Goal: Information Seeking & Learning: Compare options

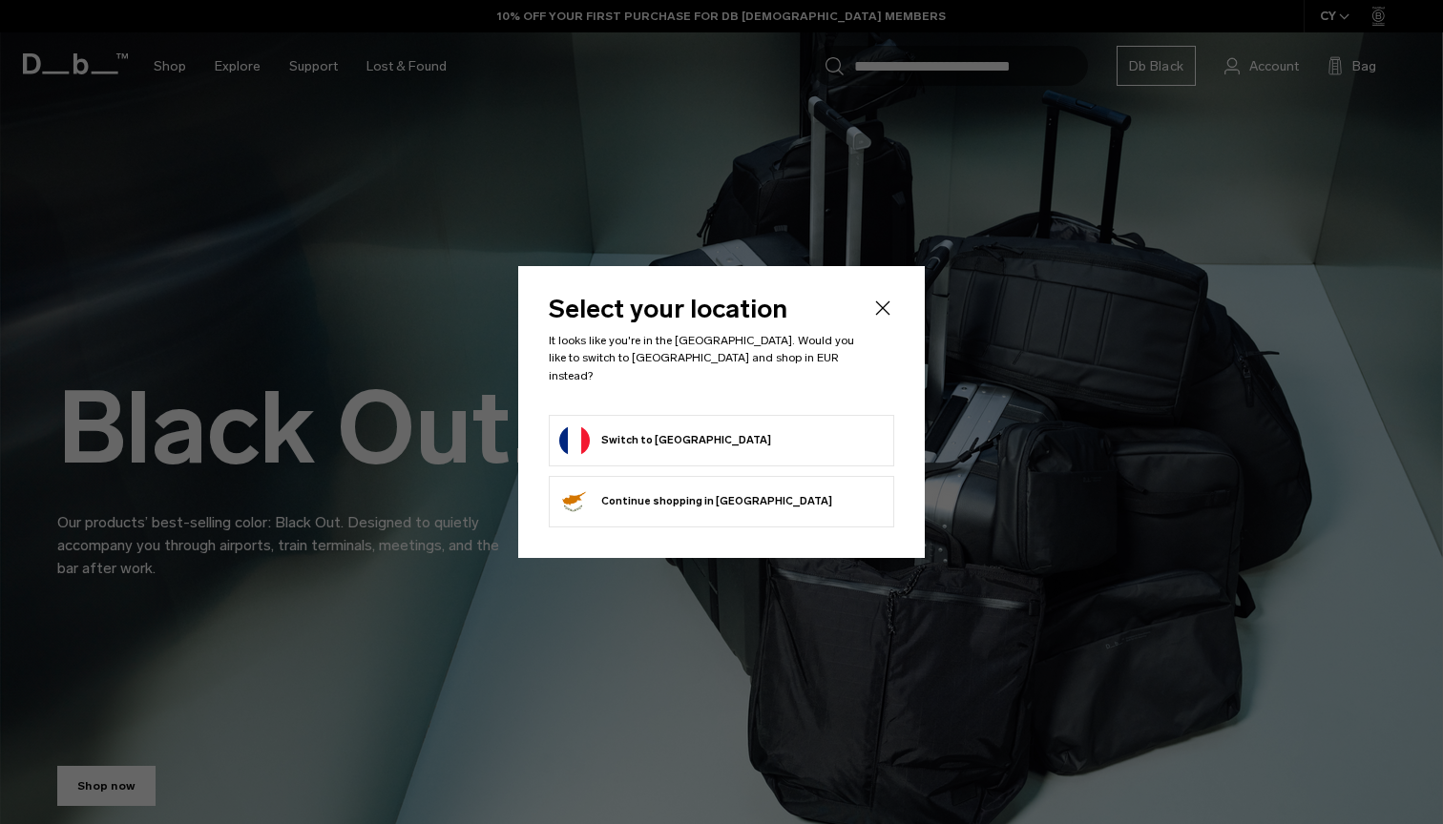
click at [586, 415] on li "Switch to France" at bounding box center [721, 441] width 345 height 52
click at [587, 427] on button "Switch to France" at bounding box center [665, 441] width 212 height 31
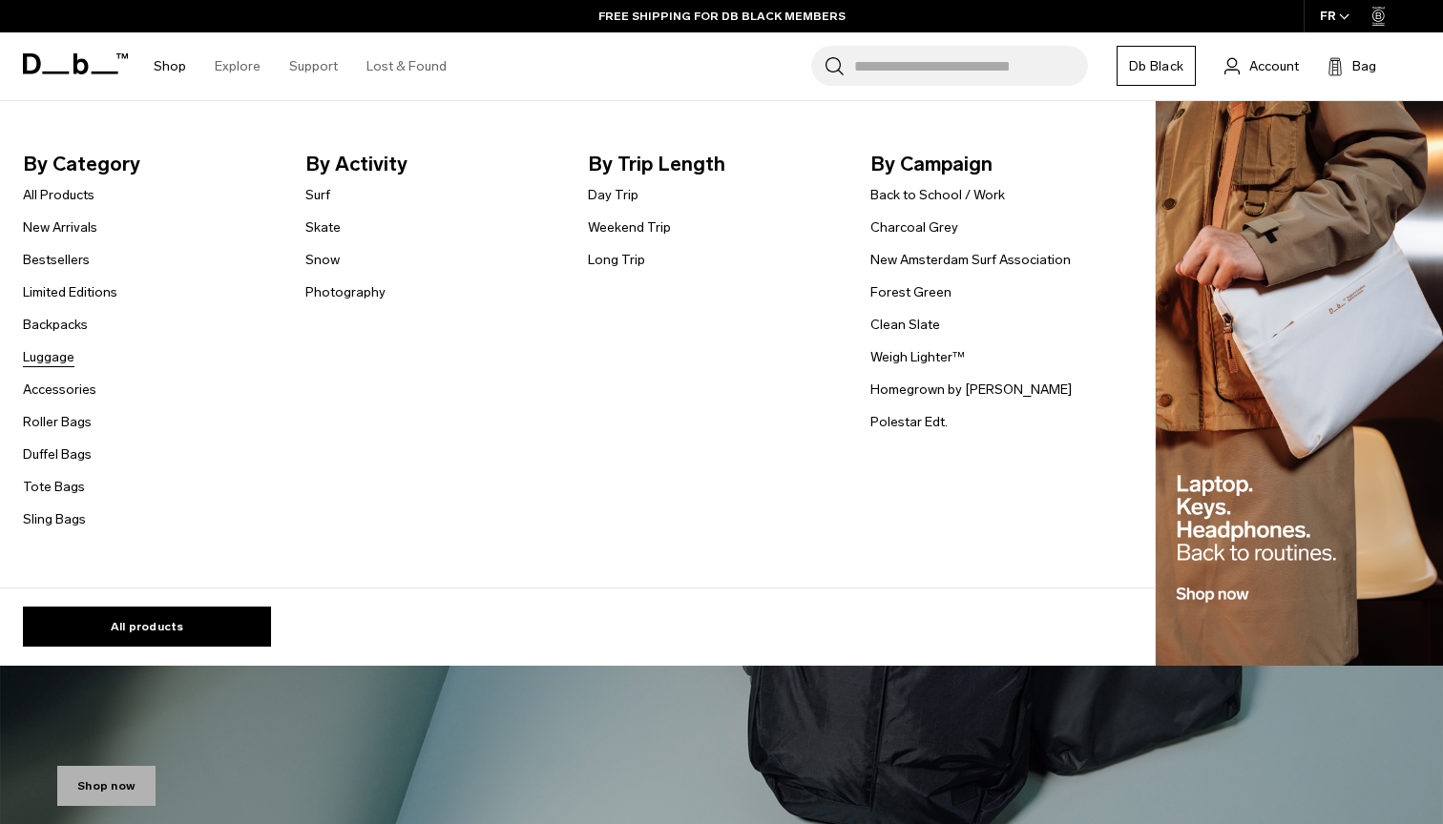
click at [66, 351] on link "Luggage" at bounding box center [49, 357] width 52 height 20
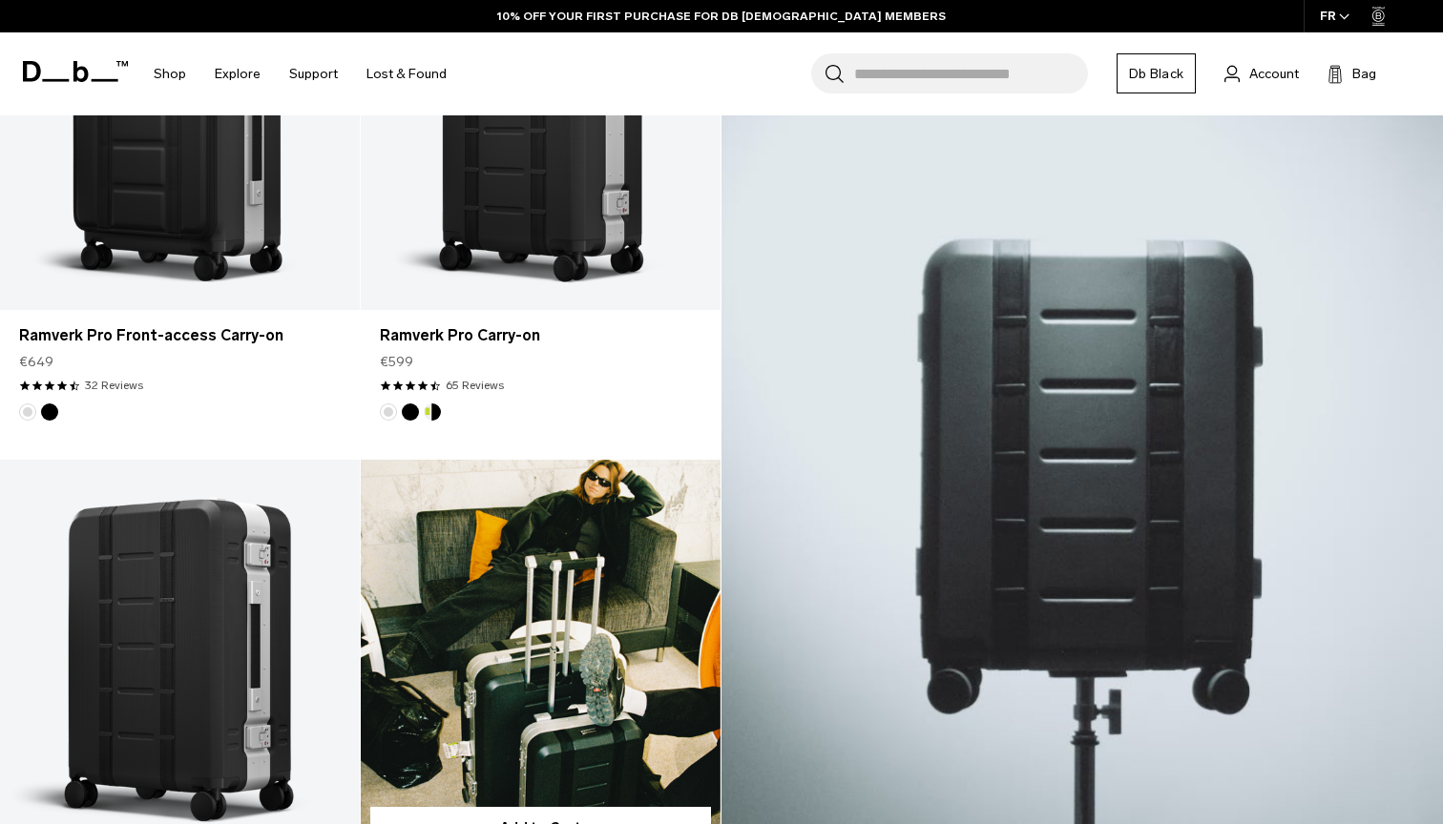
scroll to position [856, 0]
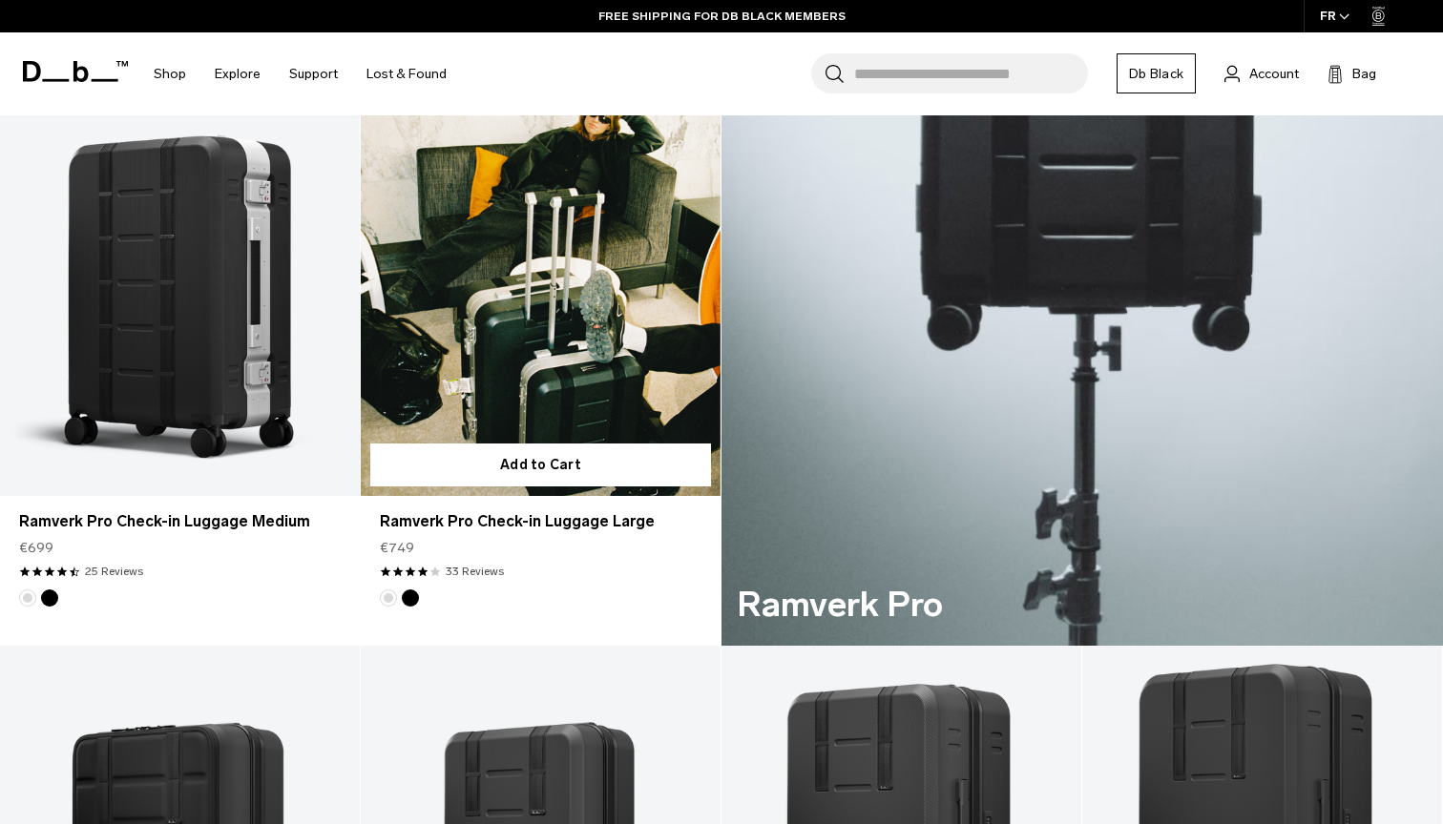
click at [509, 318] on link "Ramverk Pro Check-in Luggage Large" at bounding box center [541, 296] width 360 height 400
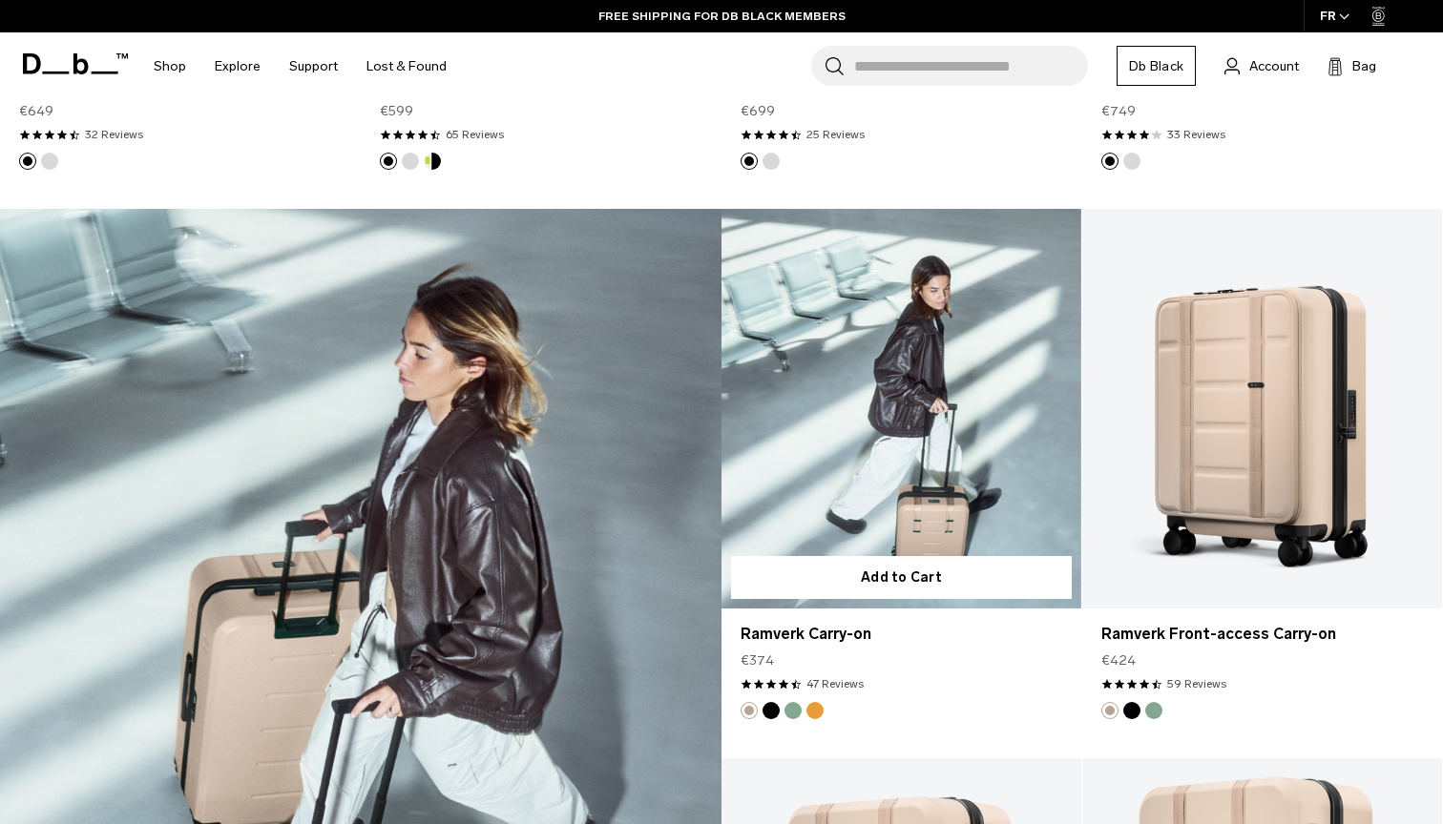
scroll to position [2450, 0]
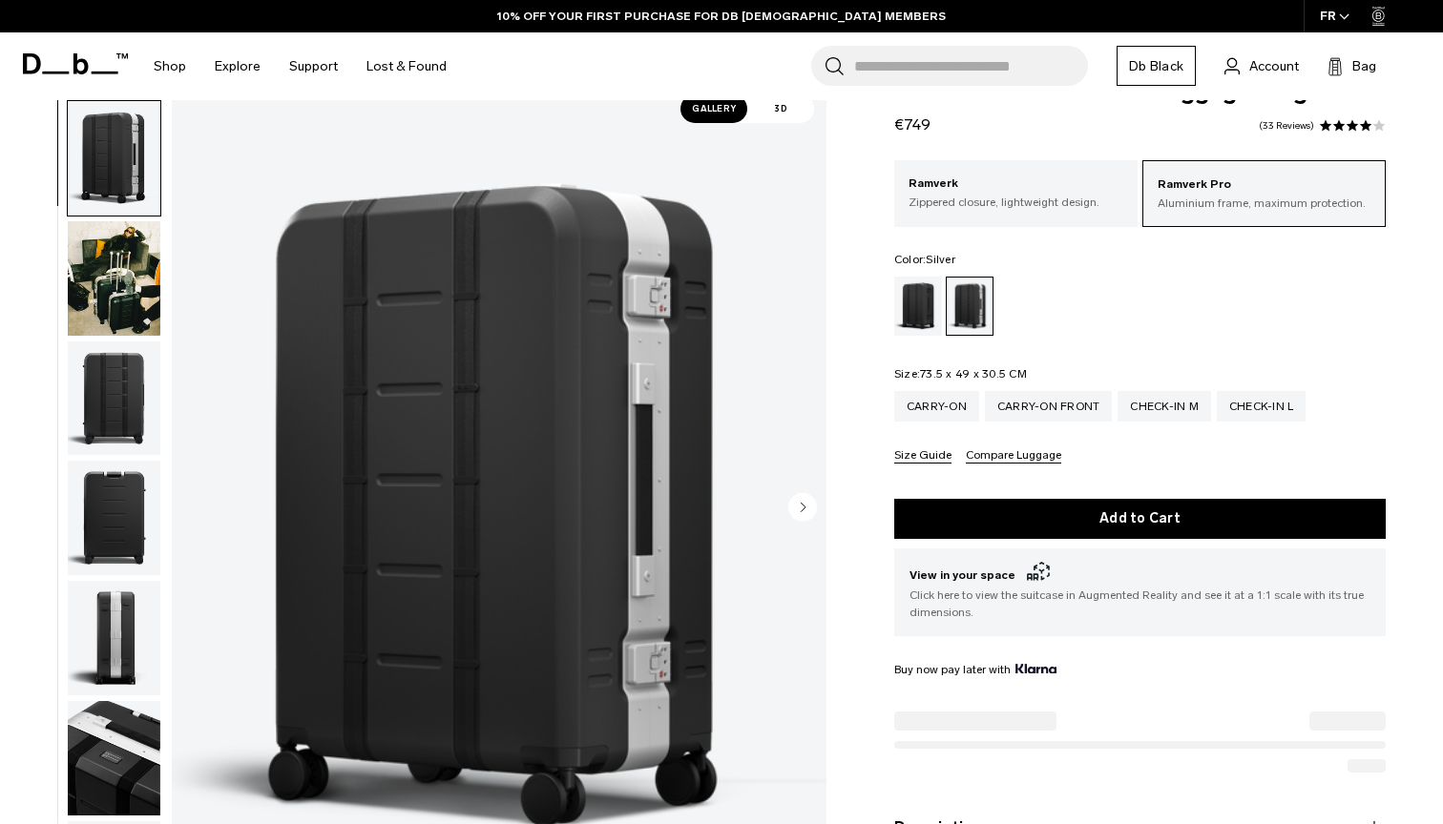
scroll to position [60, 0]
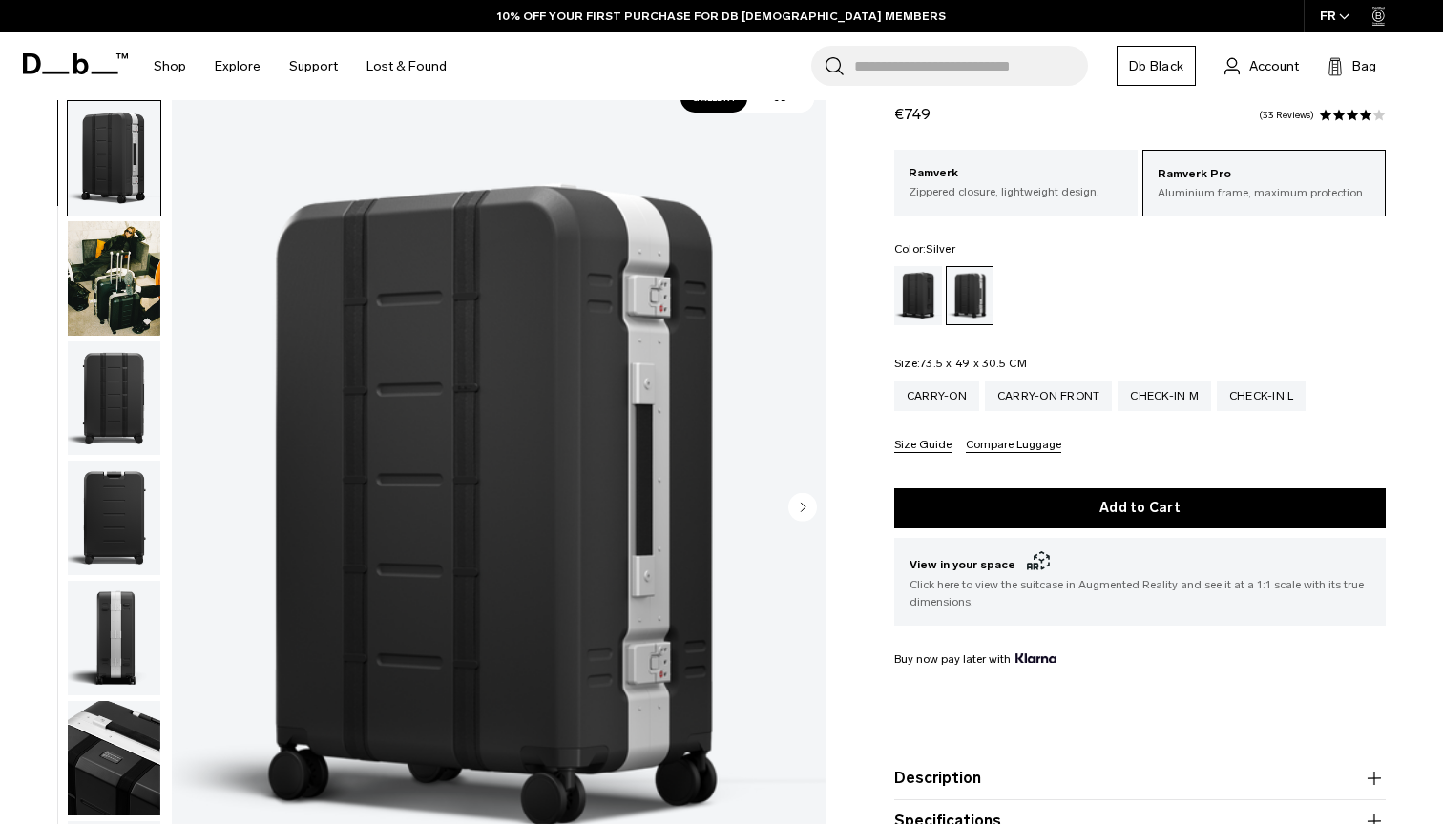
click at [115, 299] on img "button" at bounding box center [114, 278] width 93 height 115
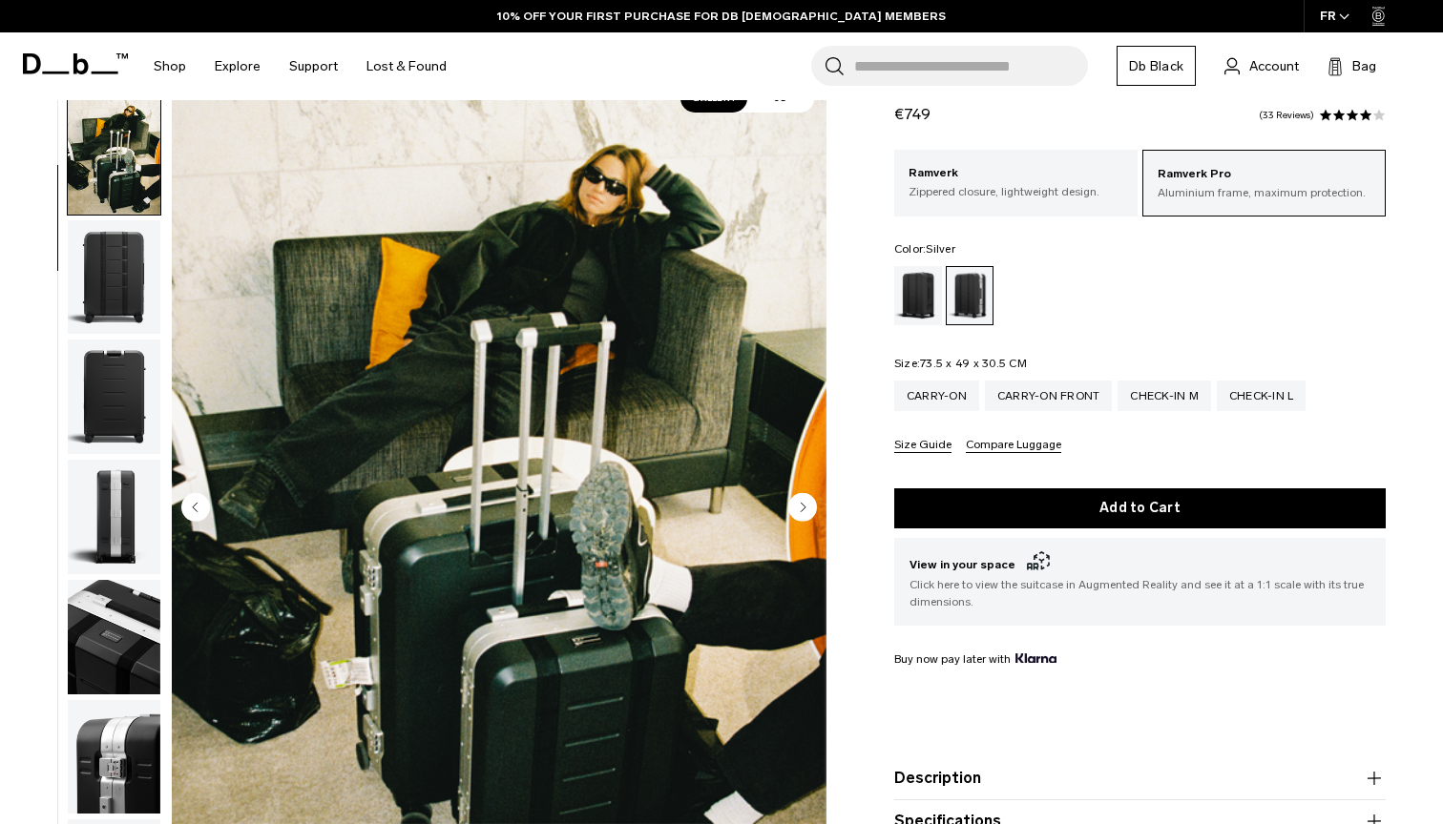
click at [78, 422] on img "button" at bounding box center [114, 397] width 93 height 115
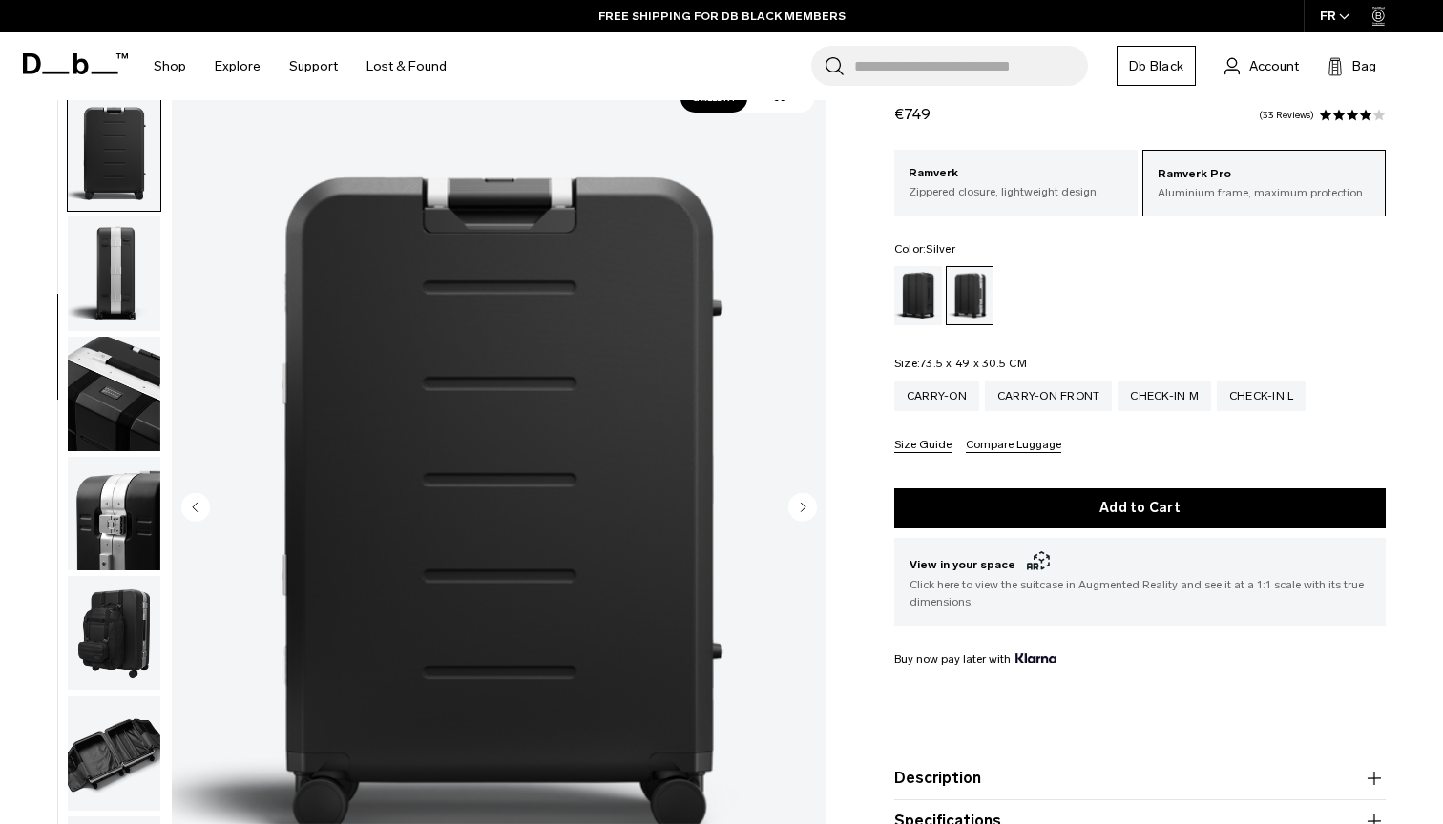
click at [84, 585] on button "button" at bounding box center [114, 633] width 94 height 116
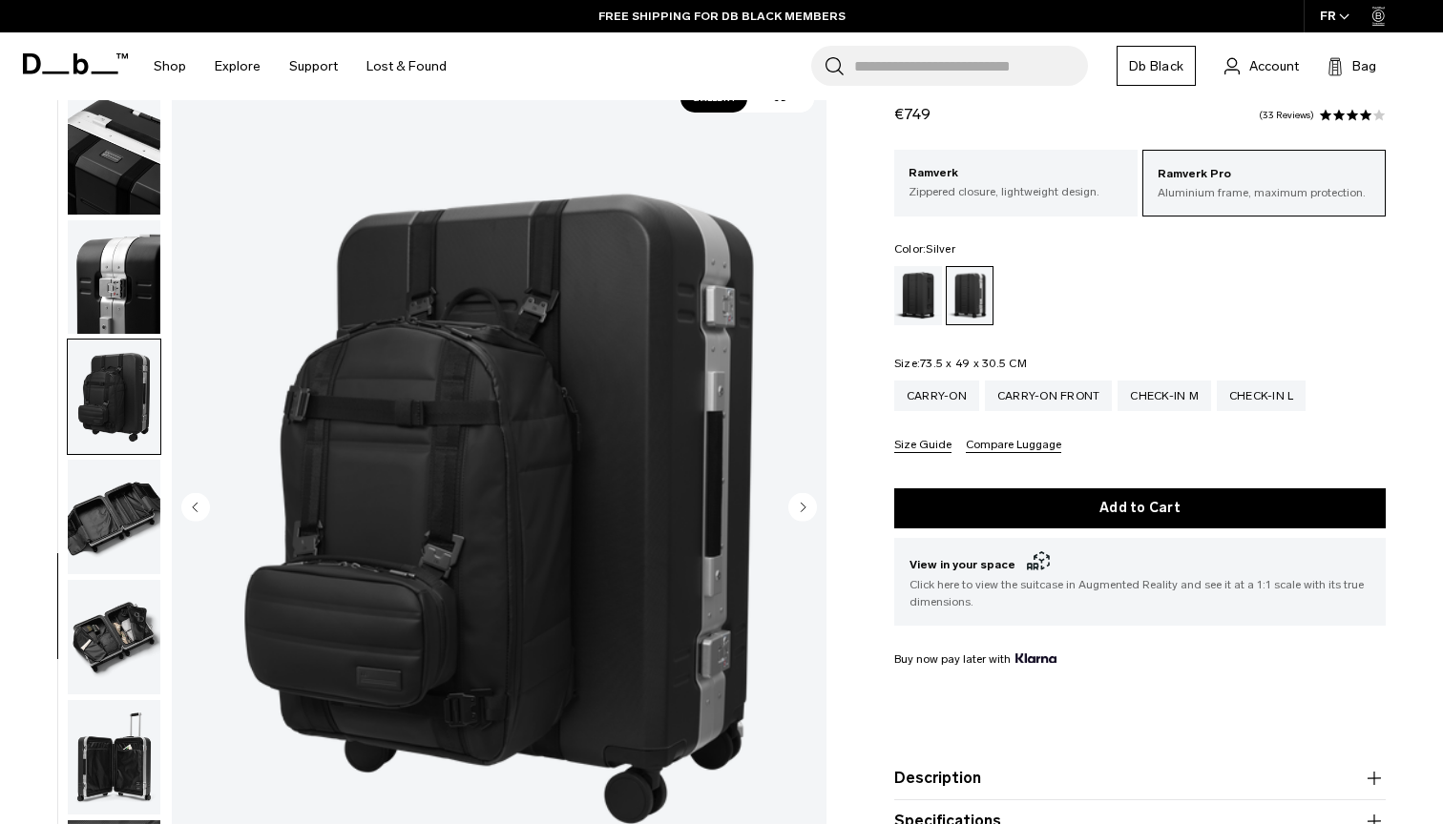
scroll to position [636, 0]
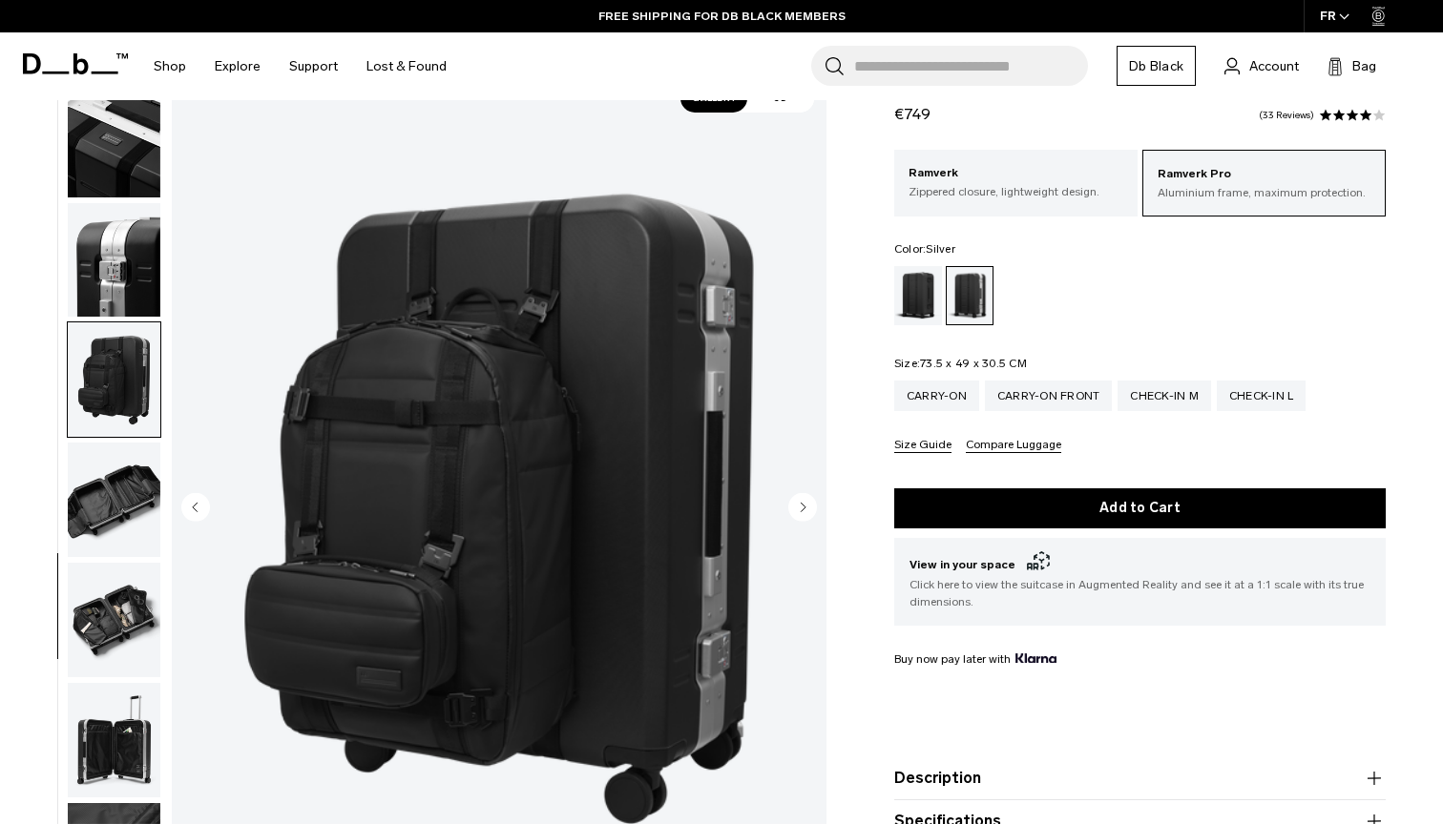
click at [91, 595] on img "button" at bounding box center [114, 620] width 93 height 115
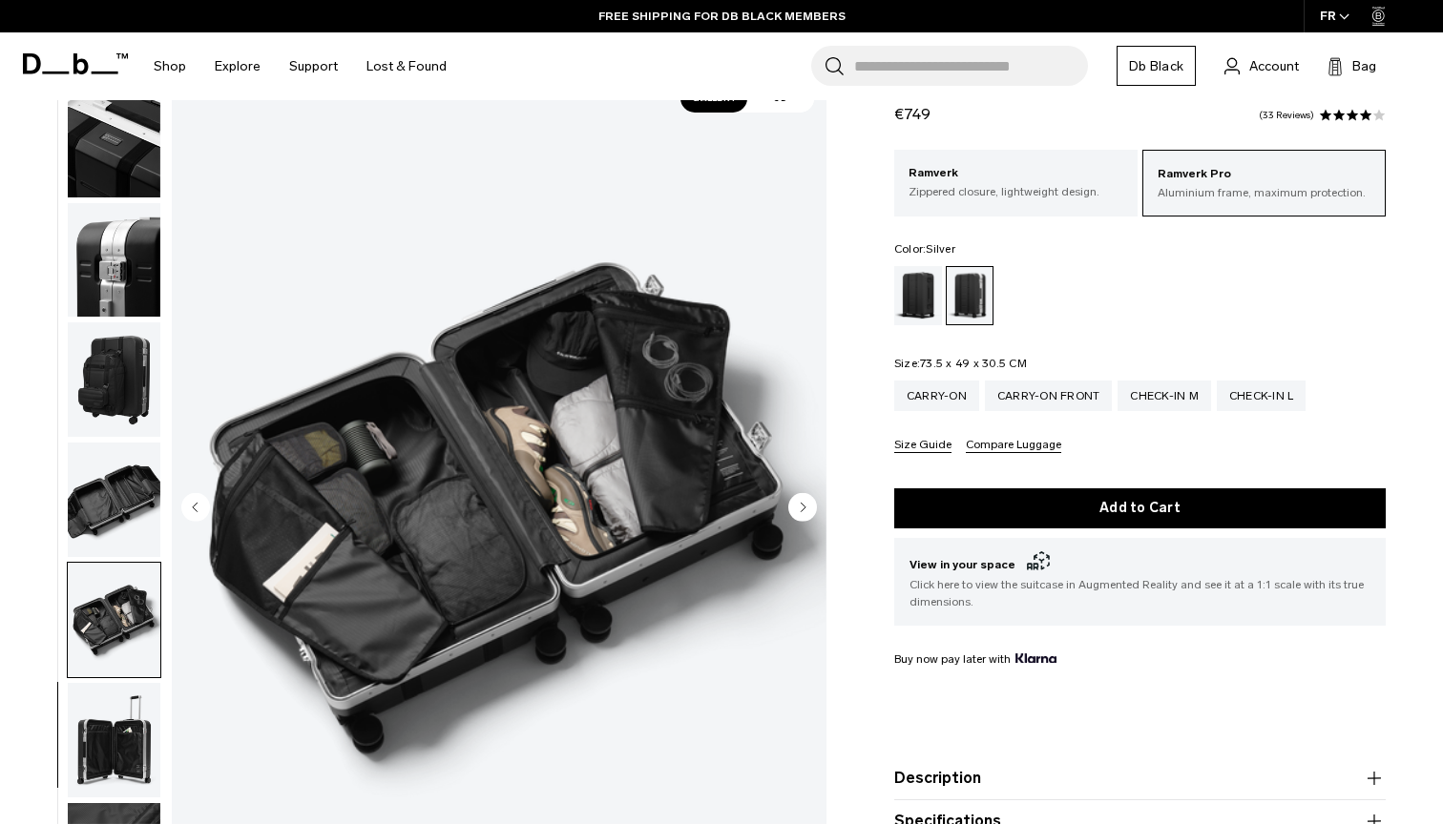
click at [107, 405] on img "button" at bounding box center [114, 380] width 93 height 115
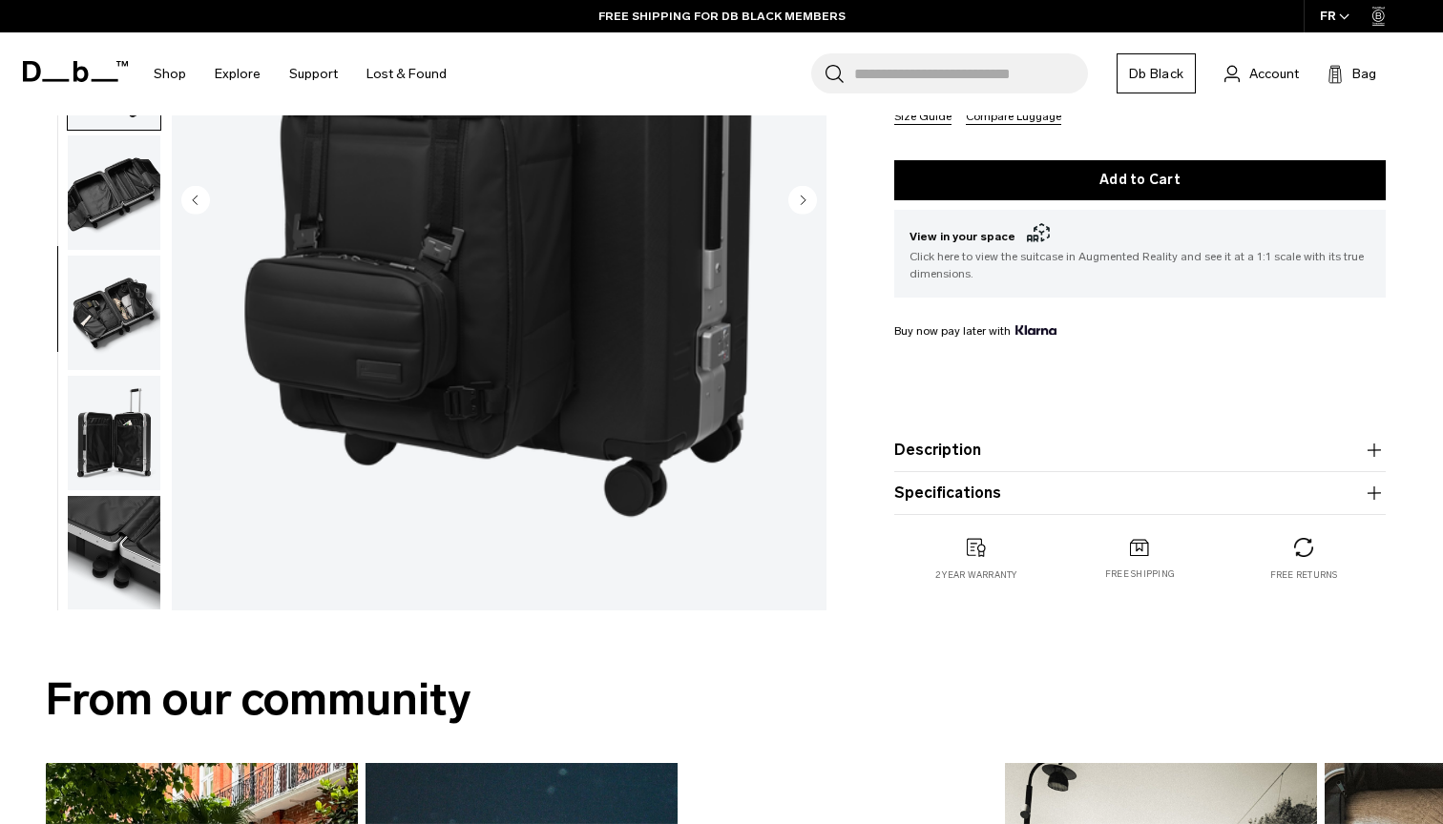
scroll to position [384, 1]
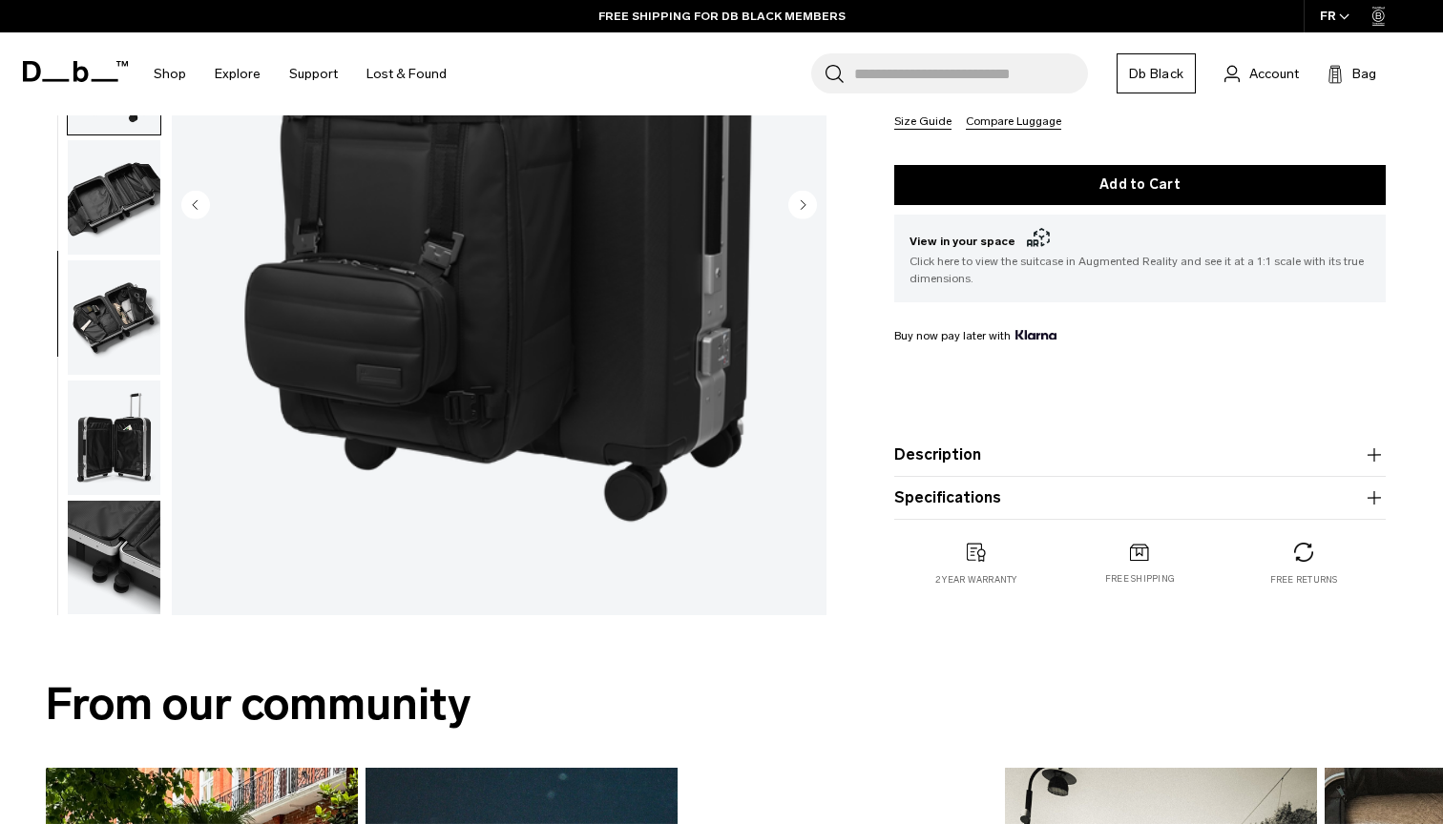
click at [1027, 498] on button "Specifications" at bounding box center [1139, 498] width 491 height 23
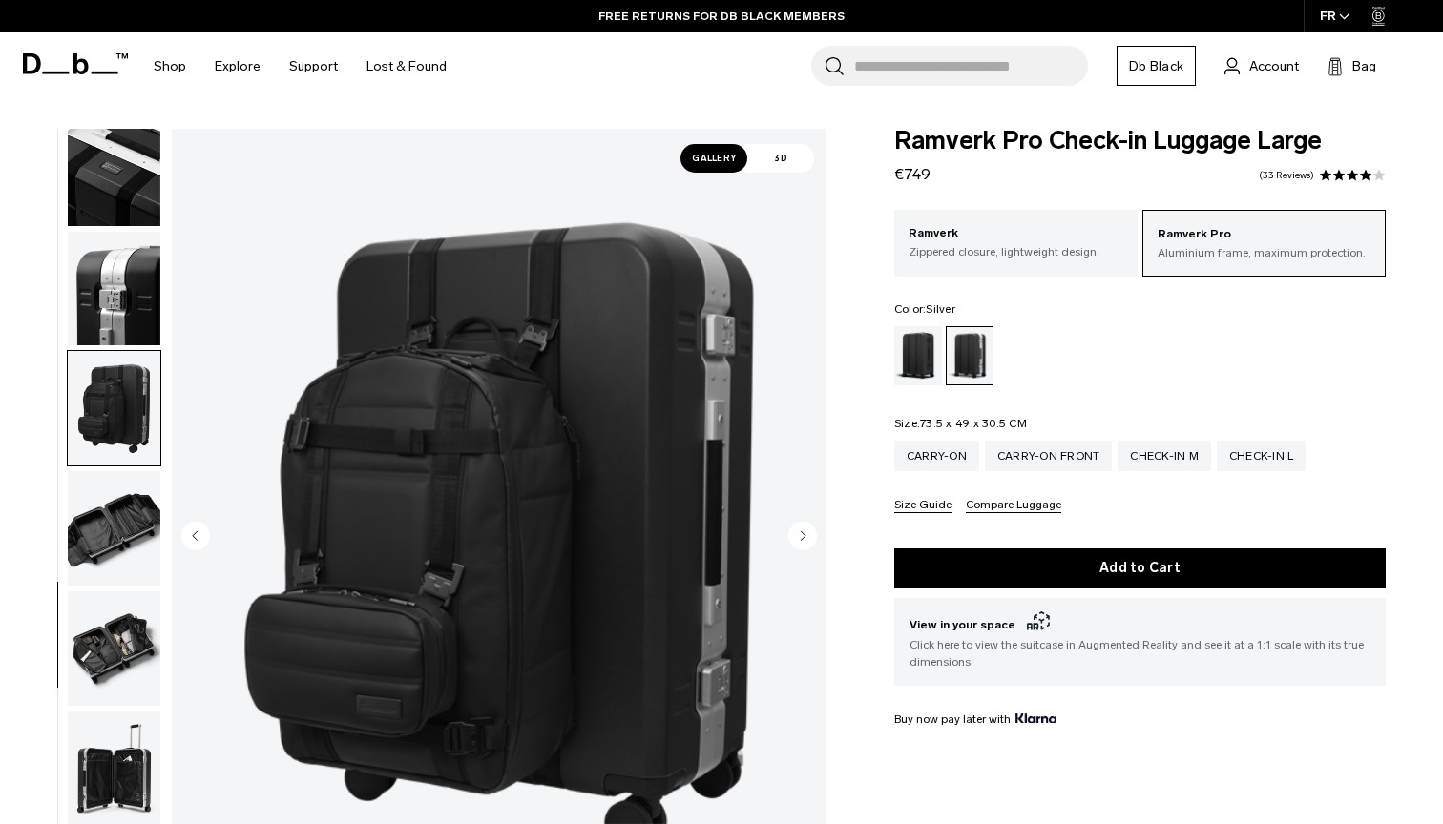
scroll to position [0, 0]
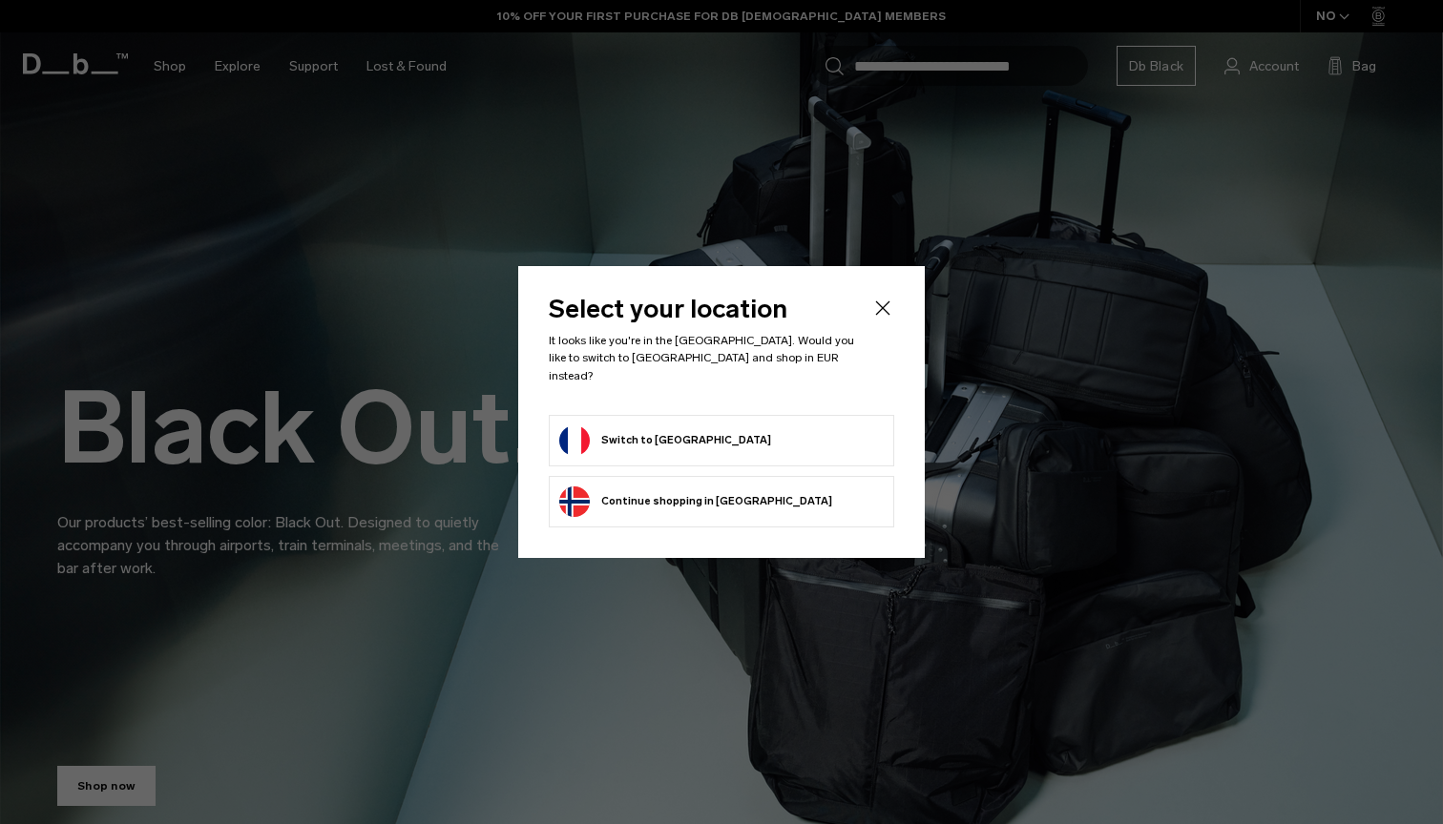
click at [742, 427] on form "Switch to France" at bounding box center [721, 441] width 324 height 31
click at [845, 435] on form "Switch to France" at bounding box center [721, 441] width 324 height 31
click at [655, 433] on button "Switch to France" at bounding box center [665, 441] width 212 height 31
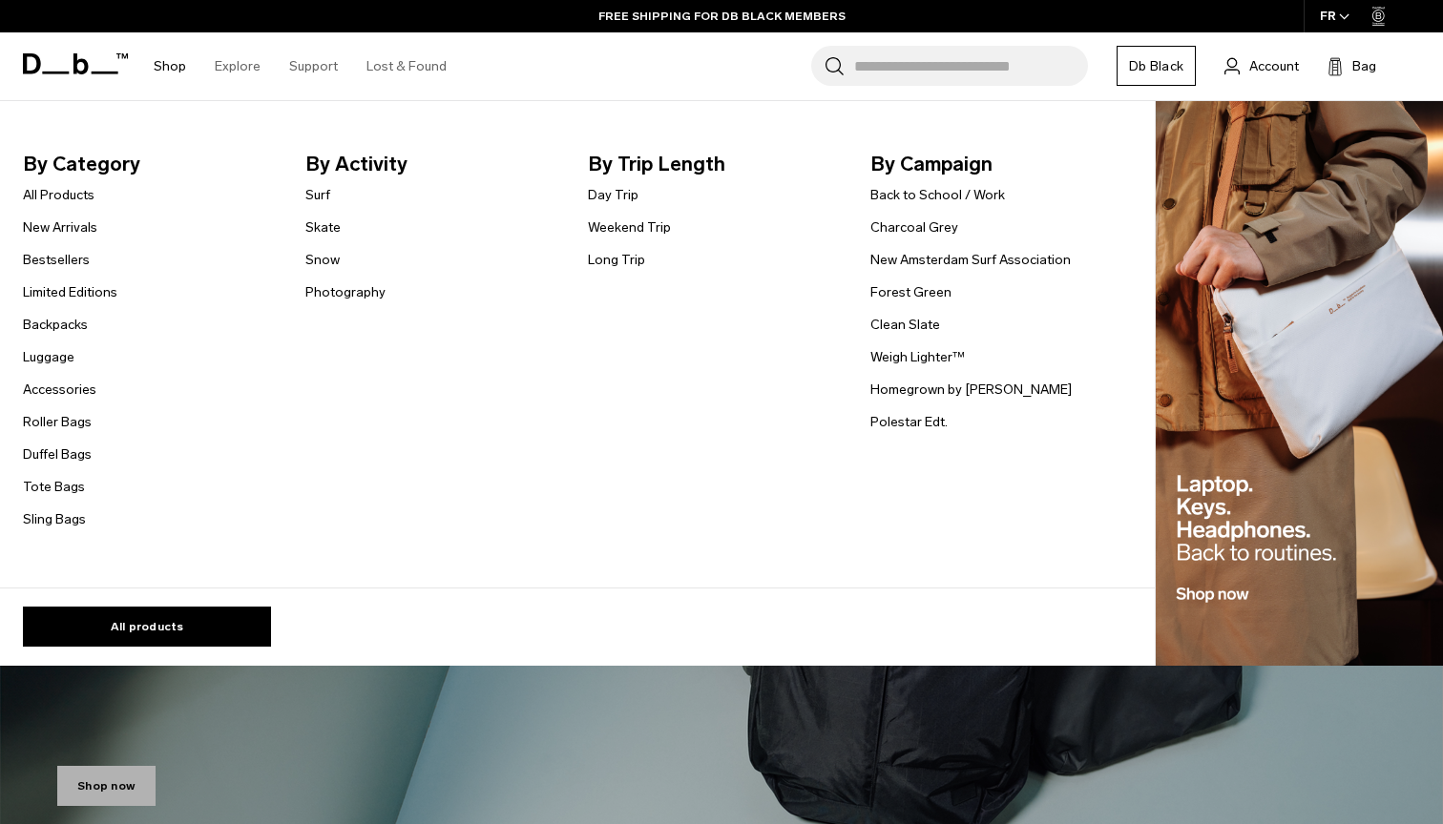
click at [84, 172] on span "By Category" at bounding box center [149, 164] width 252 height 31
click at [85, 191] on link "All Products" at bounding box center [59, 195] width 72 height 20
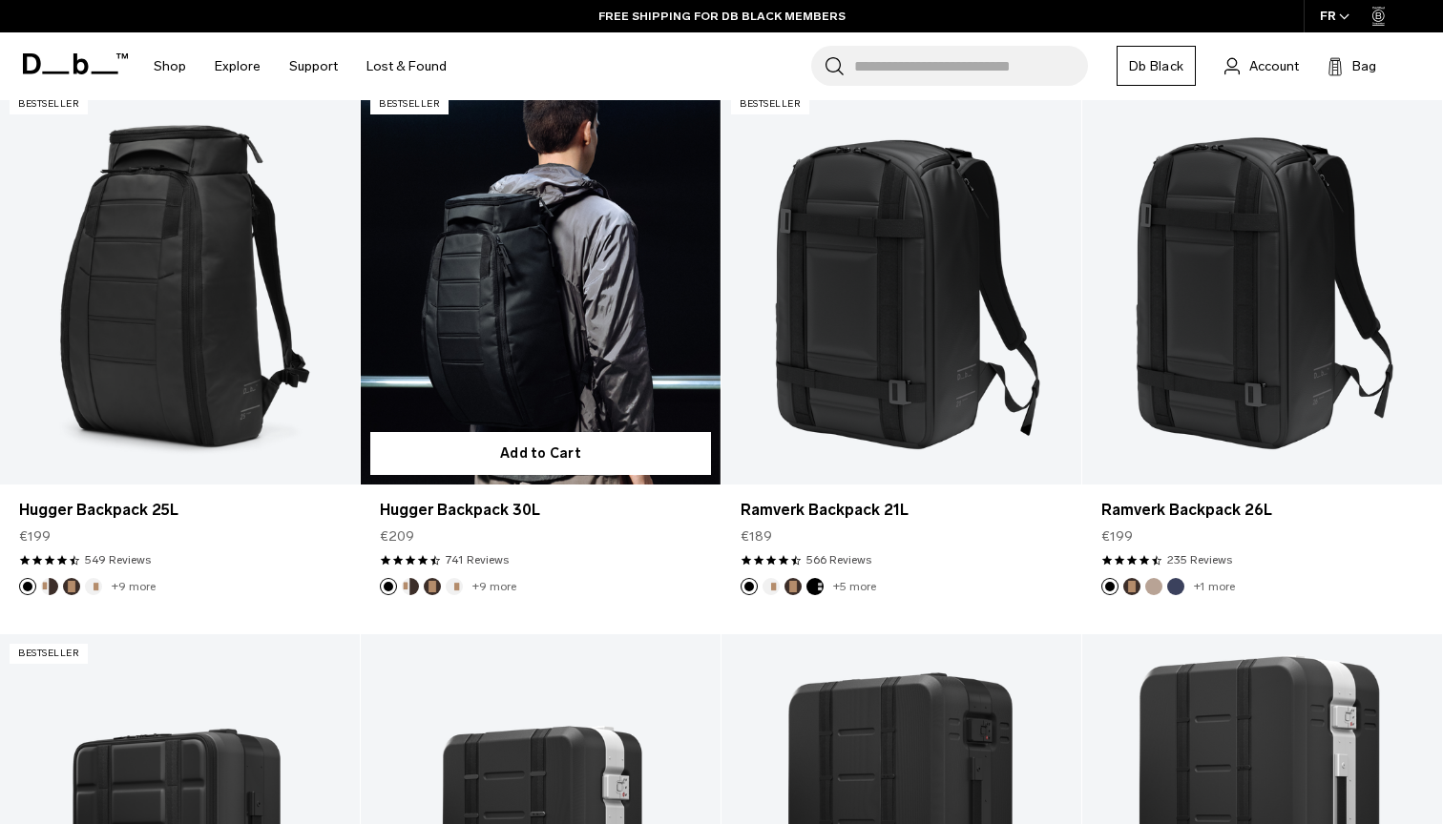
scroll to position [395, 0]
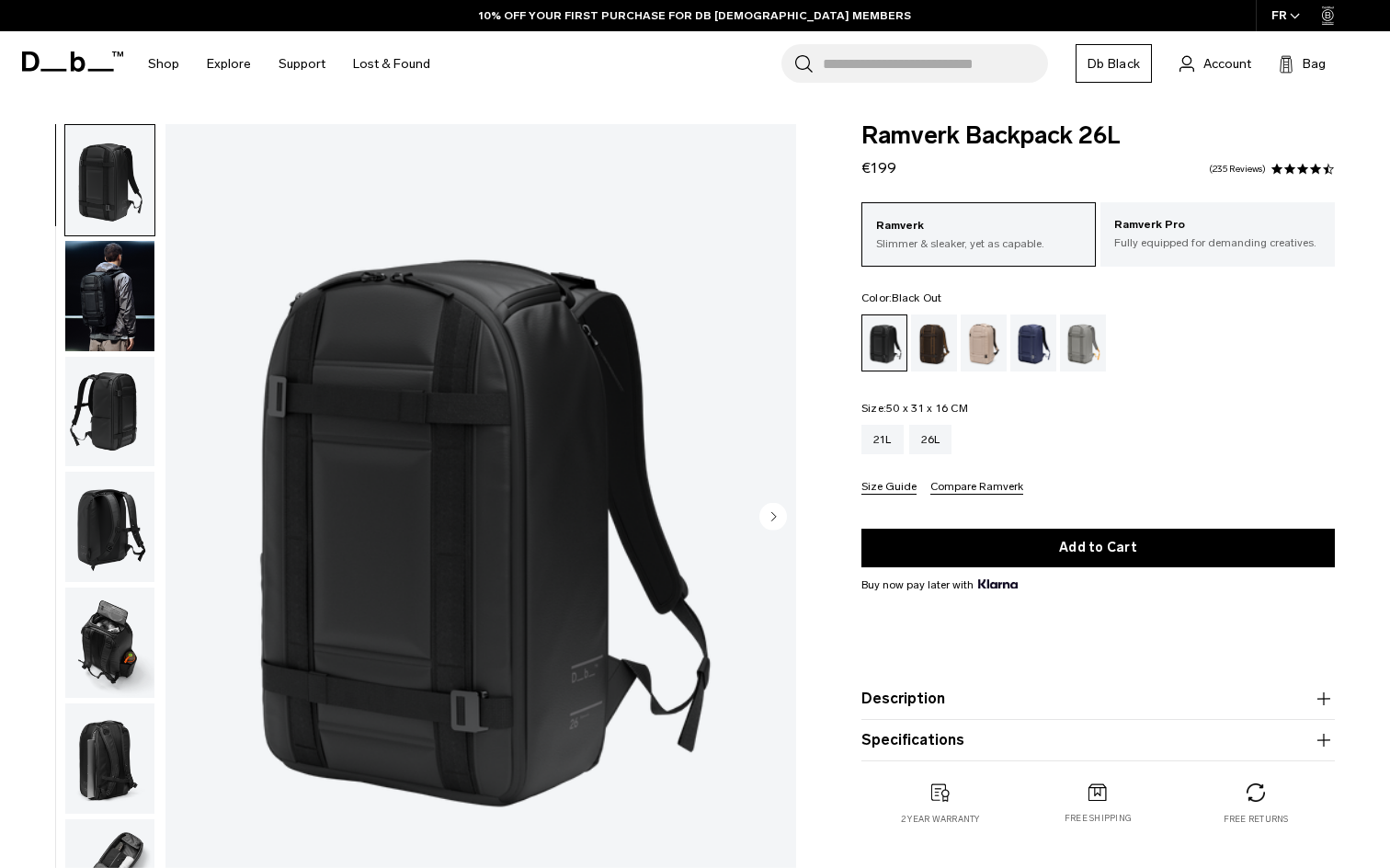
click at [111, 323] on img "button" at bounding box center [110, 296] width 90 height 111
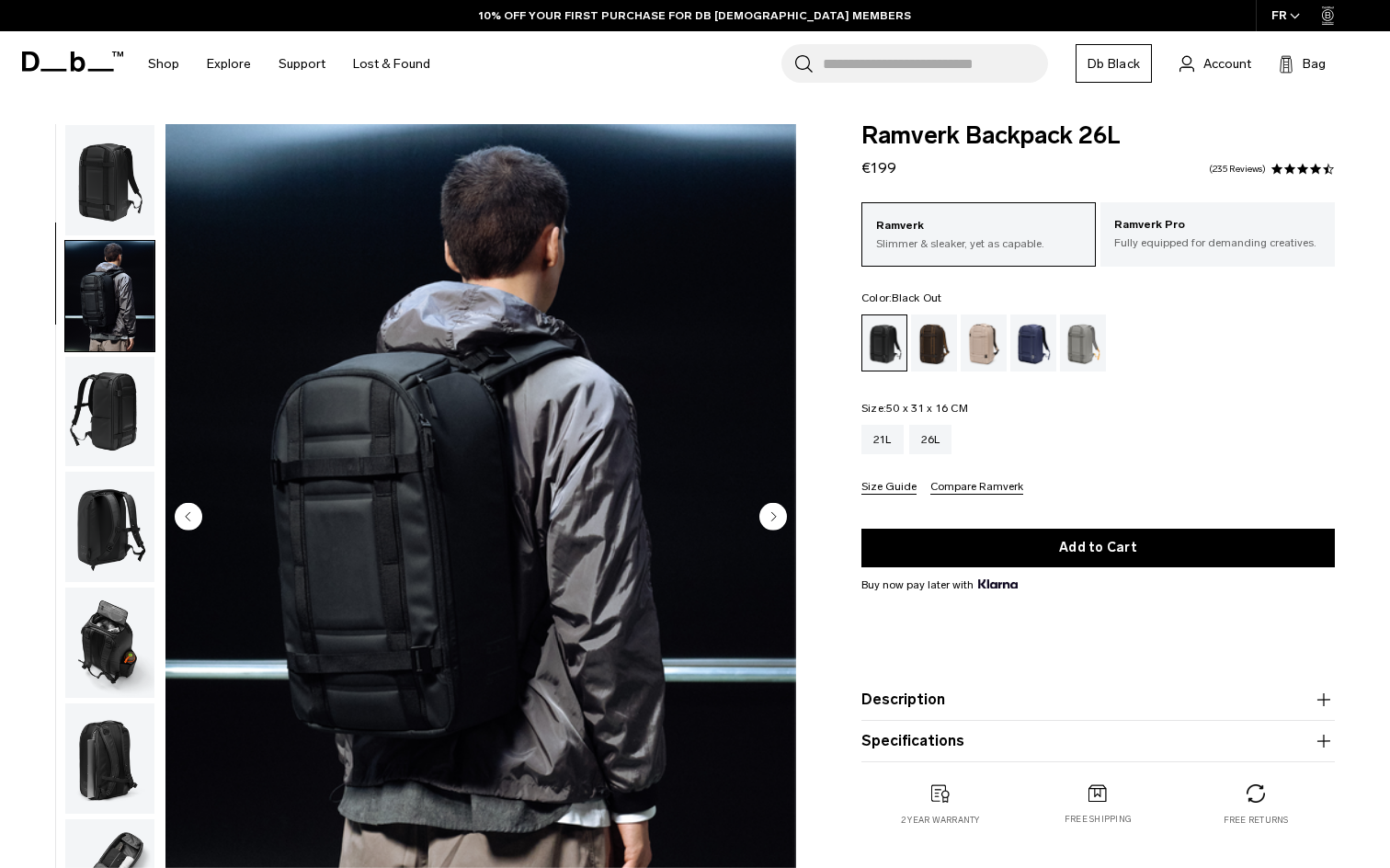
scroll to position [117, 0]
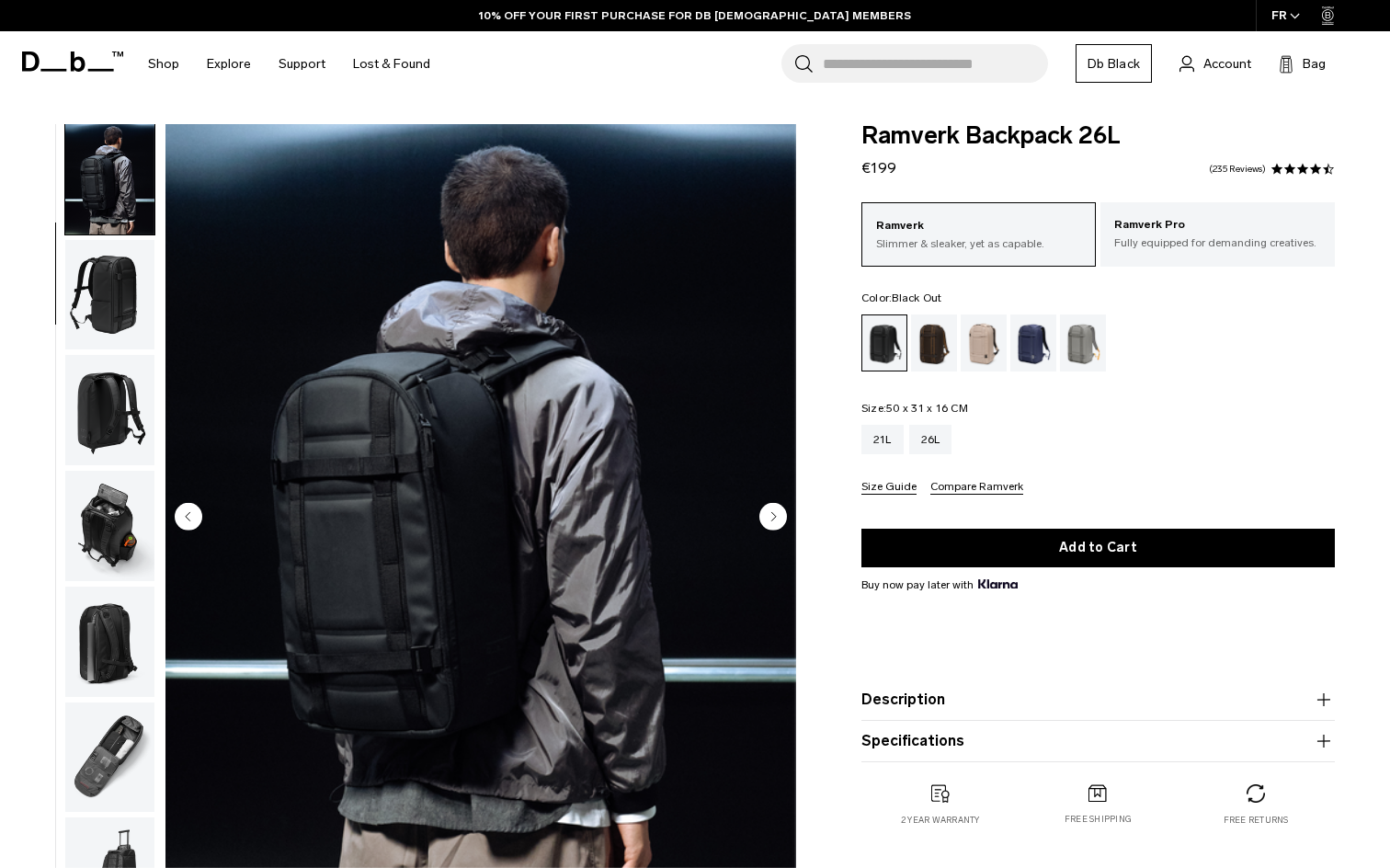
click at [116, 302] on img "button" at bounding box center [110, 295] width 90 height 111
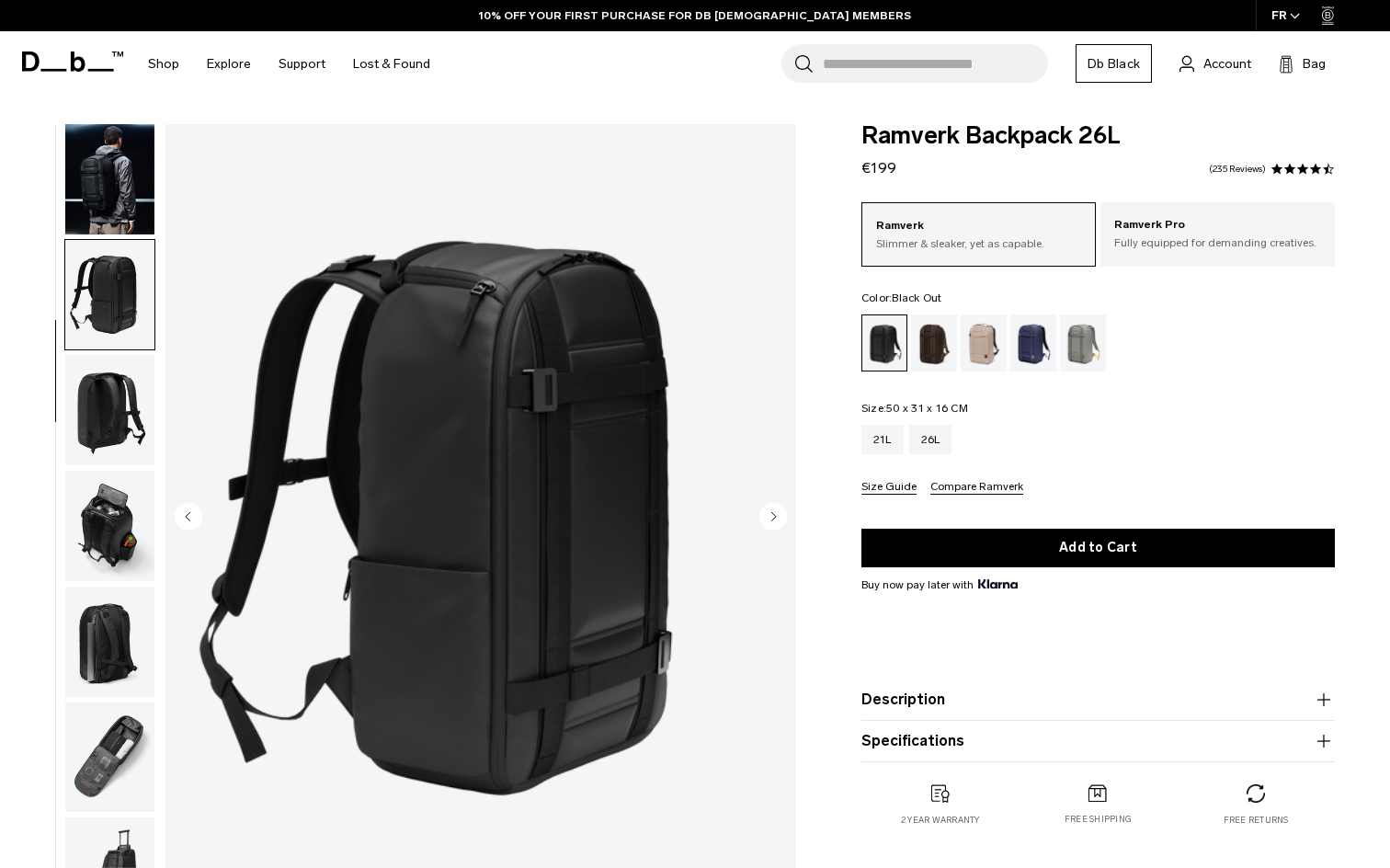
scroll to position [145, 0]
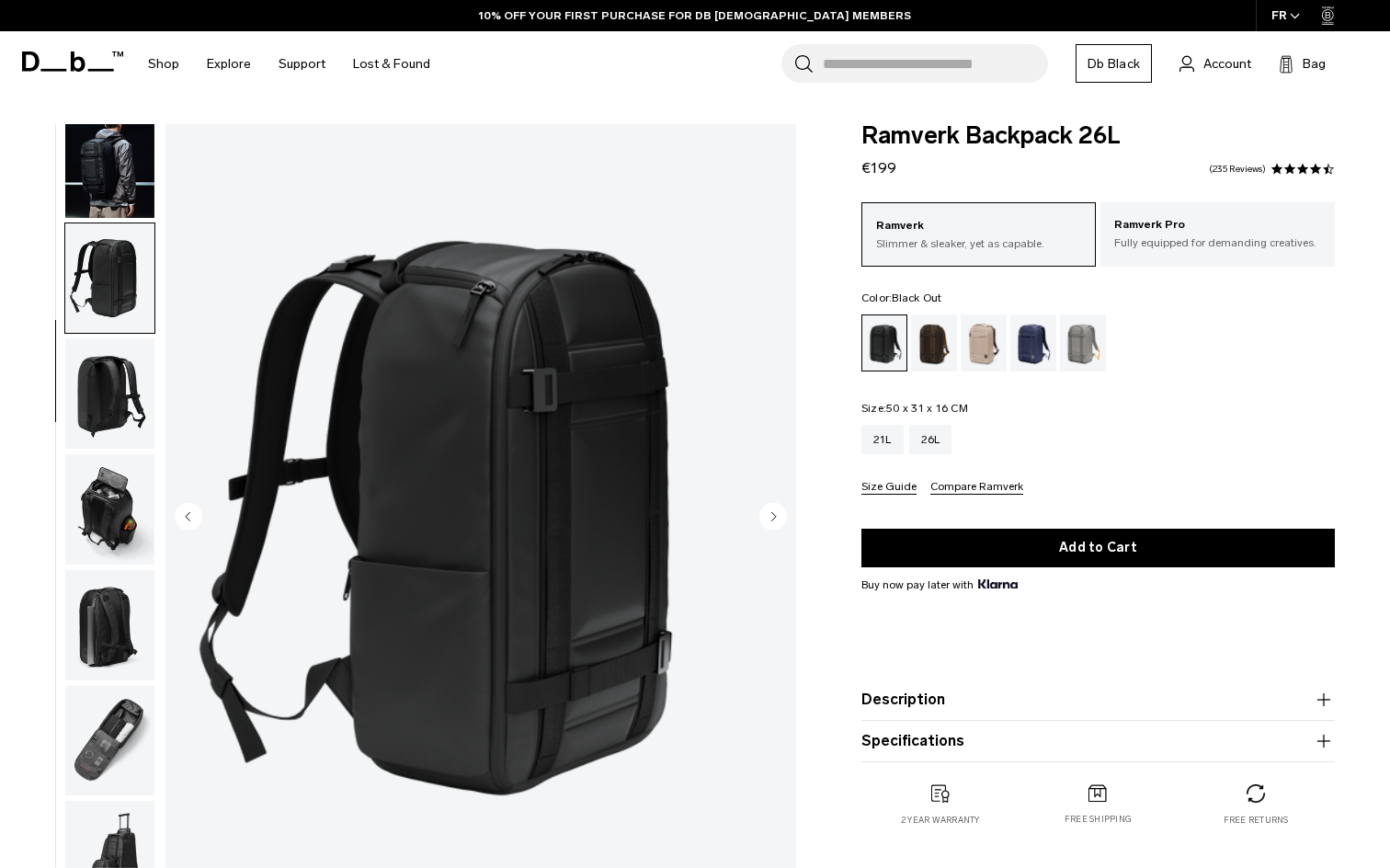
click at [115, 347] on img "button" at bounding box center [110, 393] width 90 height 111
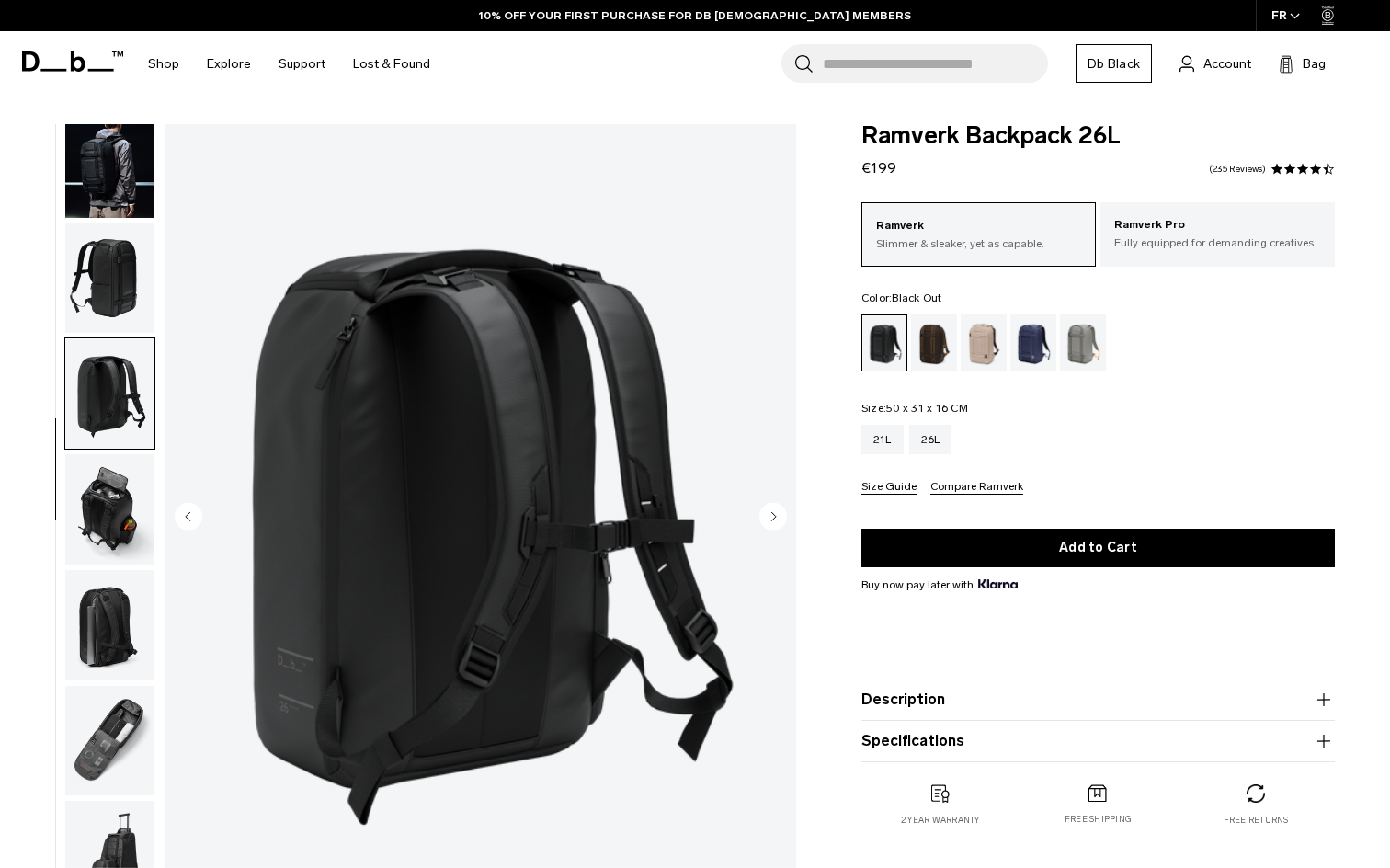
click at [118, 391] on img "button" at bounding box center [110, 393] width 90 height 111
click at [103, 432] on img "button" at bounding box center [110, 393] width 90 height 111
click at [103, 470] on img "button" at bounding box center [110, 509] width 90 height 111
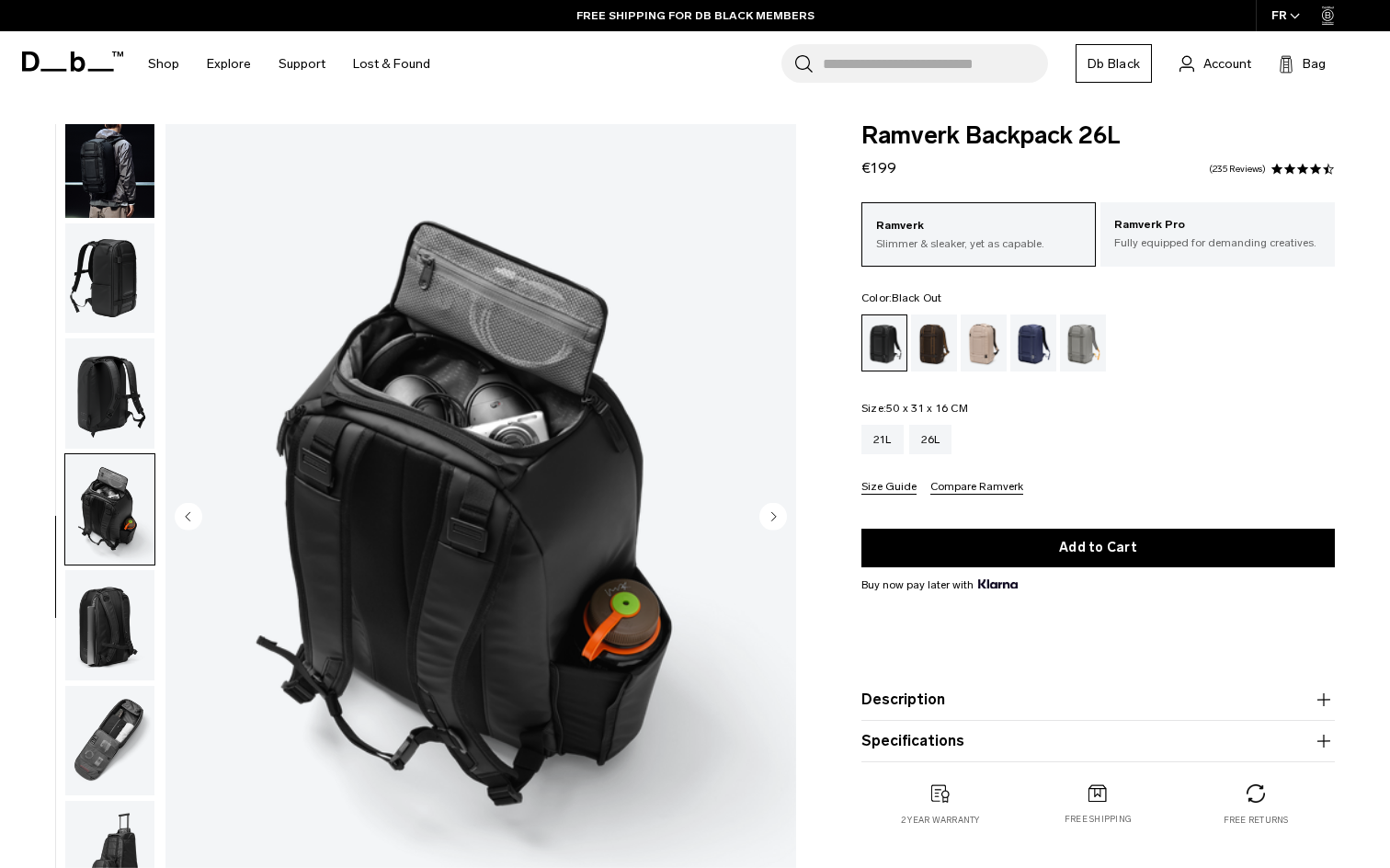
click at [106, 646] on img "button" at bounding box center [110, 625] width 90 height 111
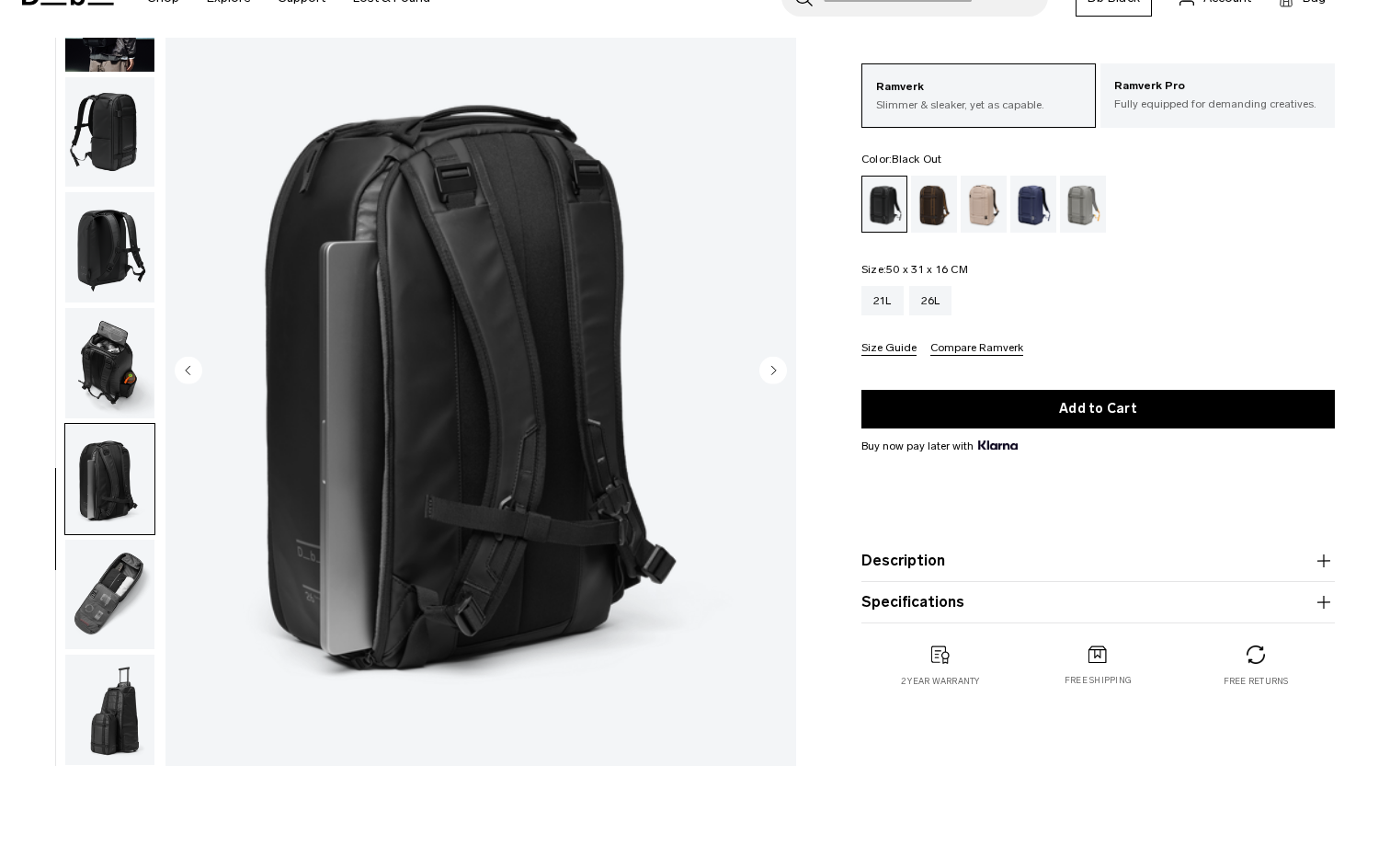
scroll to position [178, 0]
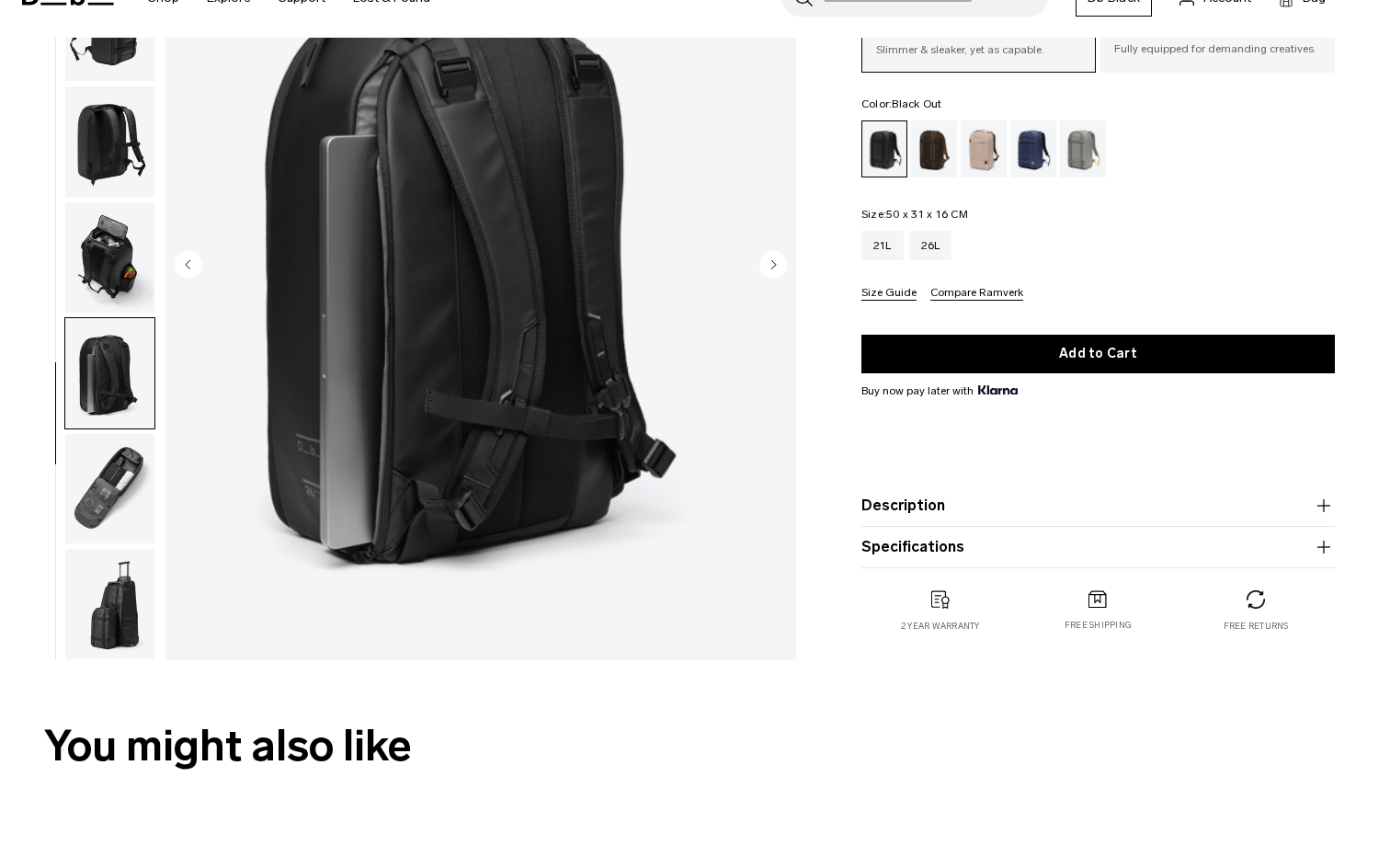
click at [109, 622] on img "button" at bounding box center [110, 677] width 90 height 111
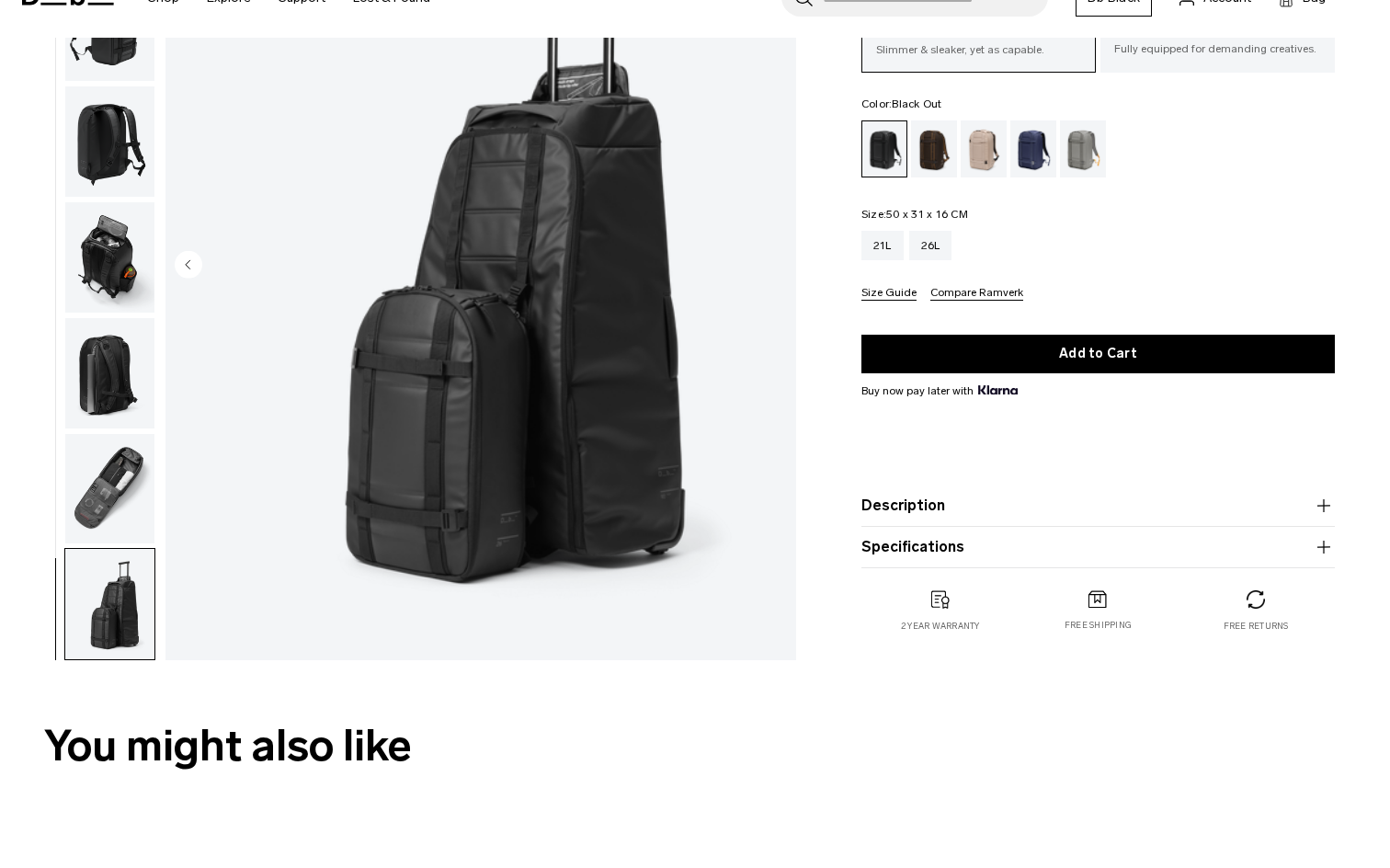
click at [125, 508] on img "button" at bounding box center [110, 563] width 90 height 111
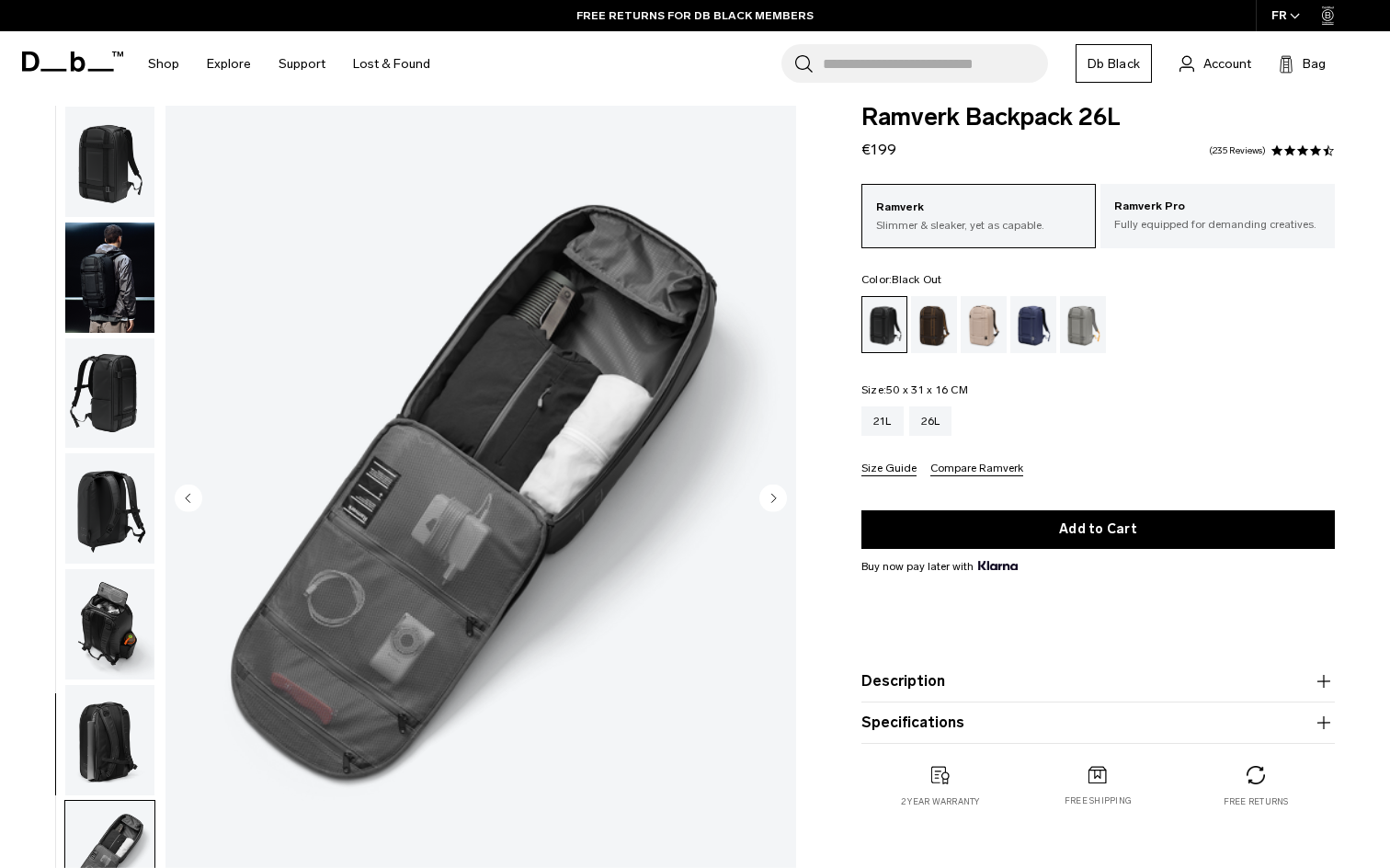
scroll to position [18, 0]
click at [921, 320] on div "Espresso" at bounding box center [934, 324] width 47 height 57
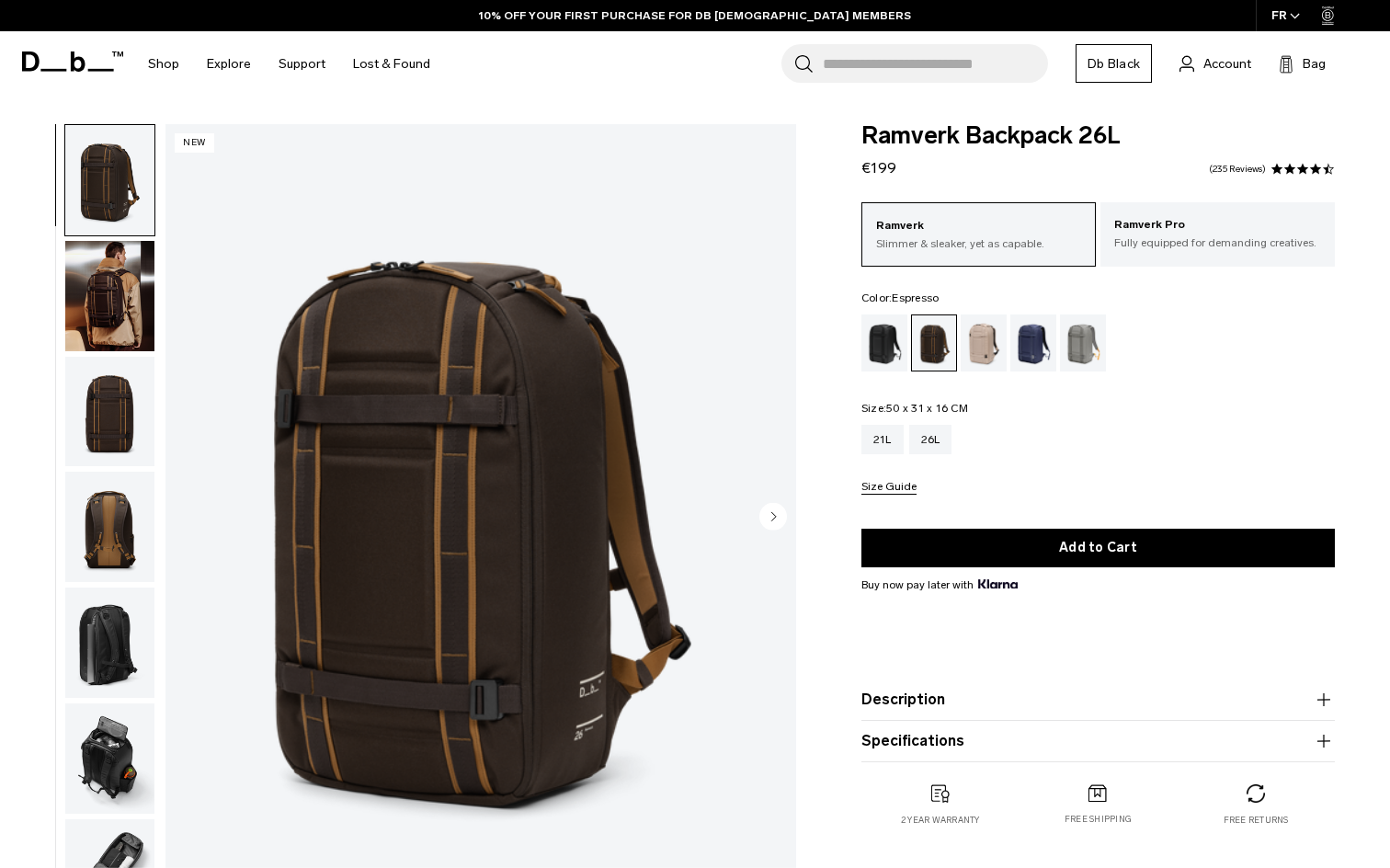
click at [974, 338] on div "Fogbow Beige" at bounding box center [983, 342] width 47 height 57
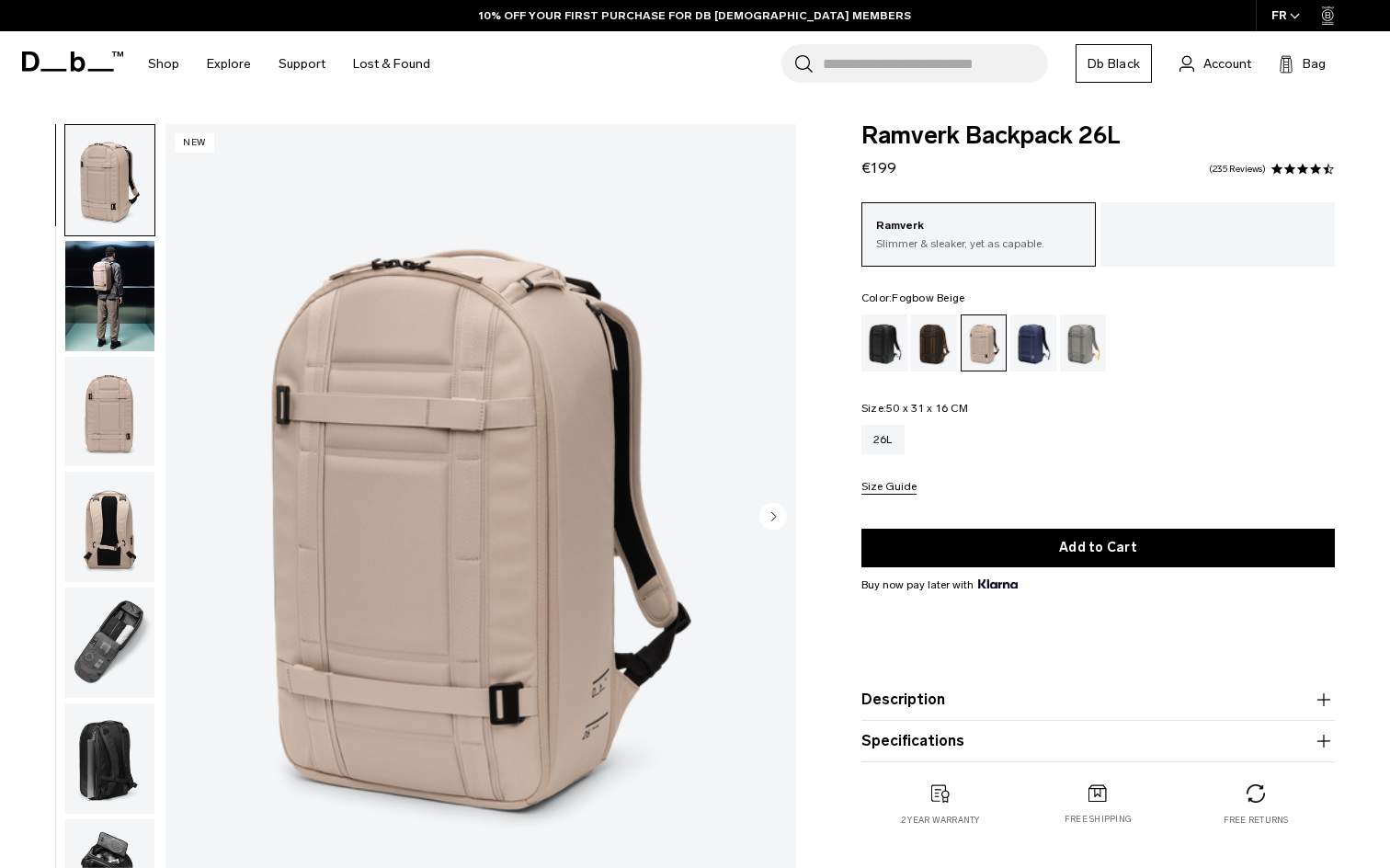
click at [1045, 335] on div "Blue Hour" at bounding box center [1034, 342] width 47 height 57
click at [1084, 331] on div "Sand Grey" at bounding box center [1083, 342] width 47 height 57
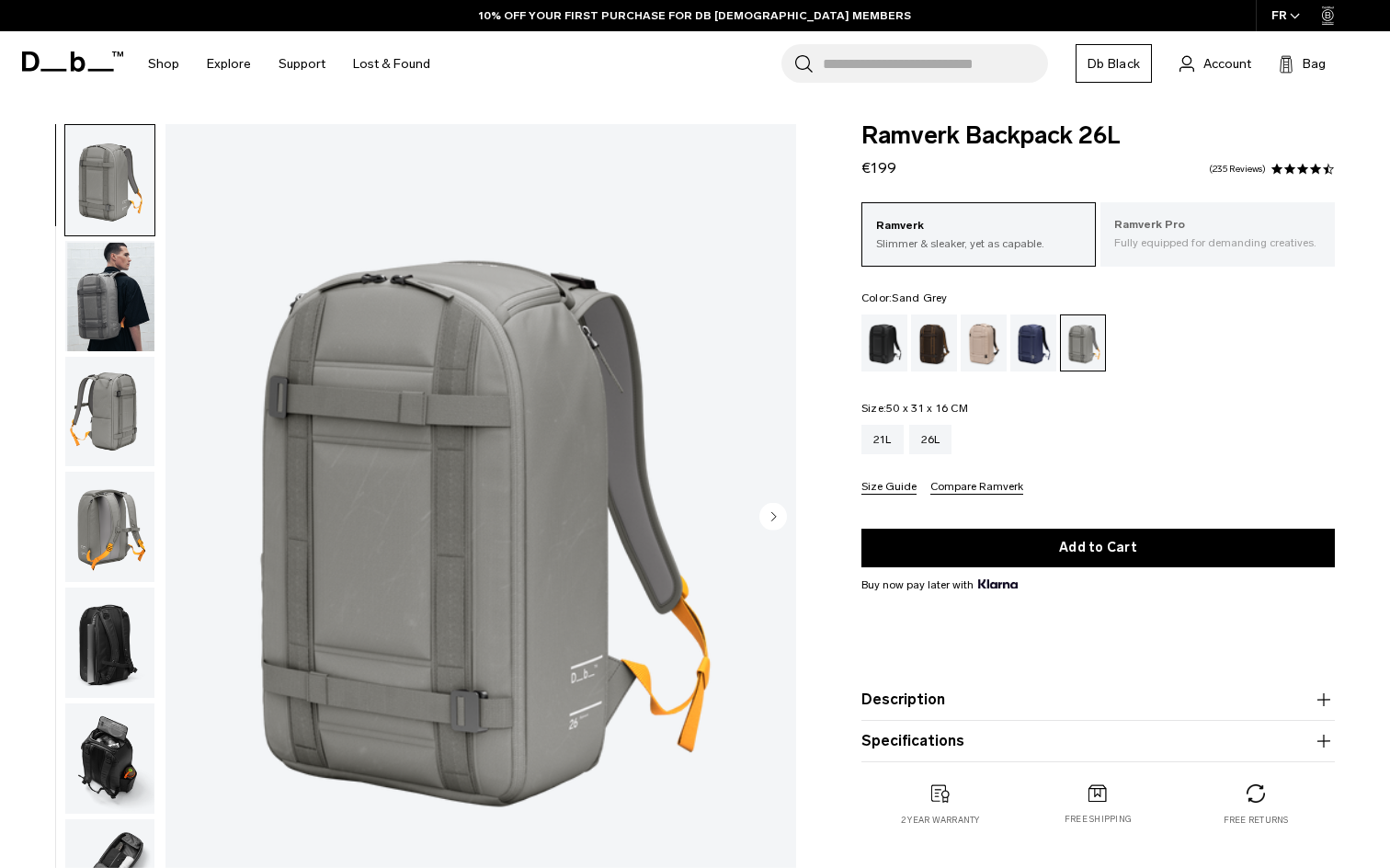
click at [1139, 245] on p "Fully equipped for demanding creatives." at bounding box center [1218, 242] width 207 height 16
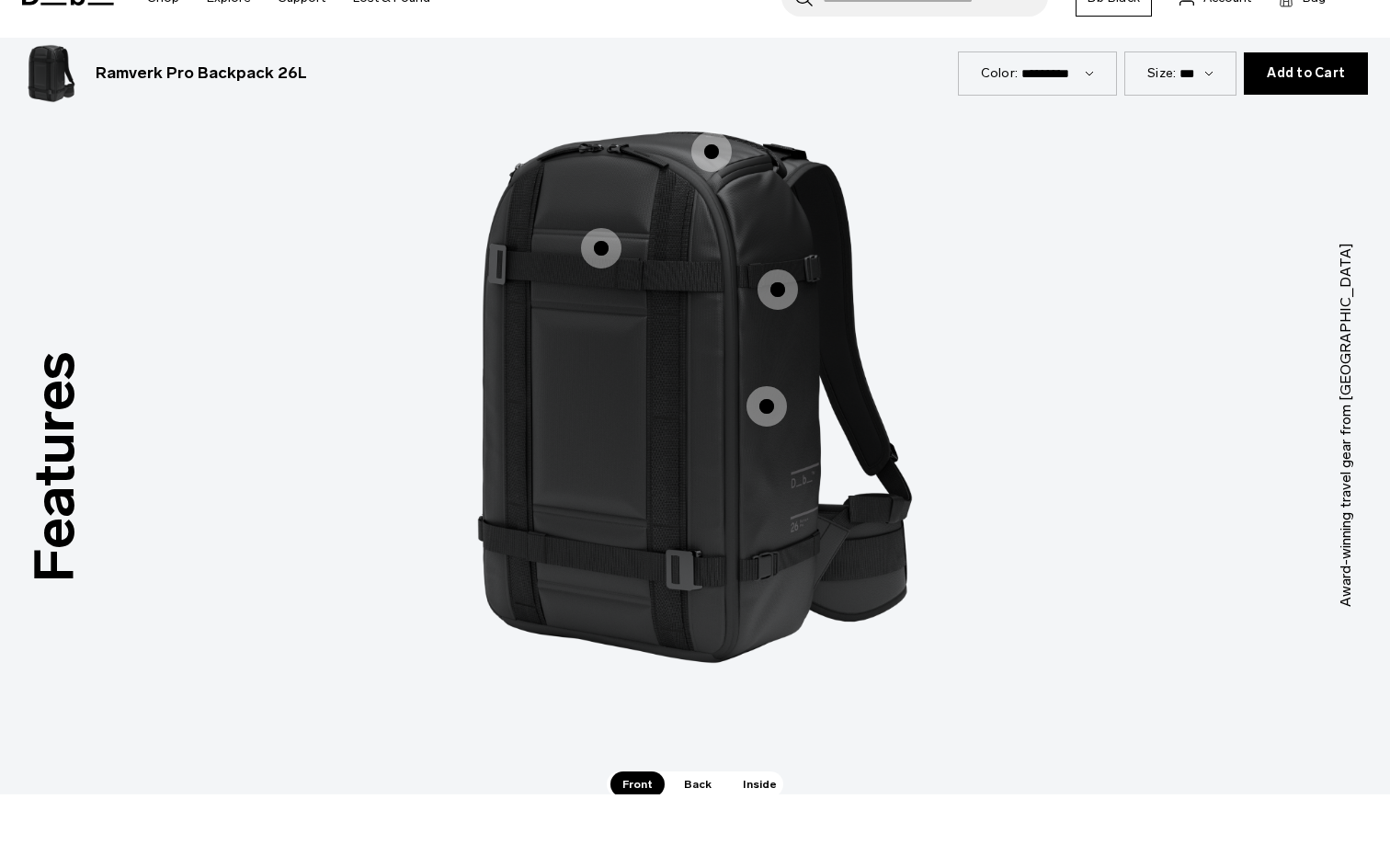
scroll to position [1538, 0]
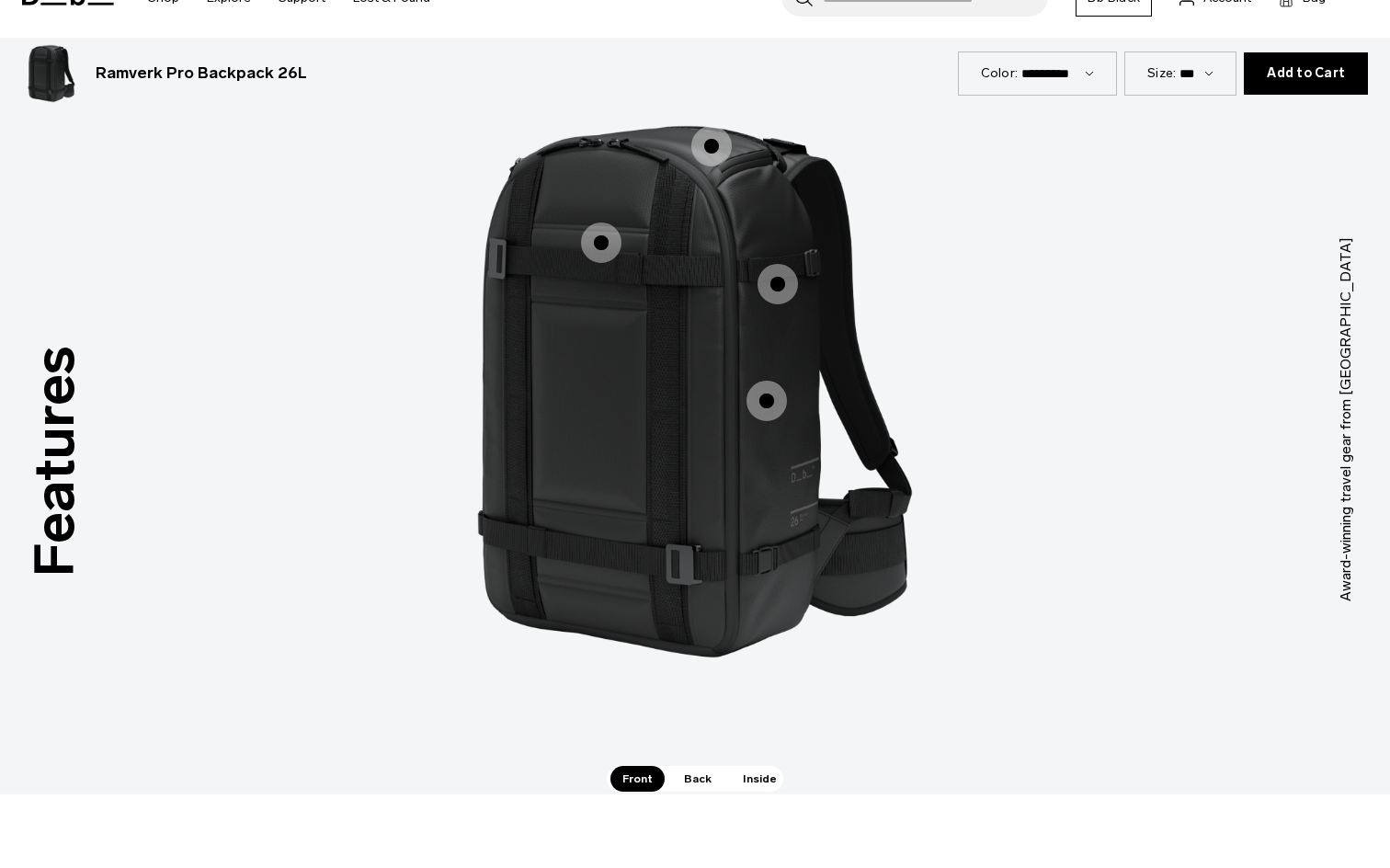
click at [605, 296] on span "1 / 3" at bounding box center [601, 316] width 40 height 40
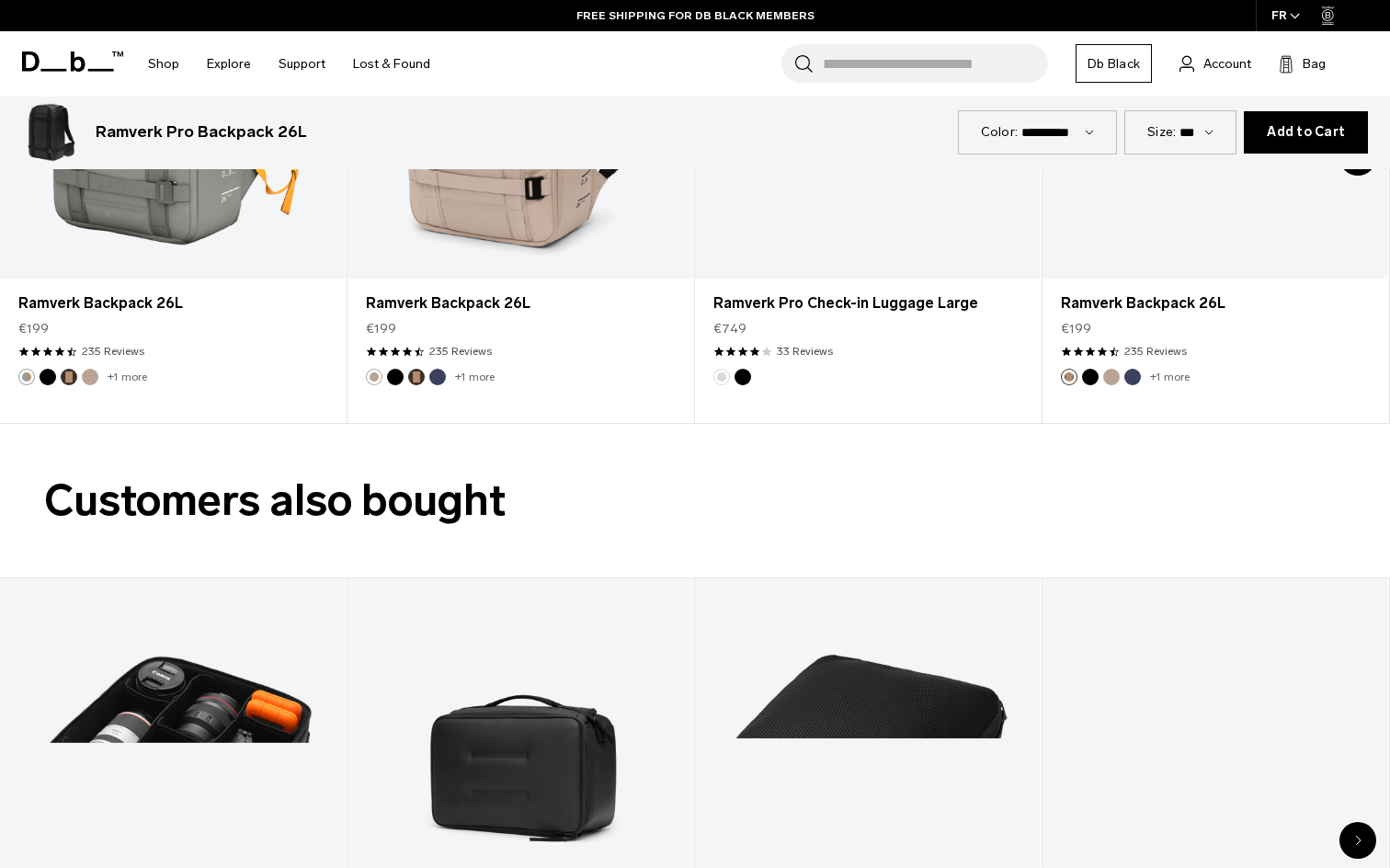
scroll to position [2392, 0]
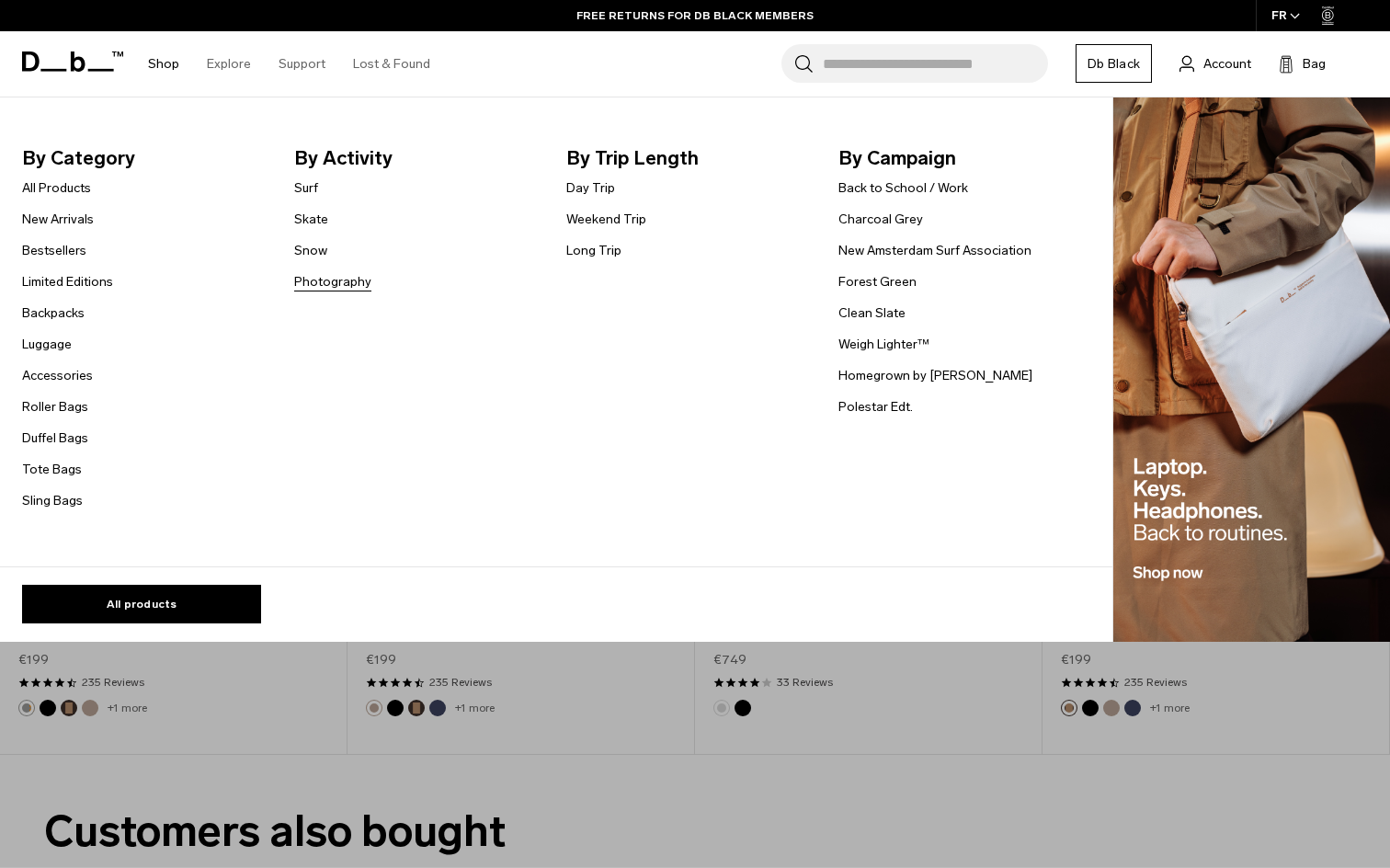
click at [319, 282] on link "Photography" at bounding box center [332, 281] width 77 height 19
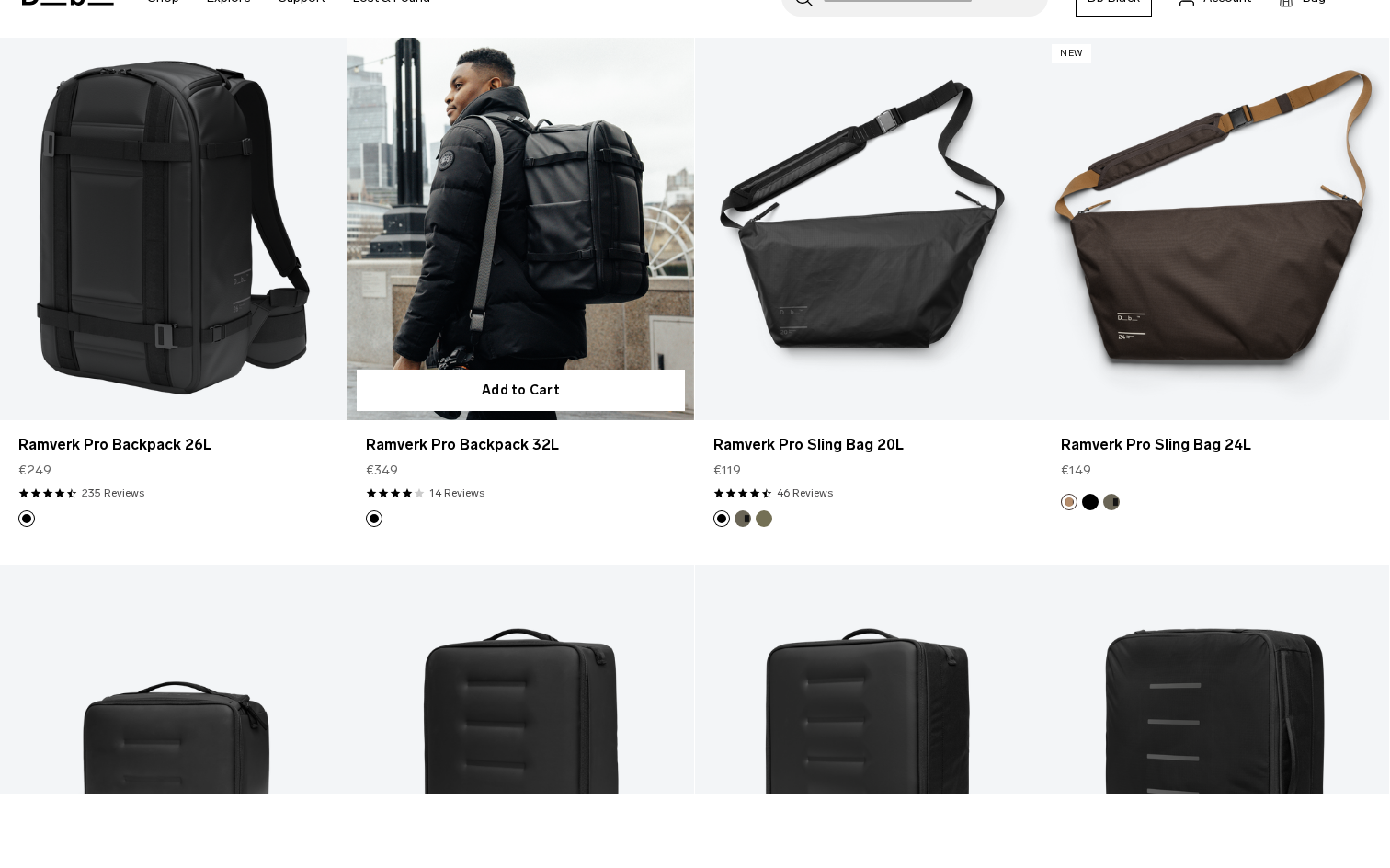
scroll to position [391, 0]
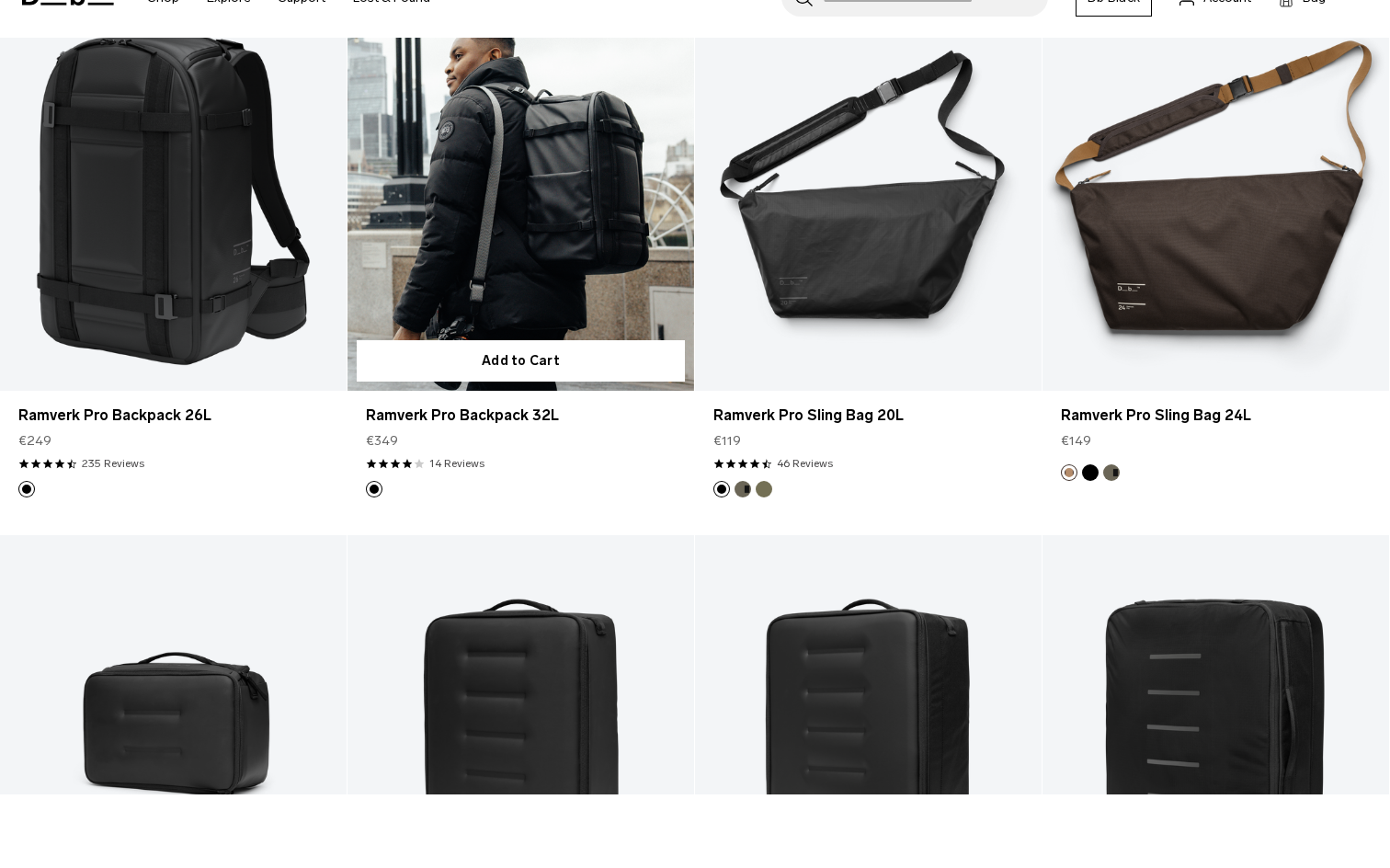
click at [501, 213] on link "Ramverk Pro Backpack 32L" at bounding box center [521, 272] width 347 height 385
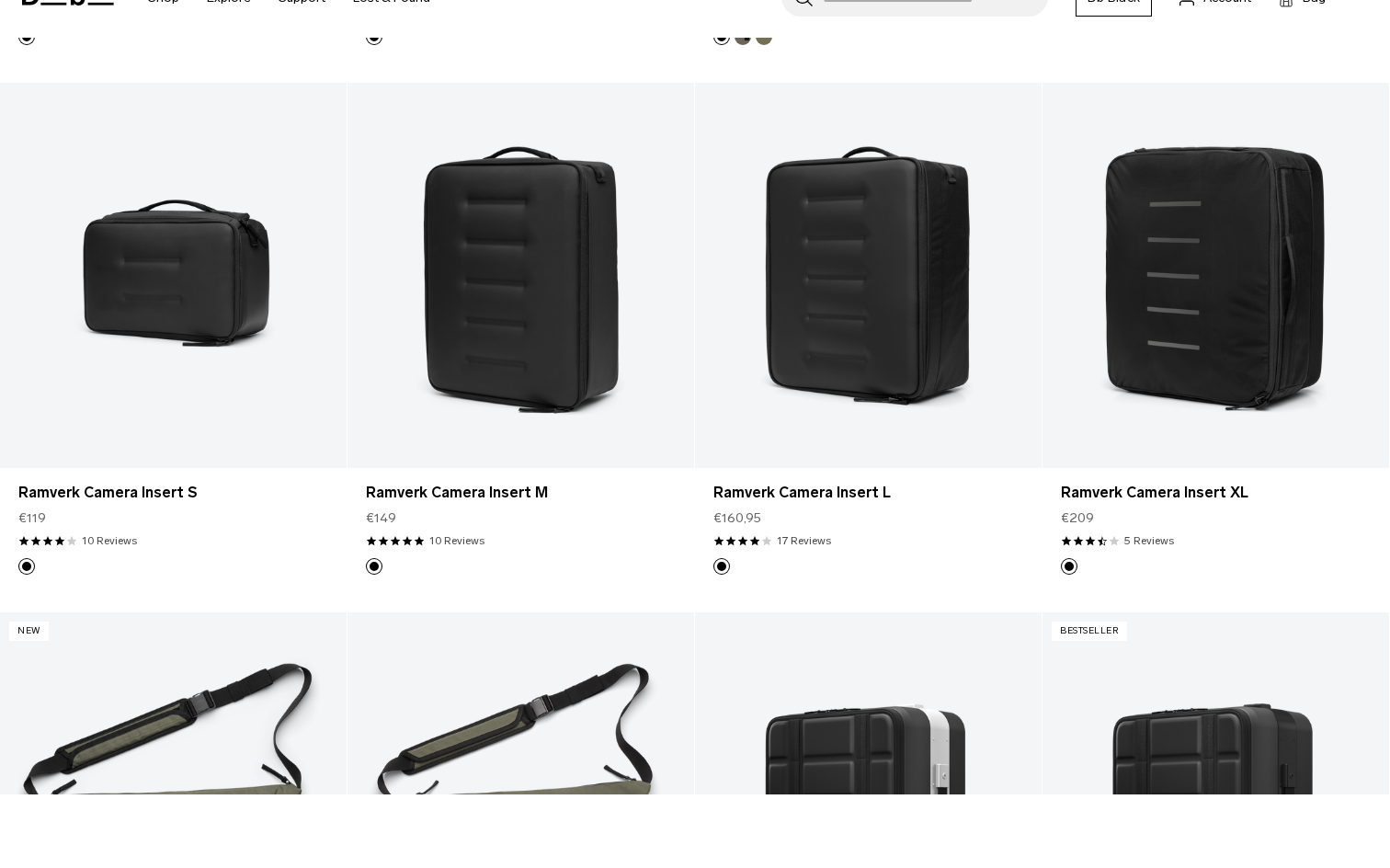
scroll to position [897, 0]
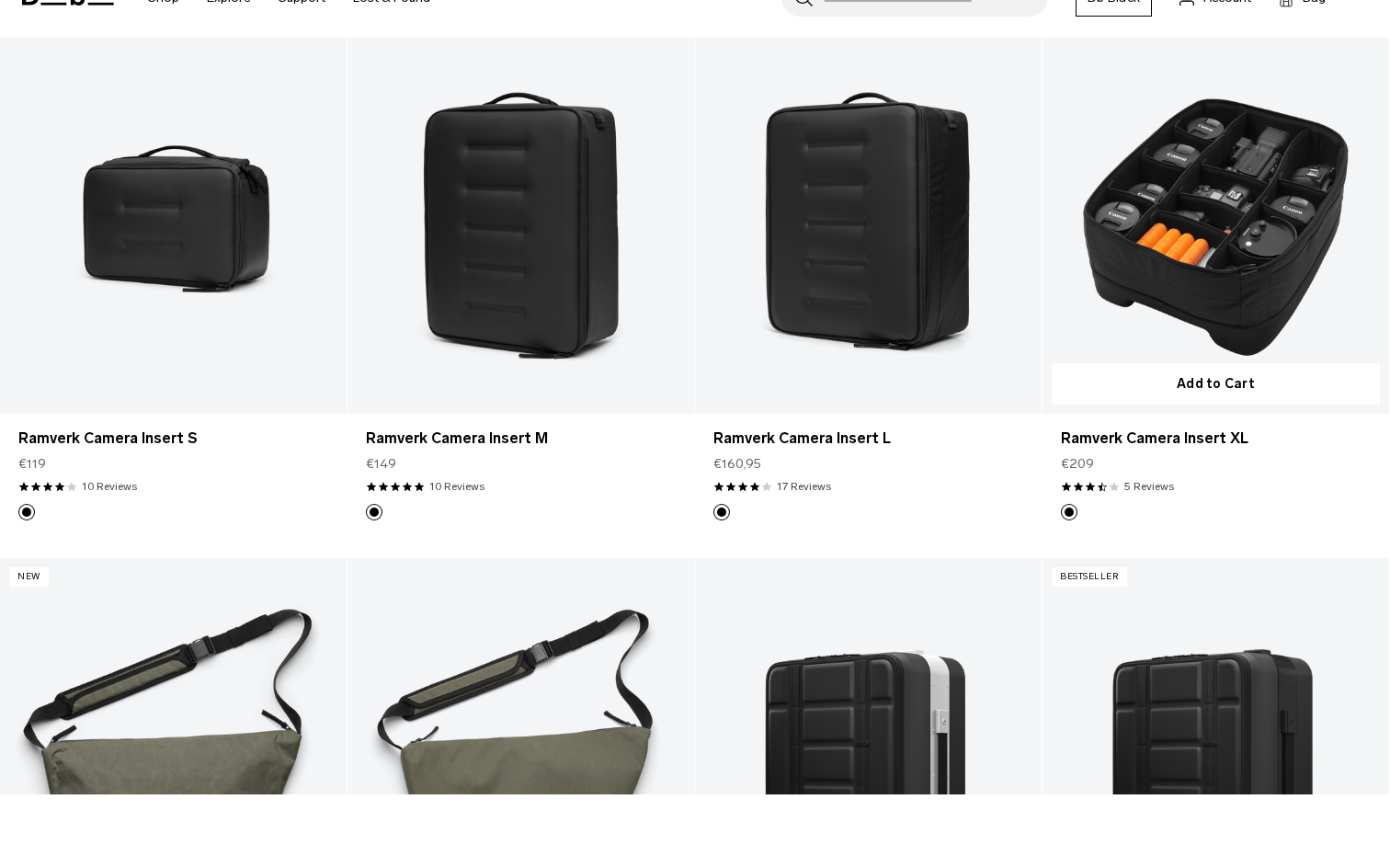
click at [1190, 211] on link "Ramverk Camera Insert XL" at bounding box center [1216, 295] width 347 height 385
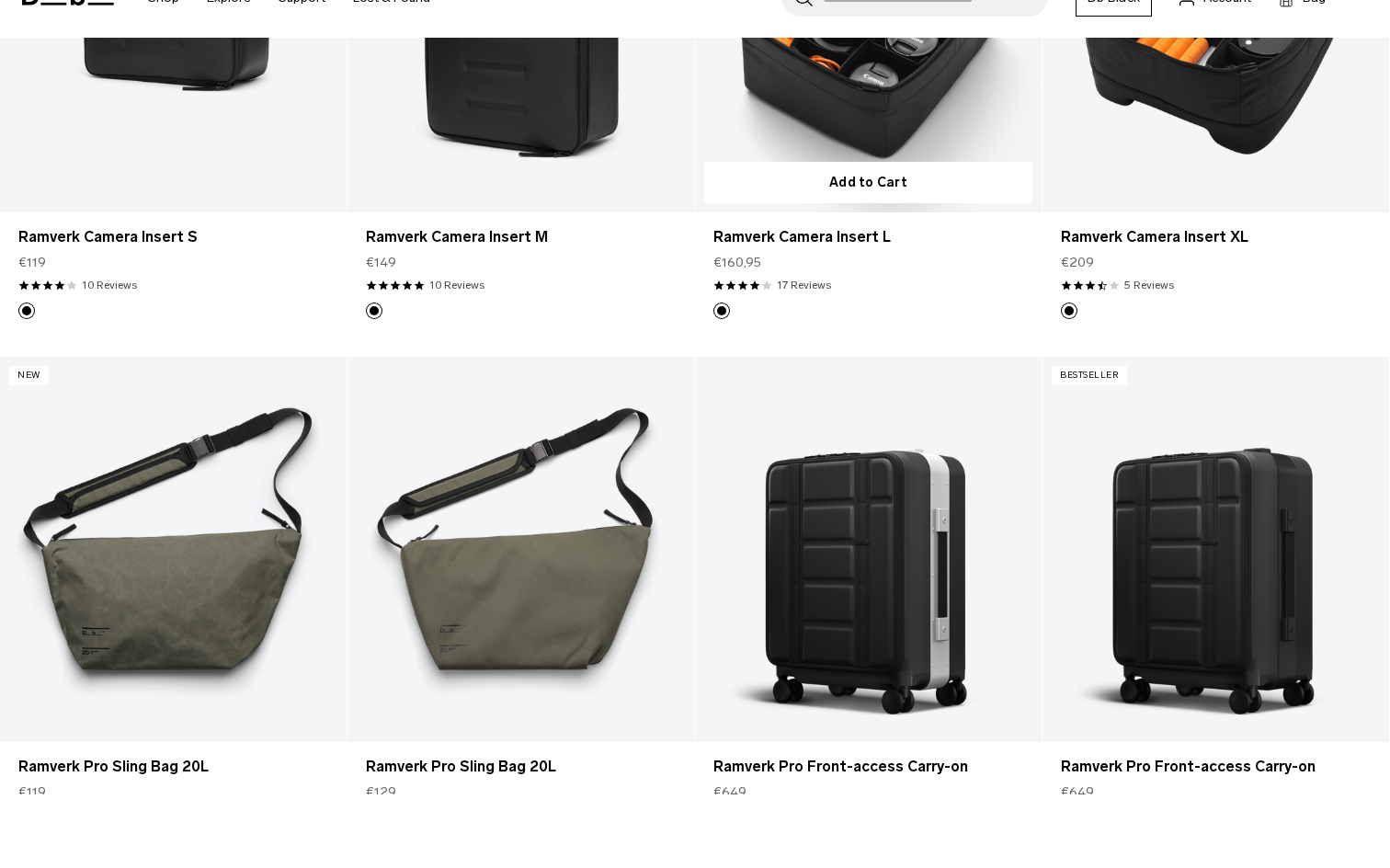
scroll to position [1124, 0]
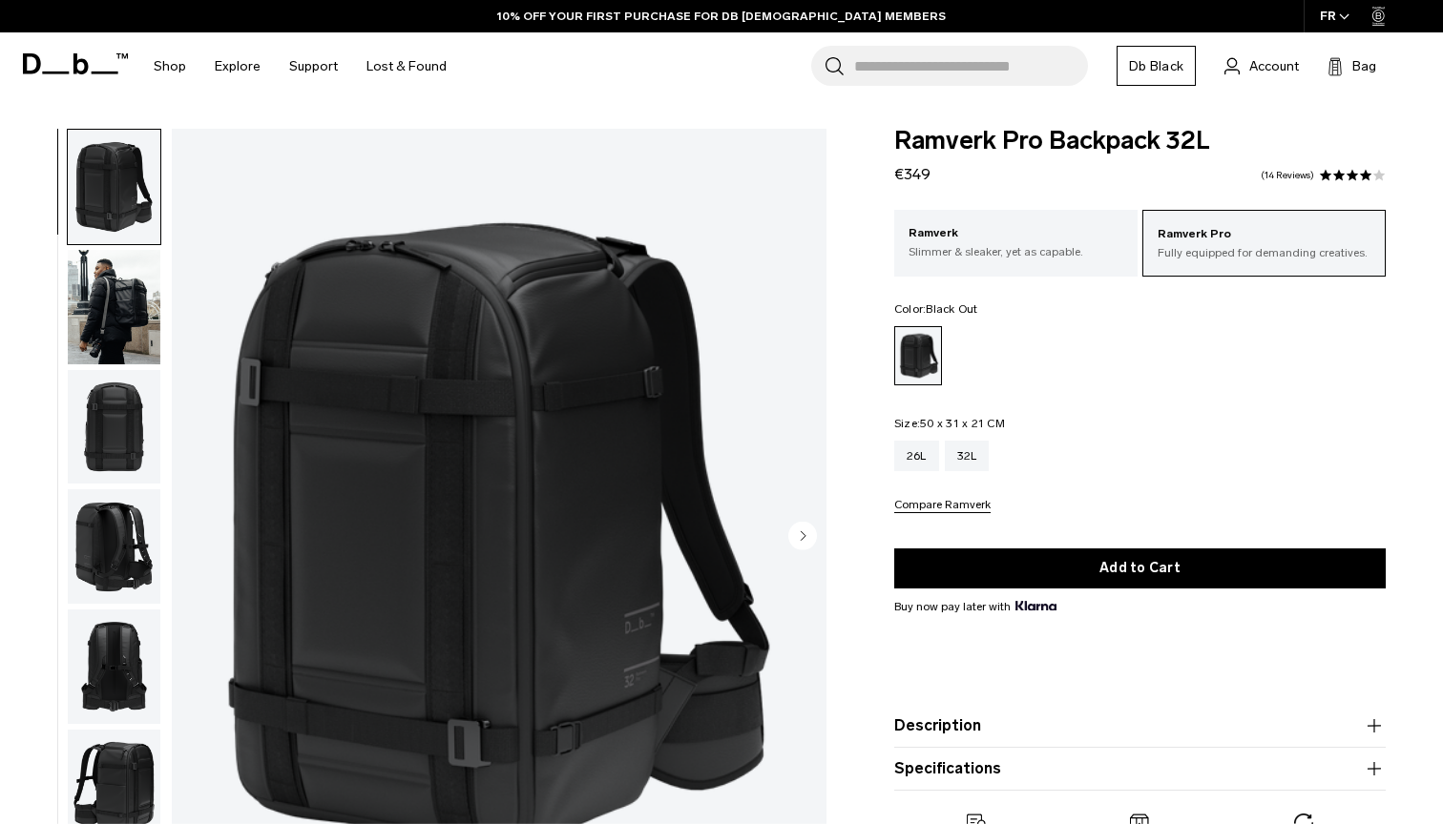
click at [119, 323] on img "button" at bounding box center [114, 307] width 93 height 115
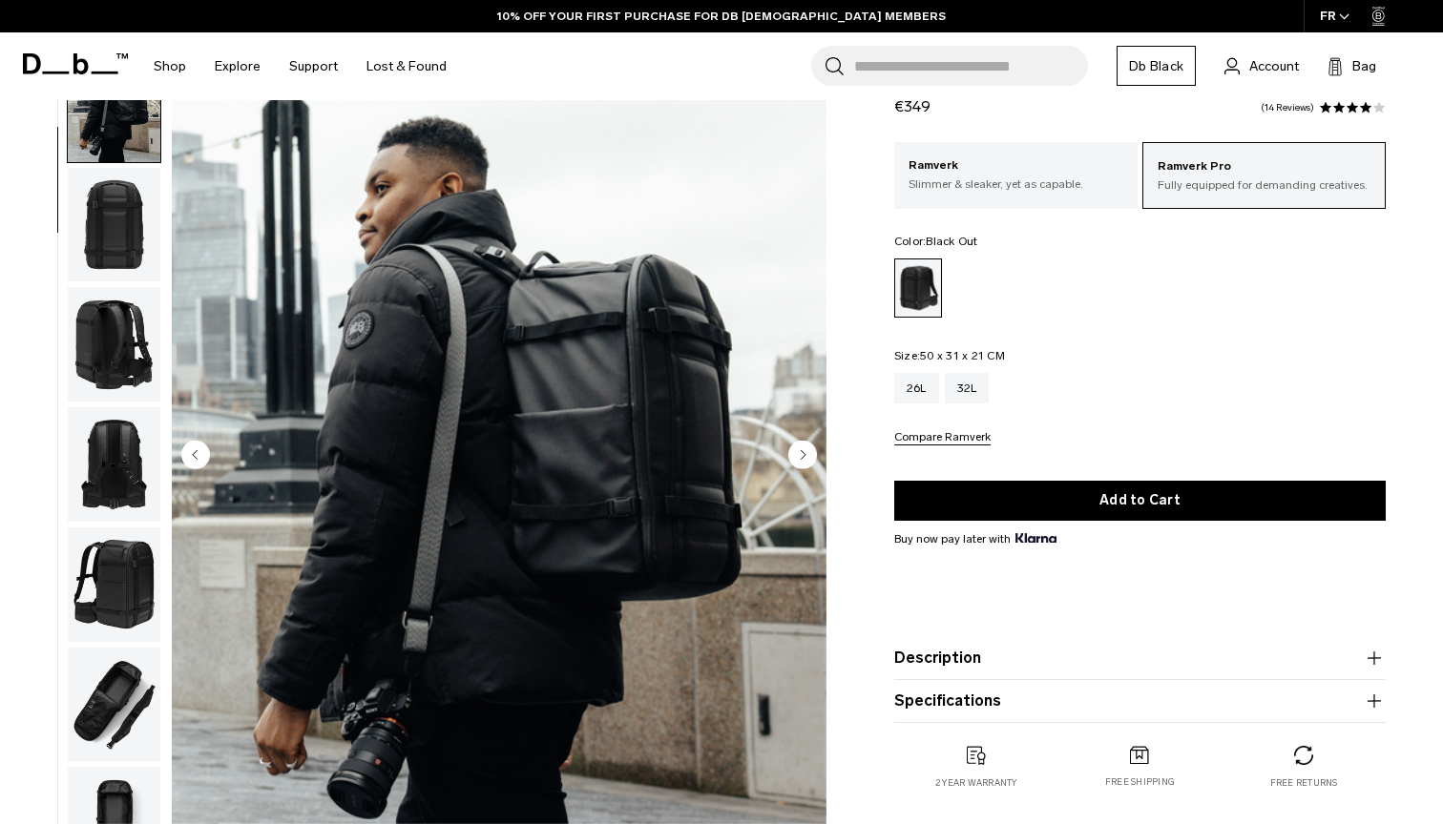
scroll to position [84, 0]
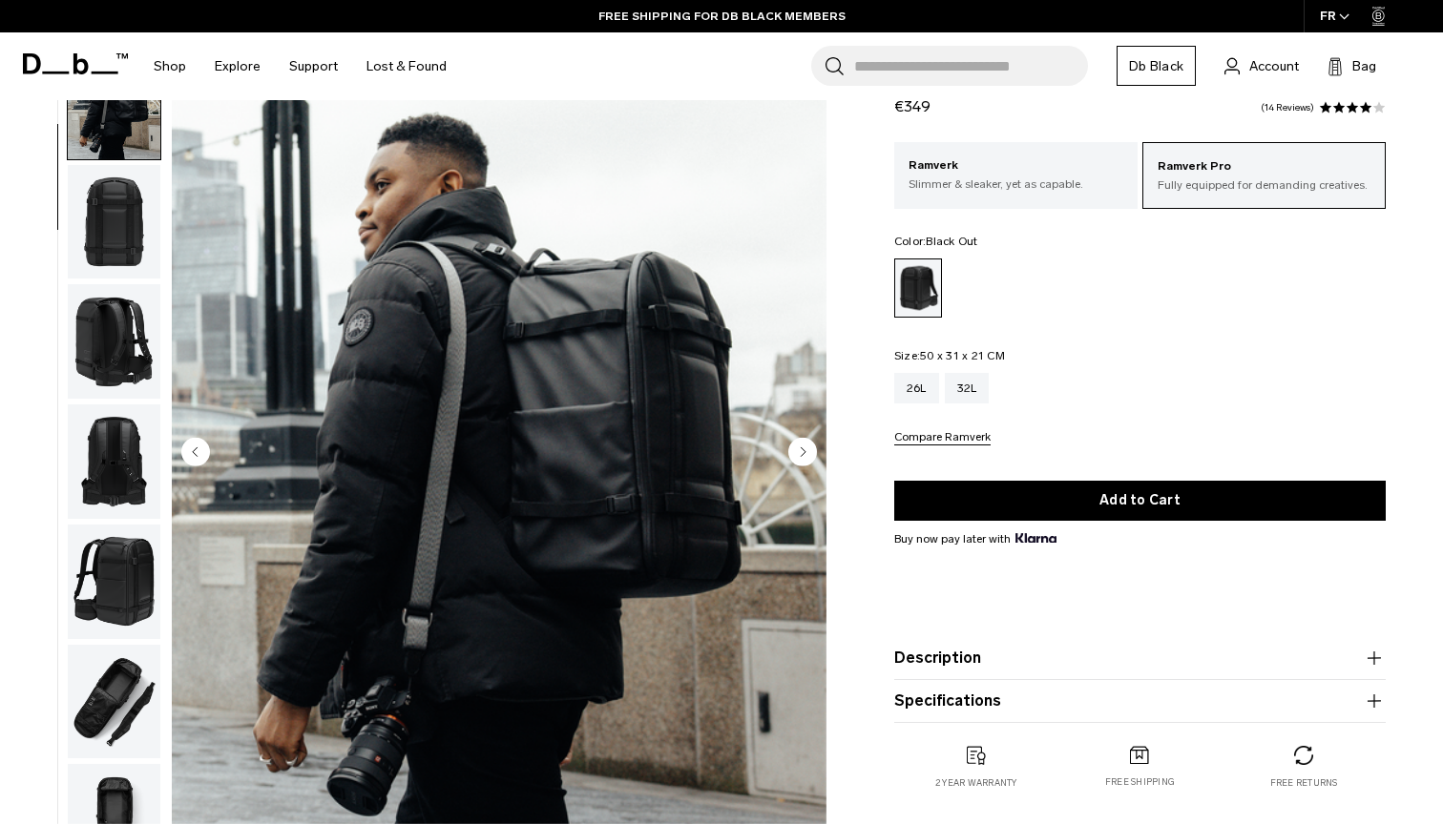
click at [146, 227] on img "button" at bounding box center [114, 222] width 93 height 115
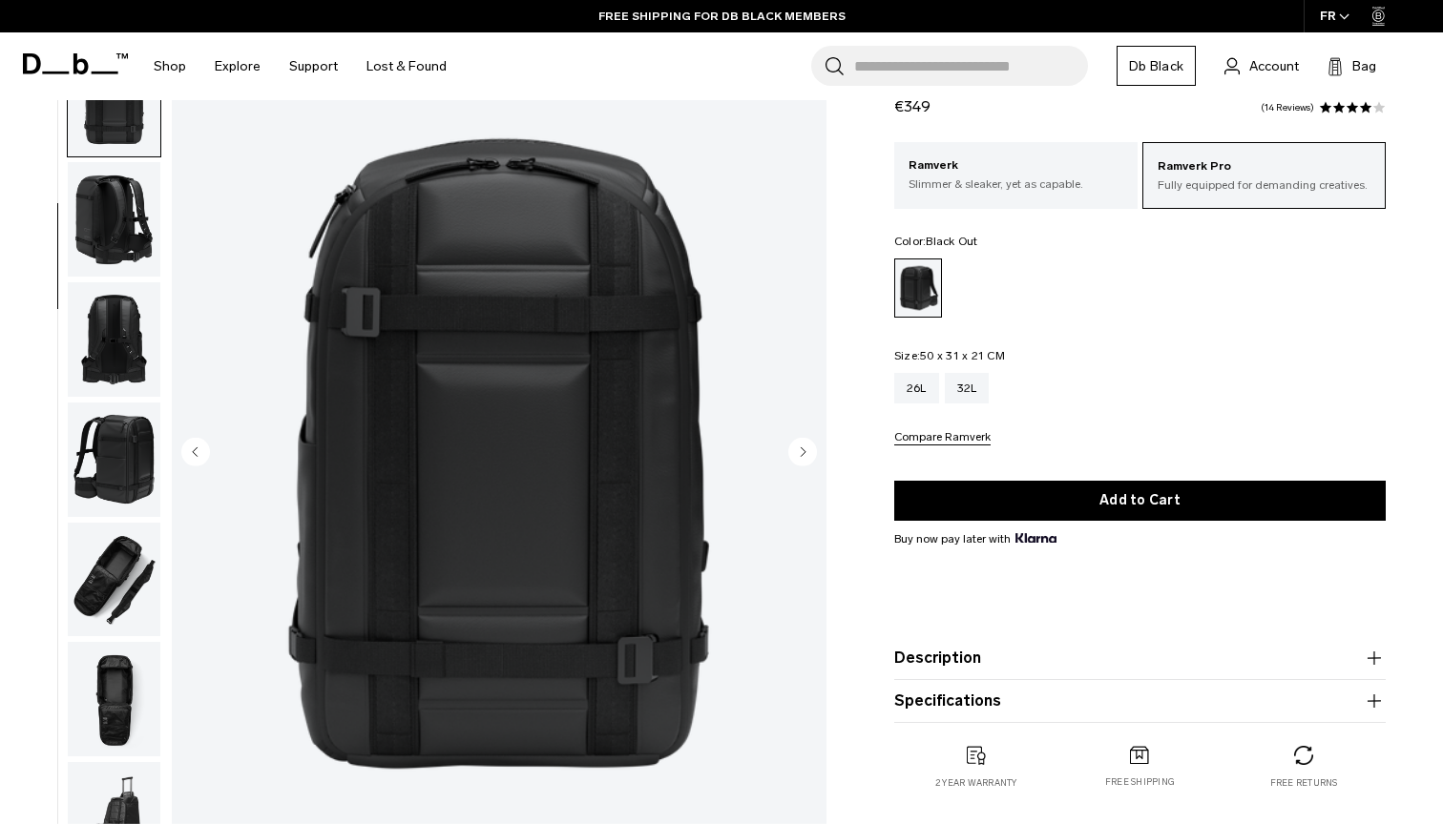
click at [132, 340] on img "button" at bounding box center [114, 339] width 93 height 115
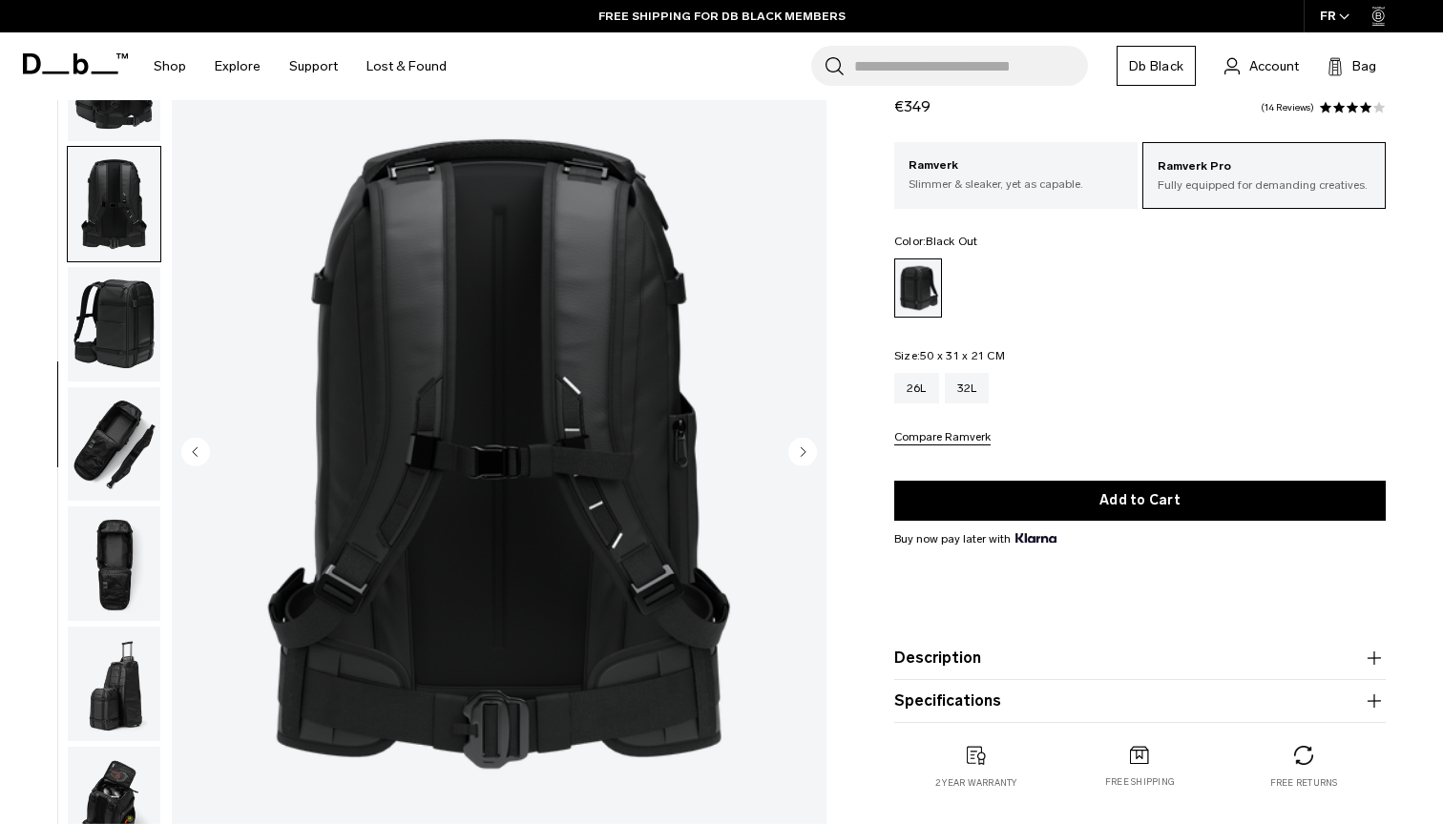
scroll to position [393, 0]
click at [136, 366] on img "button" at bounding box center [114, 324] width 93 height 115
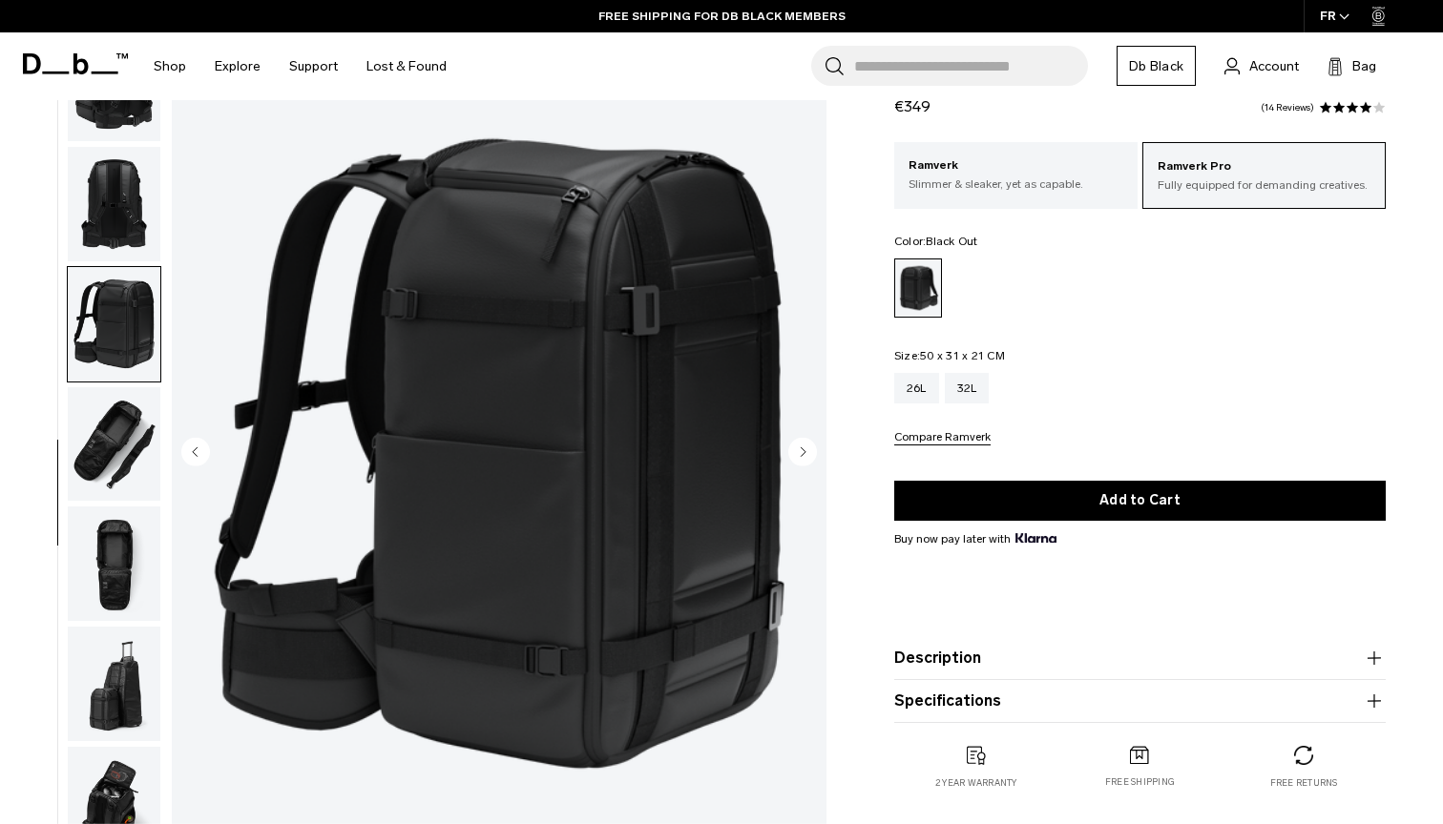
click at [142, 449] on img "button" at bounding box center [114, 444] width 93 height 115
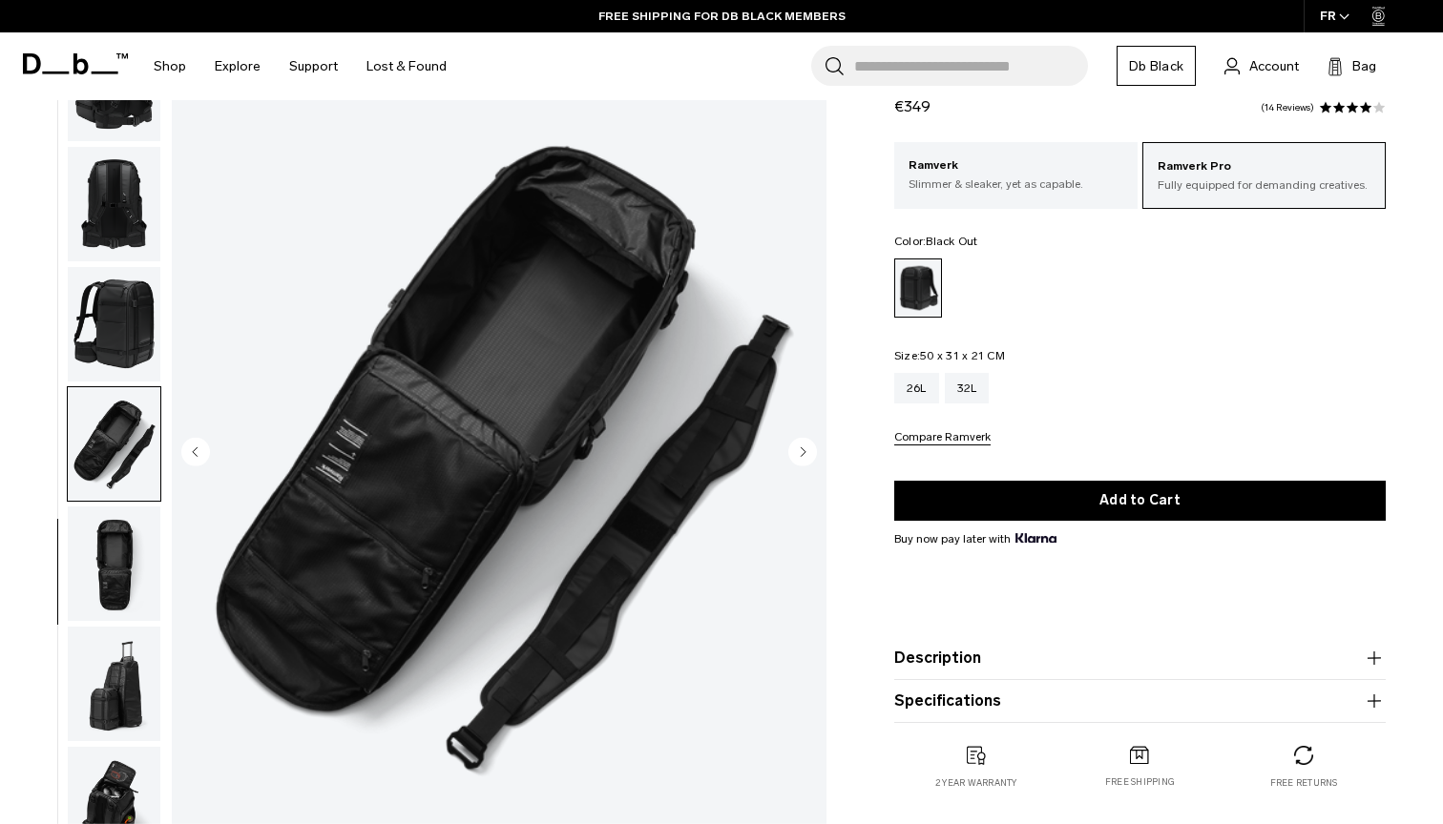
click at [142, 522] on img "button" at bounding box center [114, 564] width 93 height 115
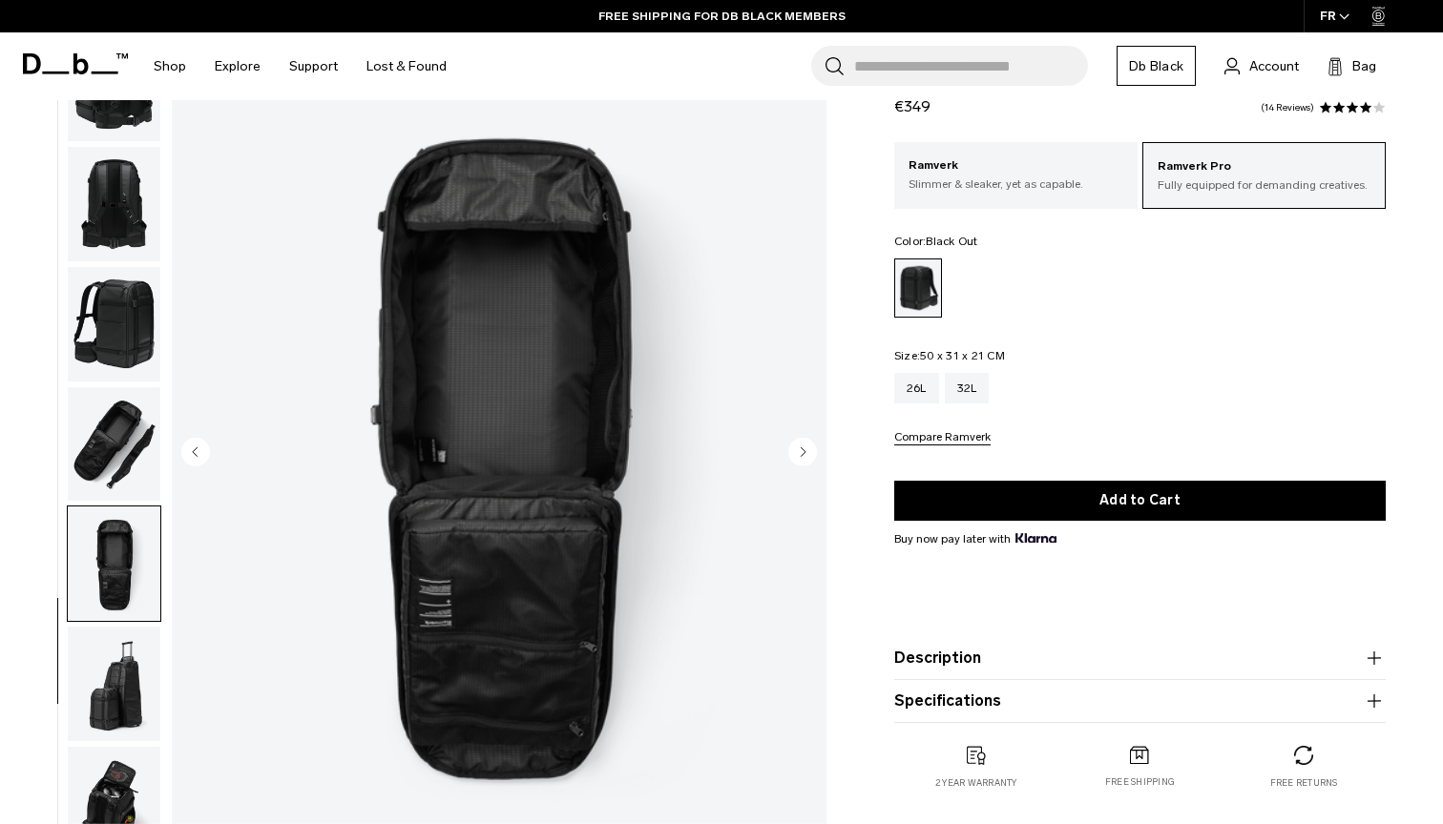
click at [148, 584] on img "button" at bounding box center [114, 564] width 93 height 115
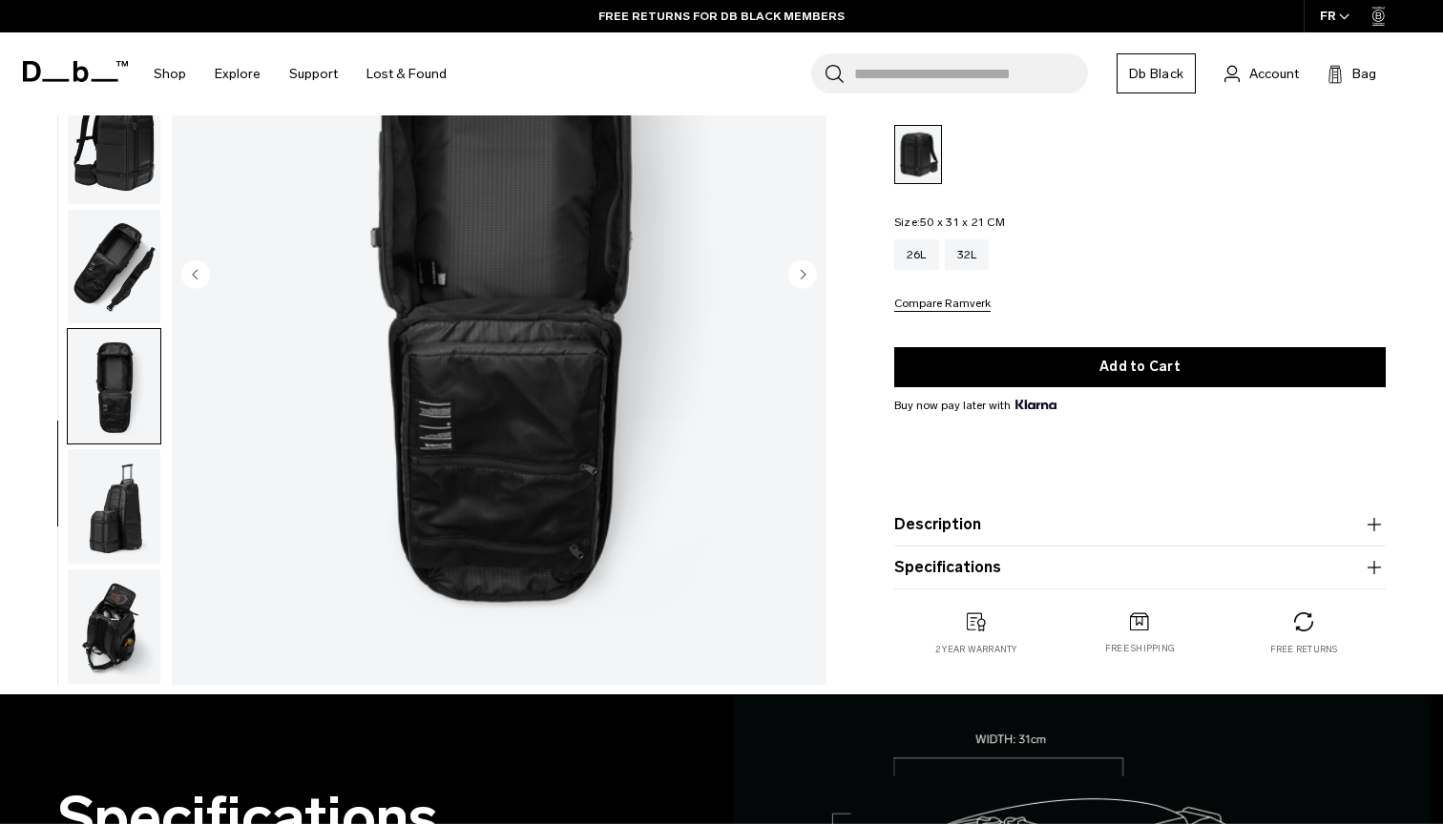
click at [125, 502] on img "button" at bounding box center [114, 506] width 93 height 115
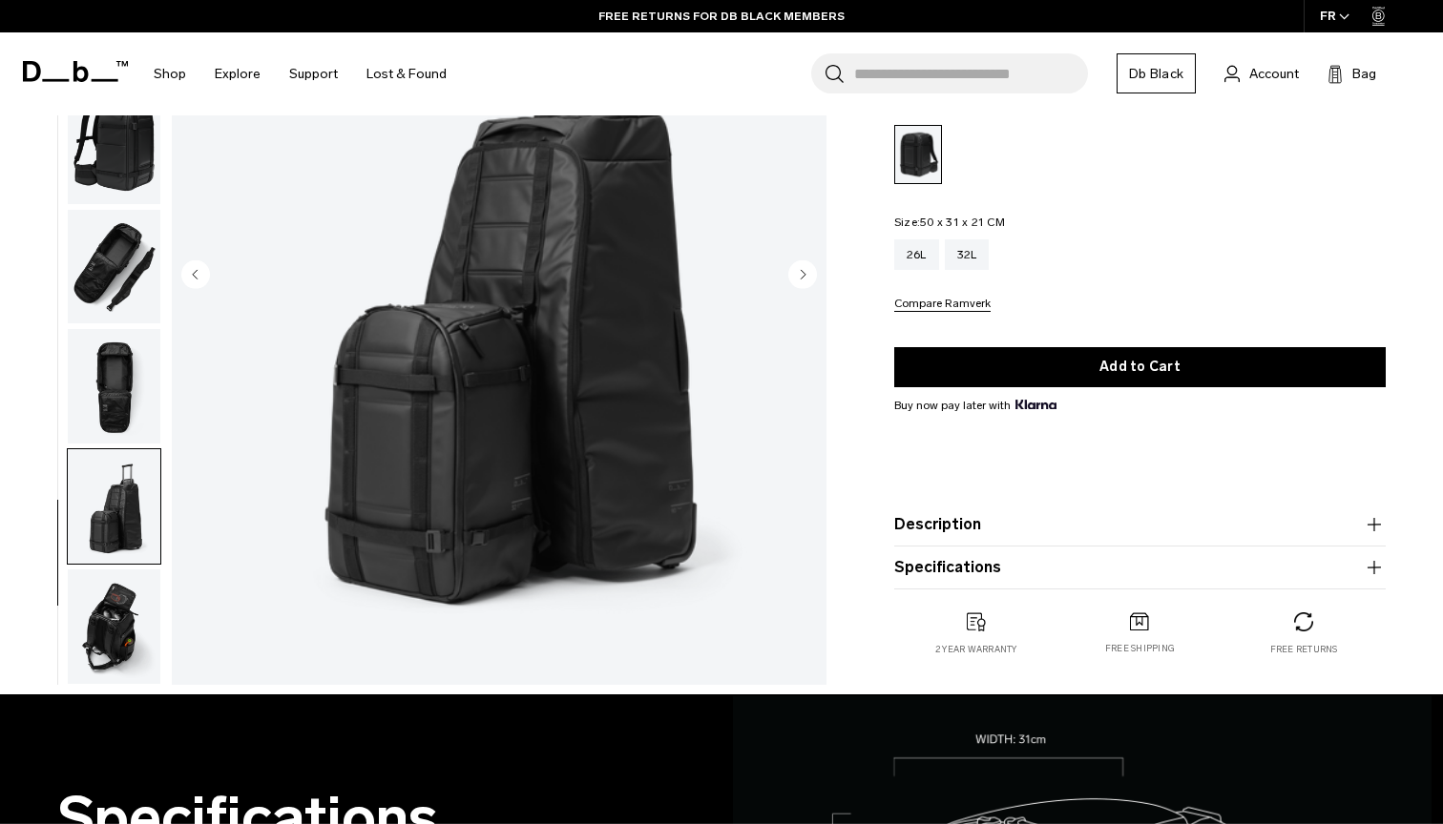
click at [125, 659] on img "button" at bounding box center [114, 627] width 93 height 115
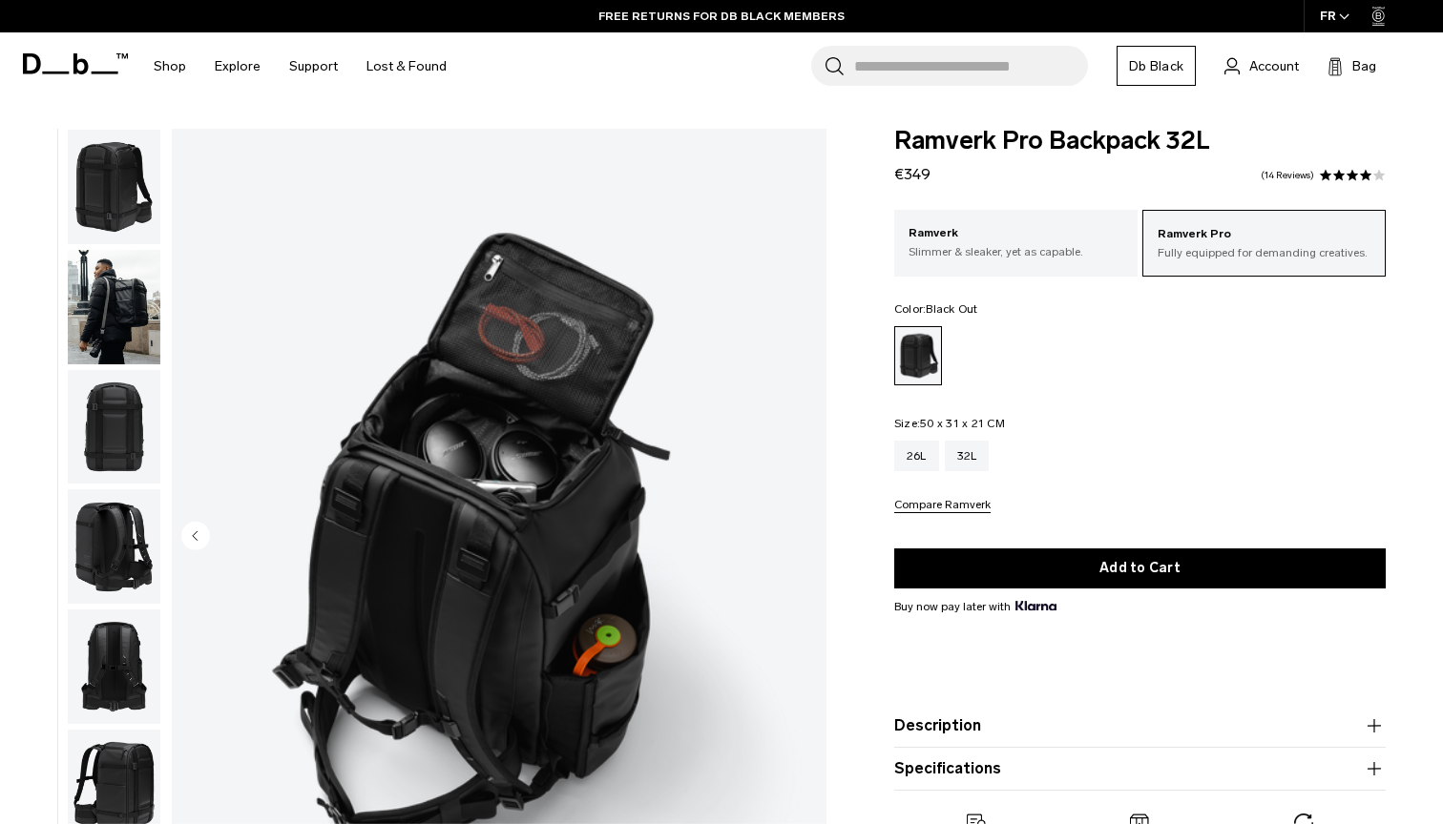
scroll to position [0, 0]
click at [118, 219] on img "button" at bounding box center [114, 187] width 93 height 115
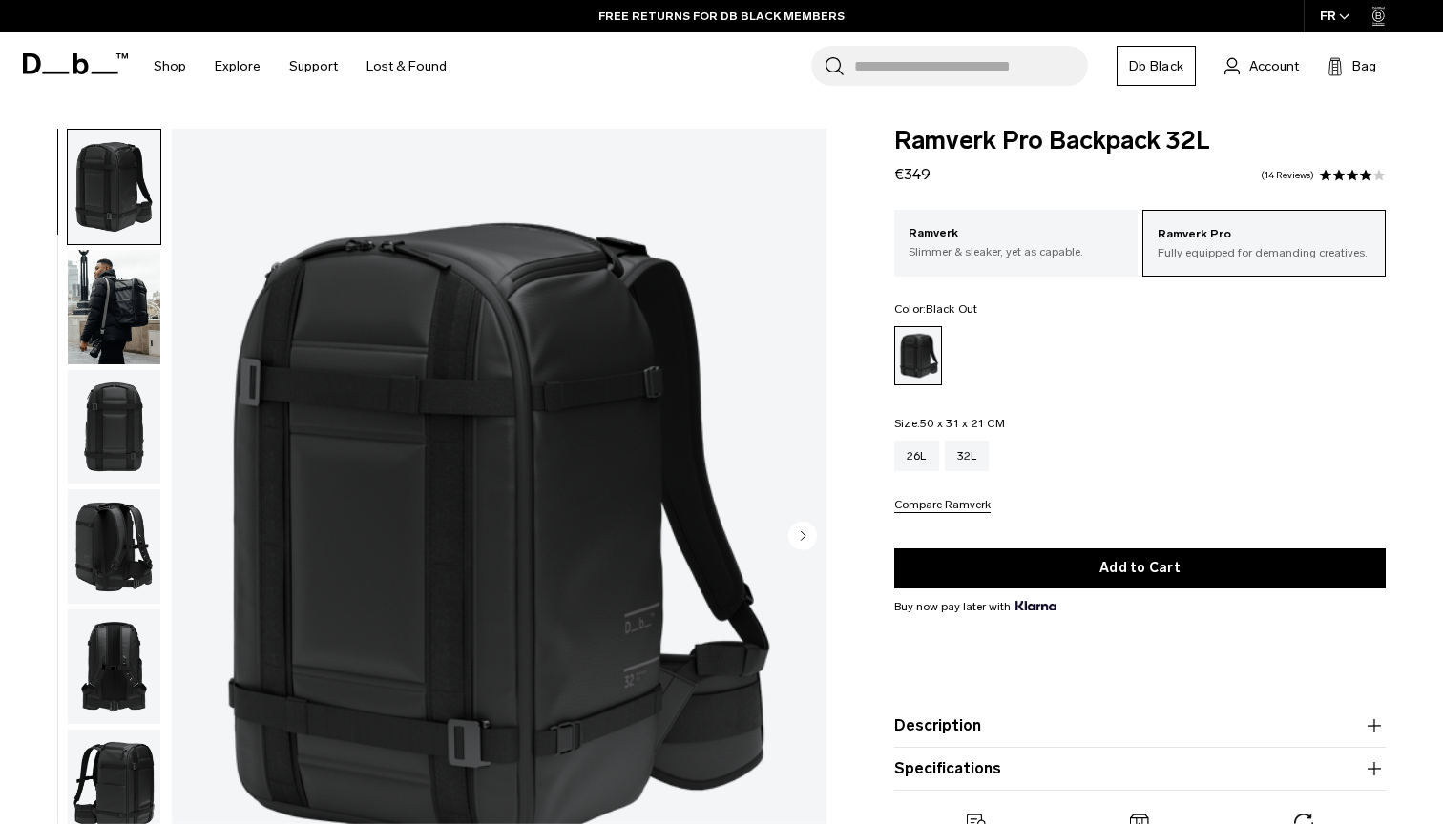
click at [125, 361] on img "button" at bounding box center [114, 307] width 93 height 115
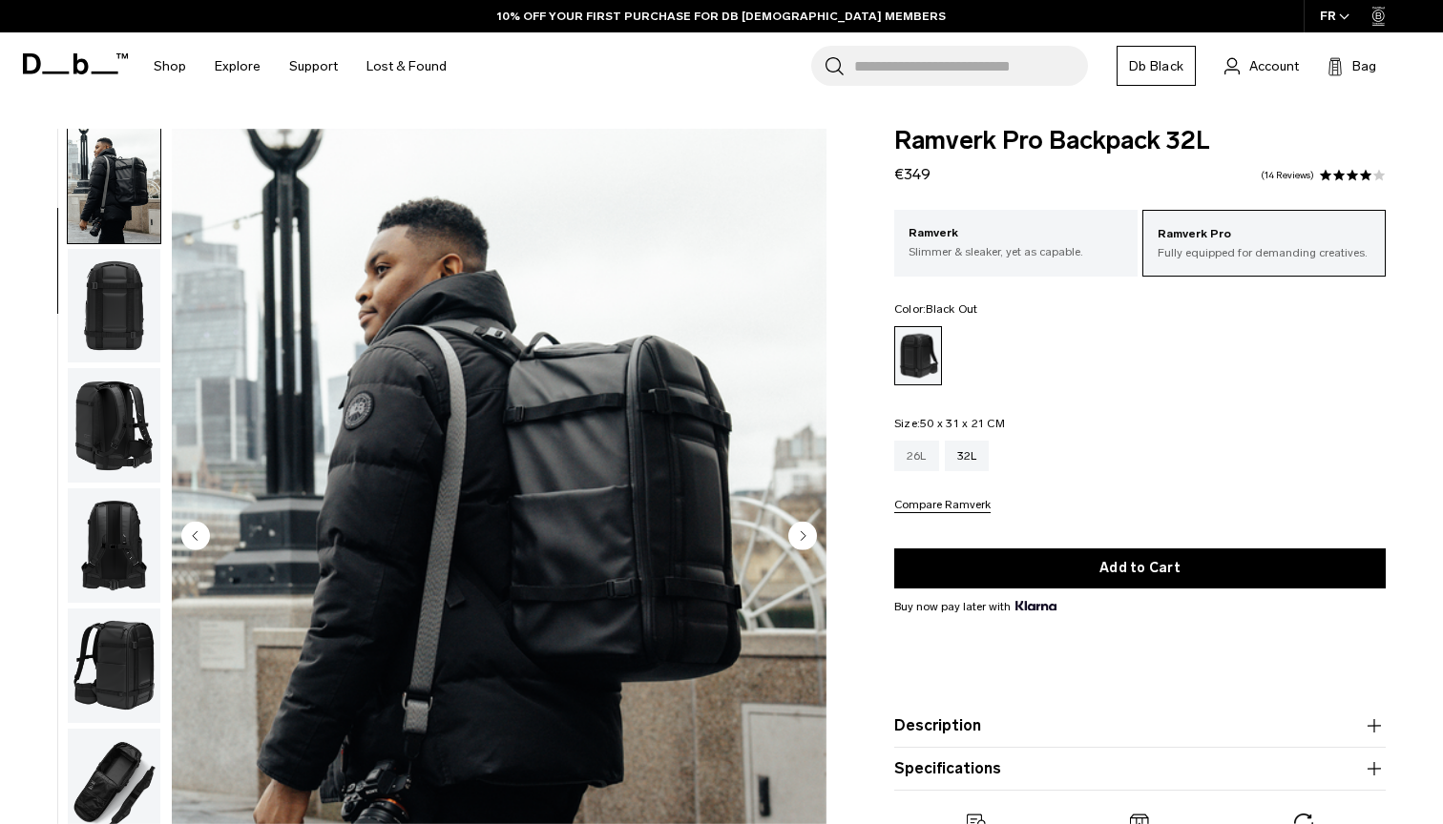
click at [929, 445] on div "26L" at bounding box center [916, 456] width 45 height 31
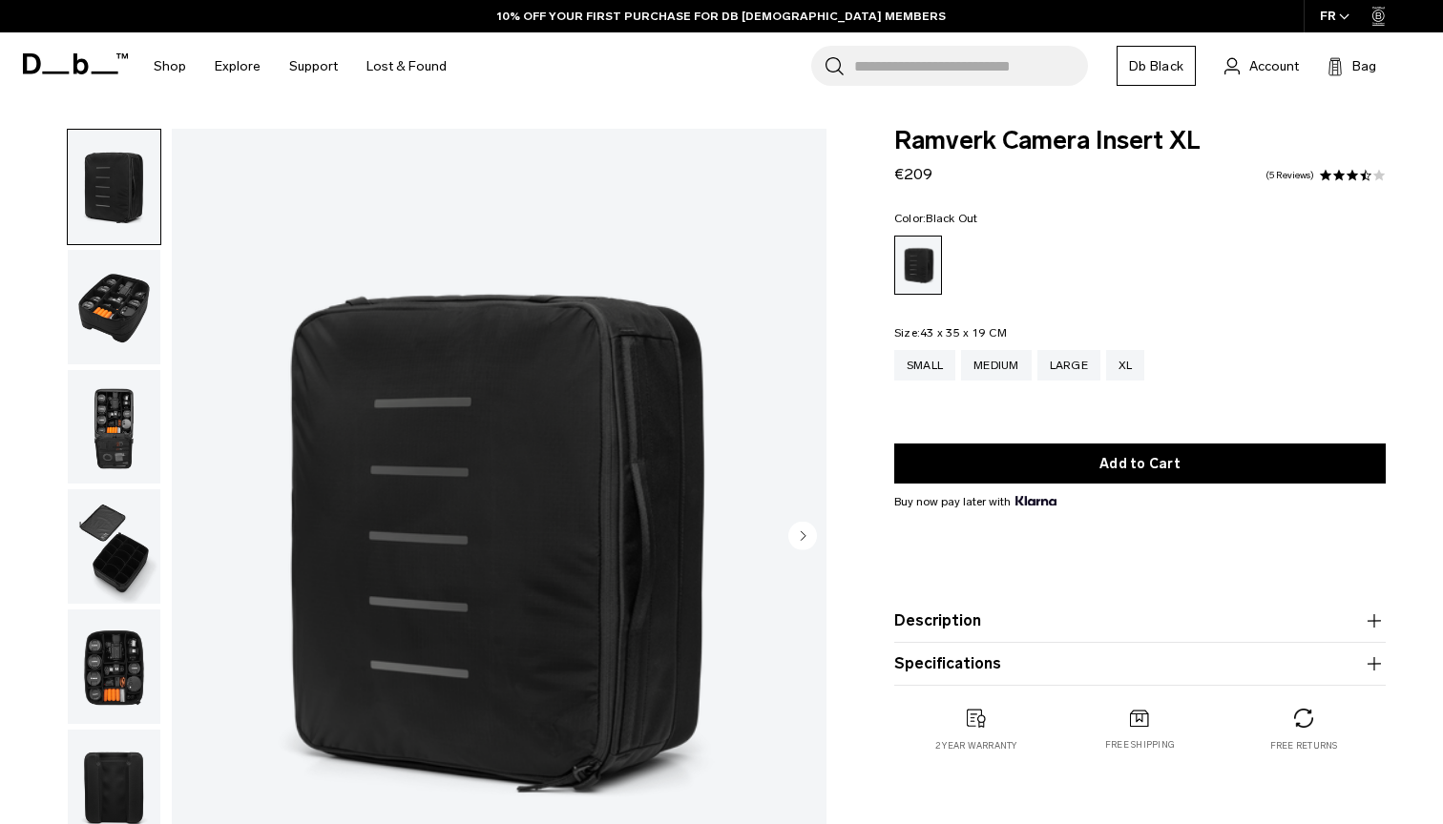
click at [119, 315] on img "button" at bounding box center [114, 307] width 93 height 115
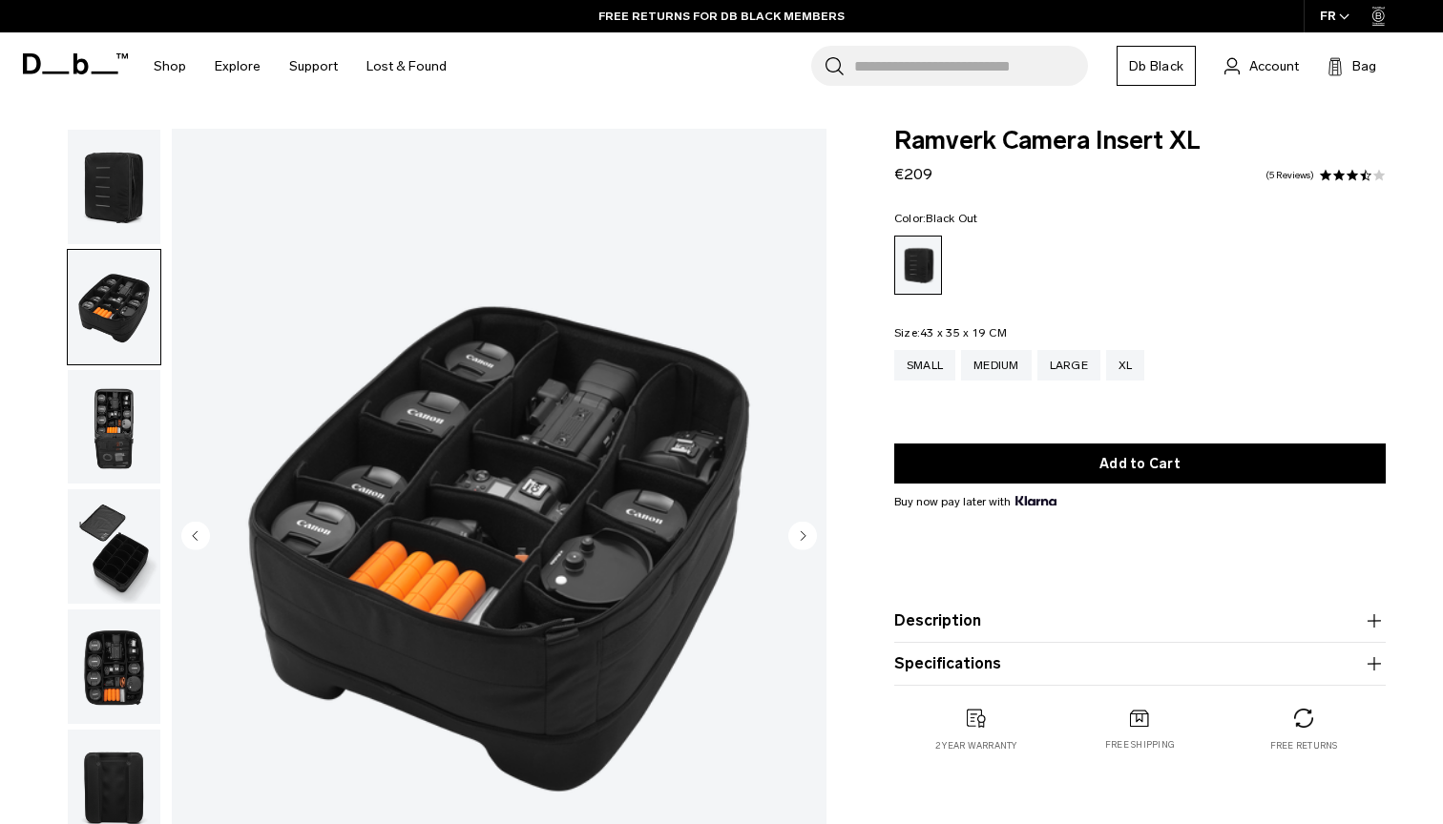
click at [141, 438] on img "button" at bounding box center [114, 427] width 93 height 115
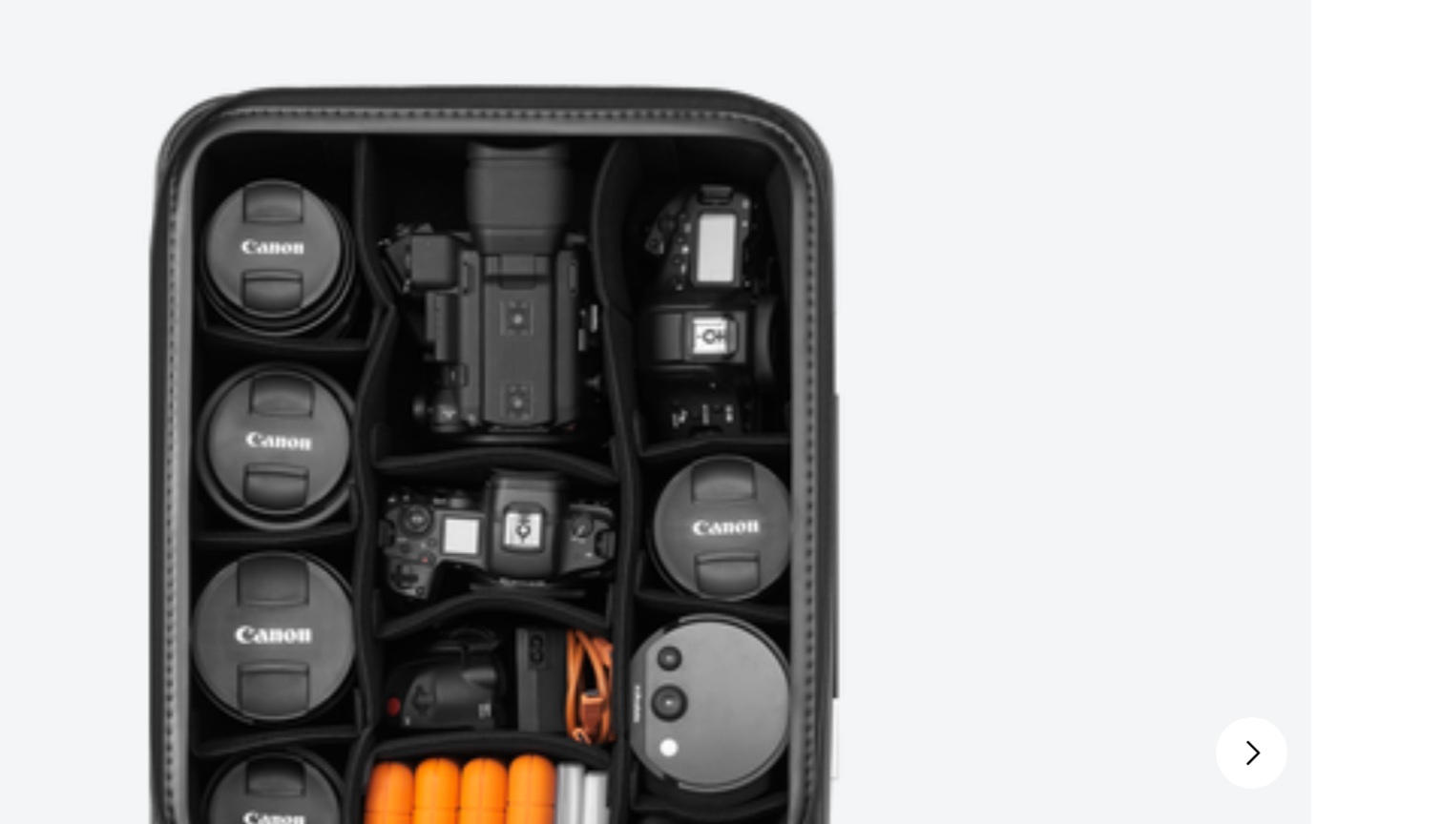
scroll to position [62, 0]
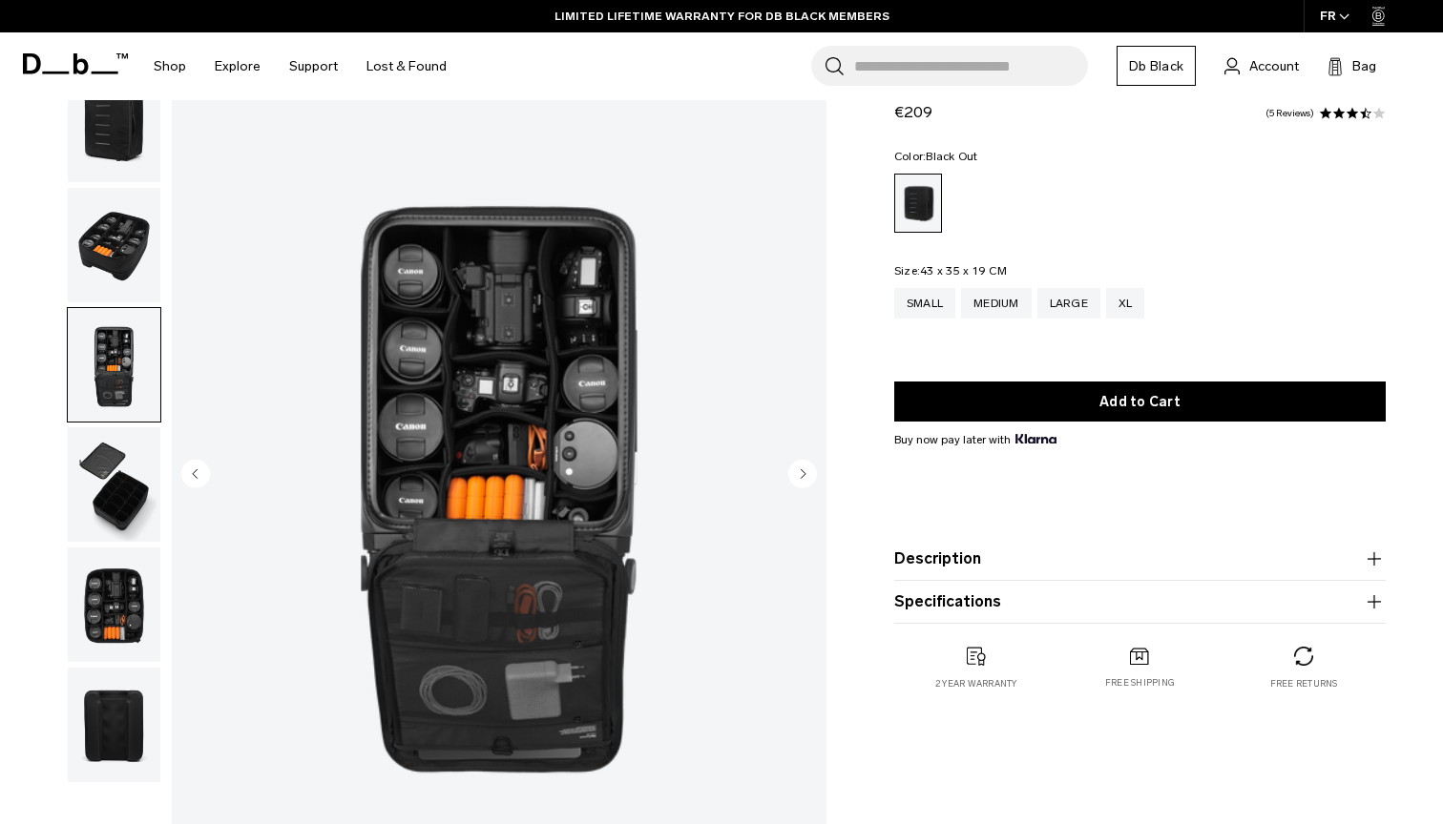
click at [115, 436] on img "button" at bounding box center [114, 485] width 93 height 115
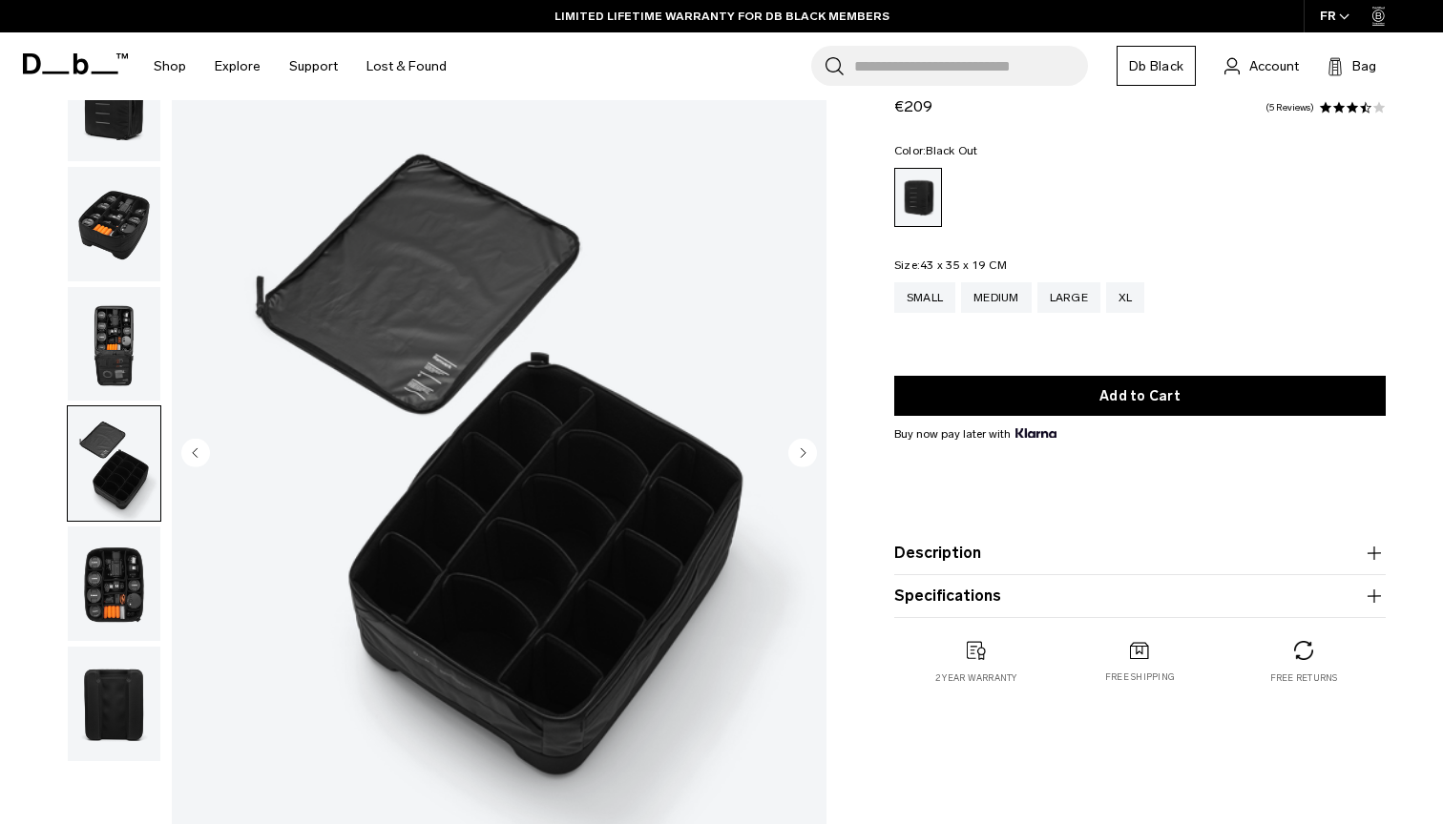
scroll to position [95, 0]
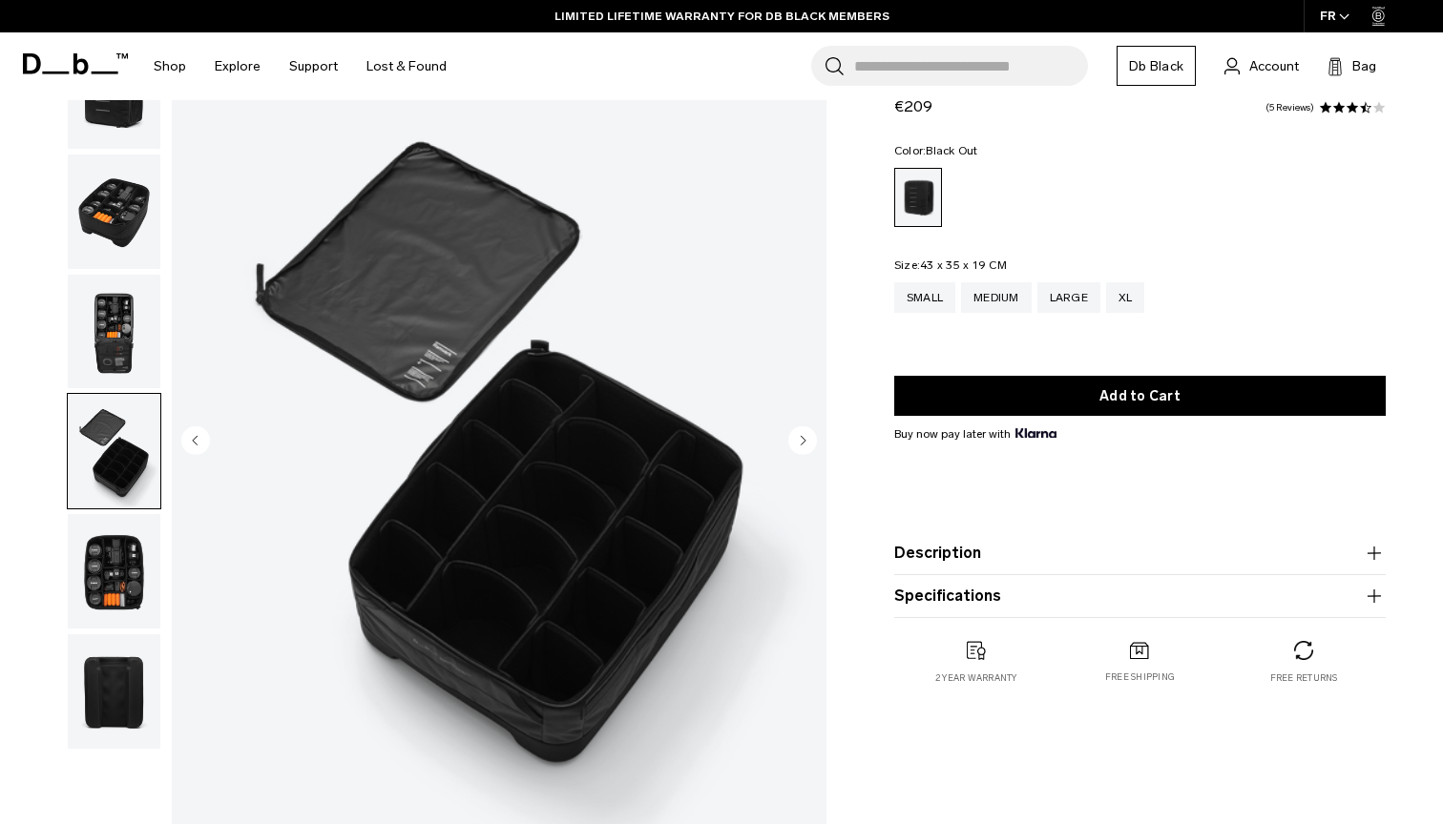
click at [131, 575] on img "button" at bounding box center [114, 571] width 93 height 115
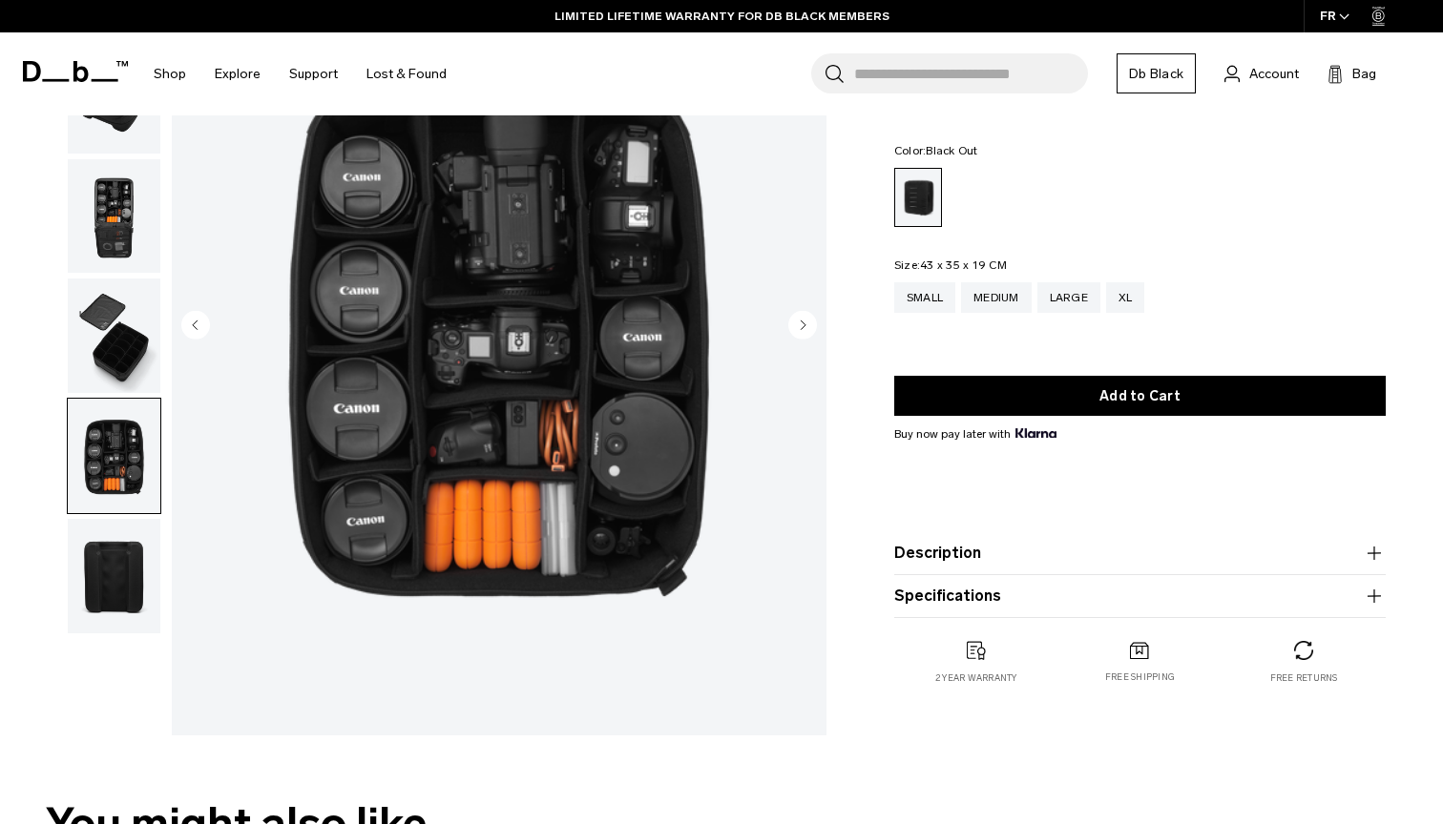
click at [128, 577] on img "button" at bounding box center [114, 576] width 93 height 115
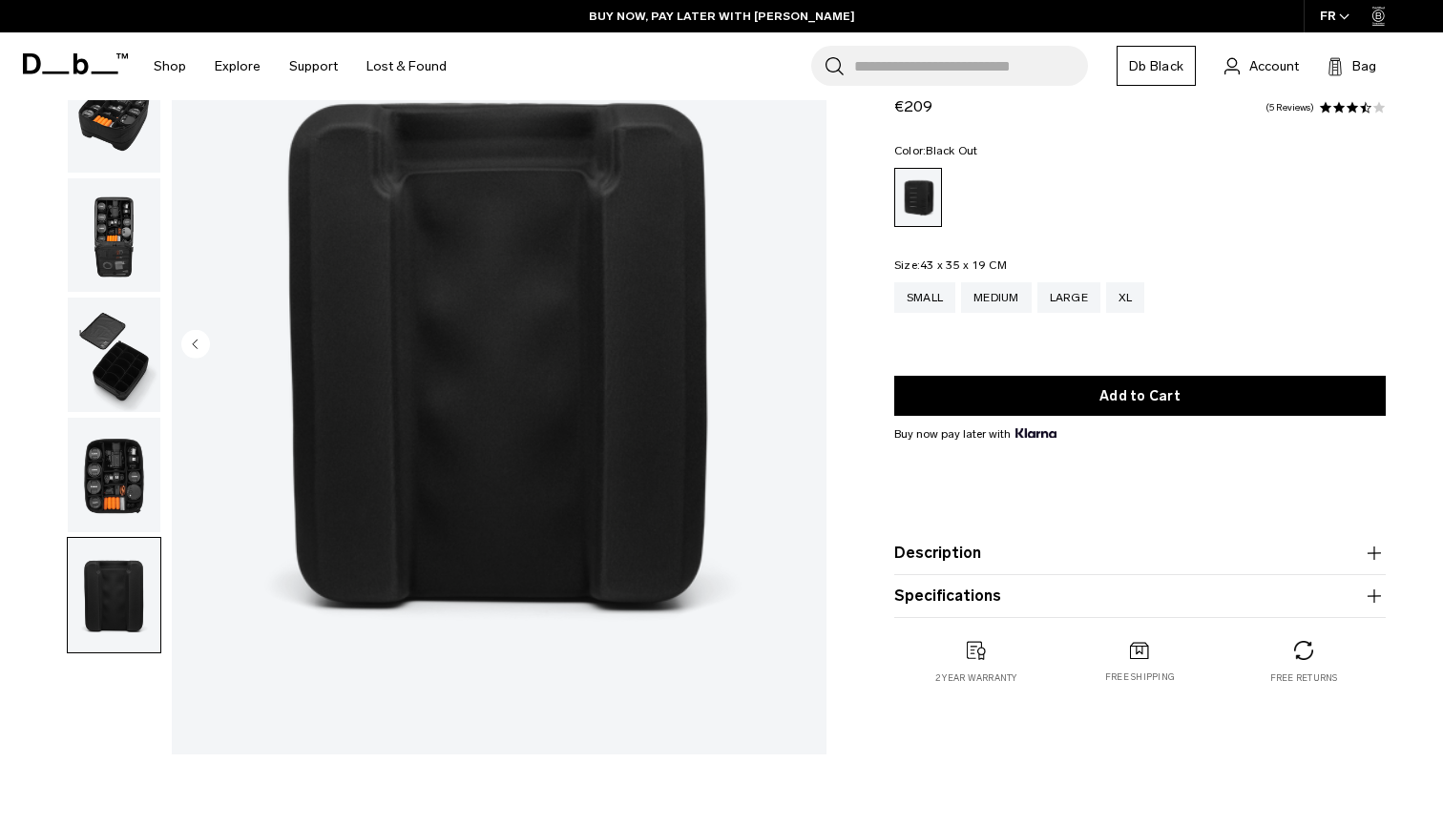
scroll to position [191, 0]
click at [117, 452] on img "button" at bounding box center [114, 476] width 93 height 115
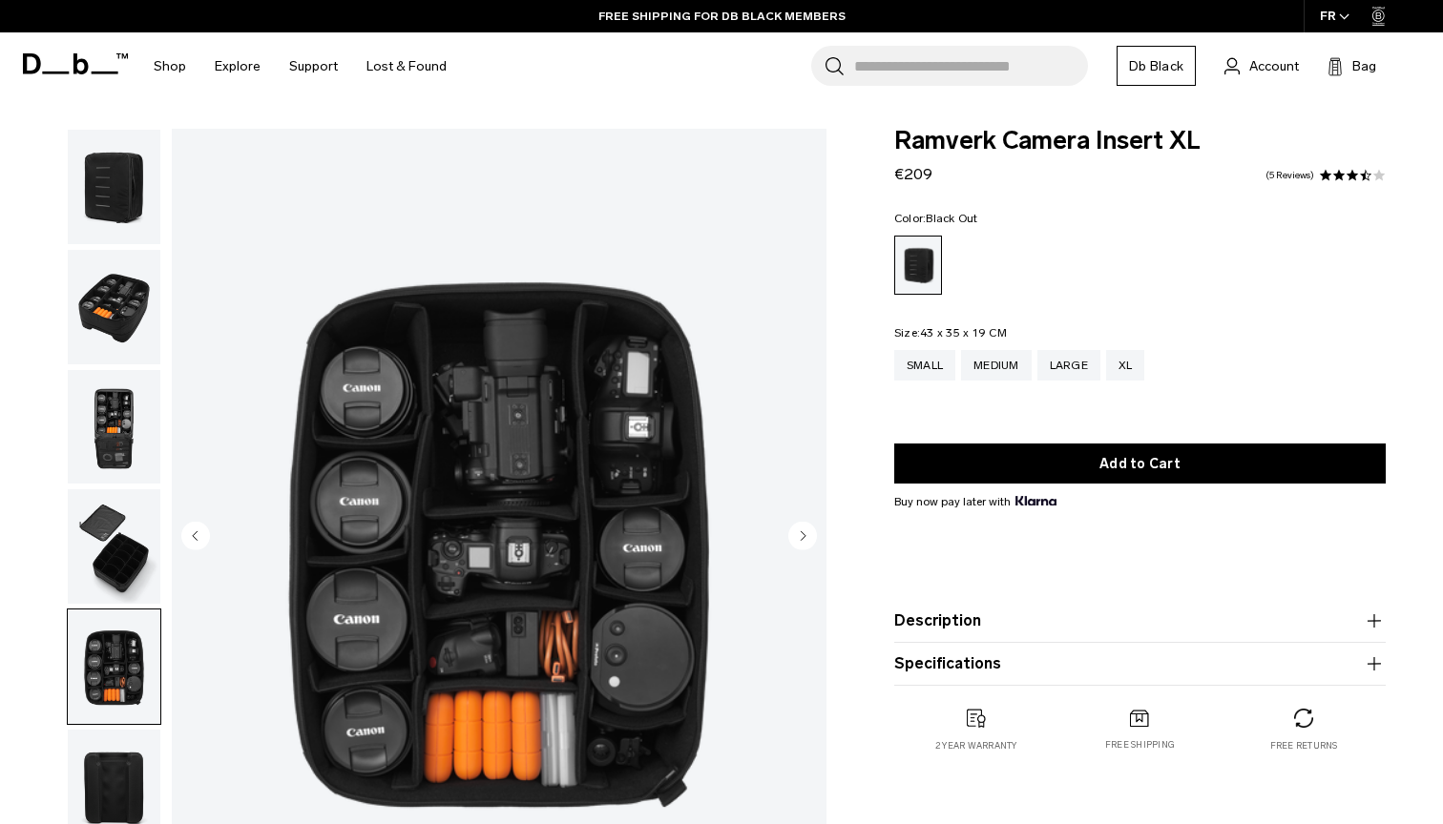
scroll to position [0, 0]
click at [105, 219] on img "button" at bounding box center [114, 187] width 93 height 115
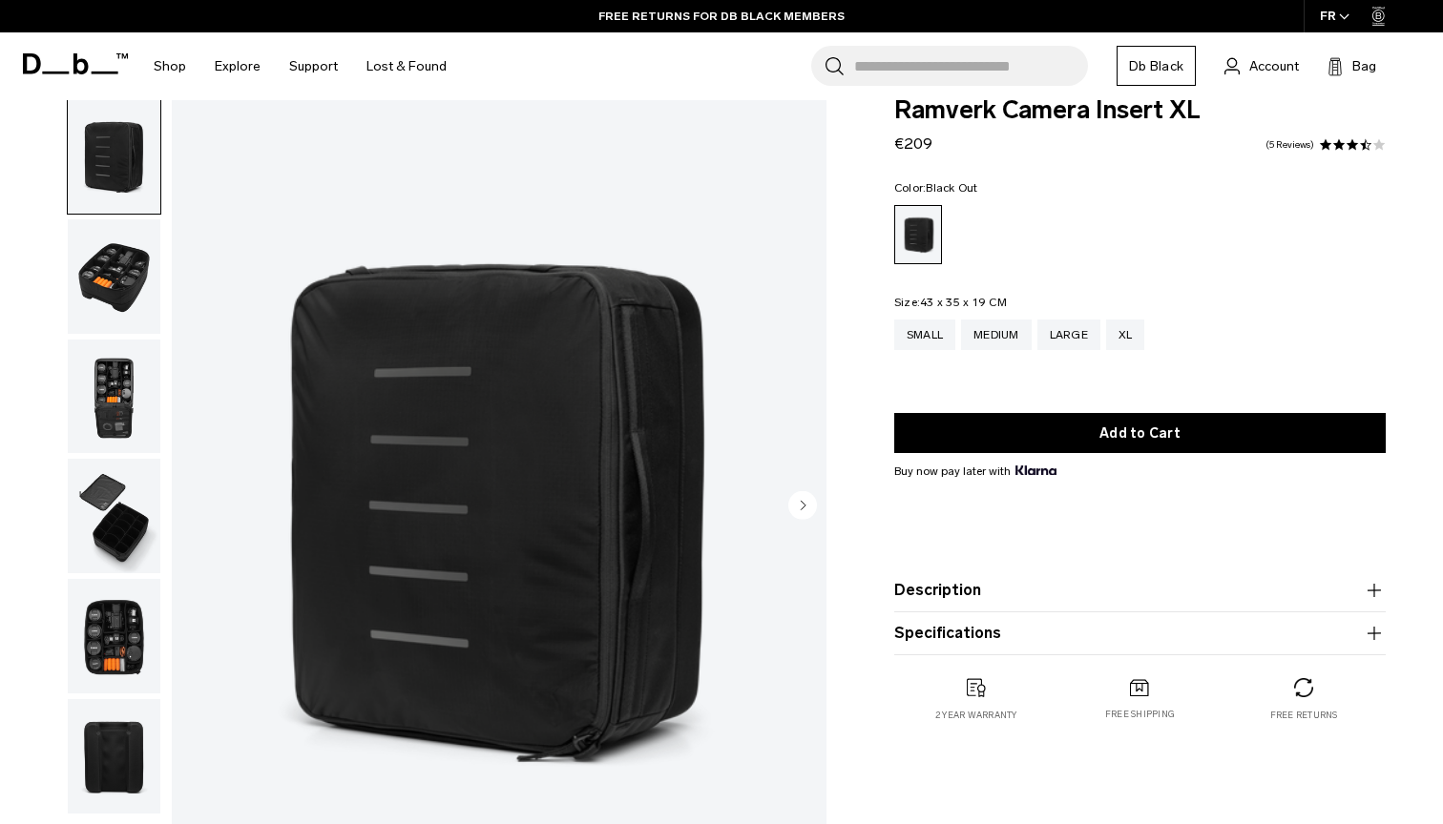
scroll to position [26, 0]
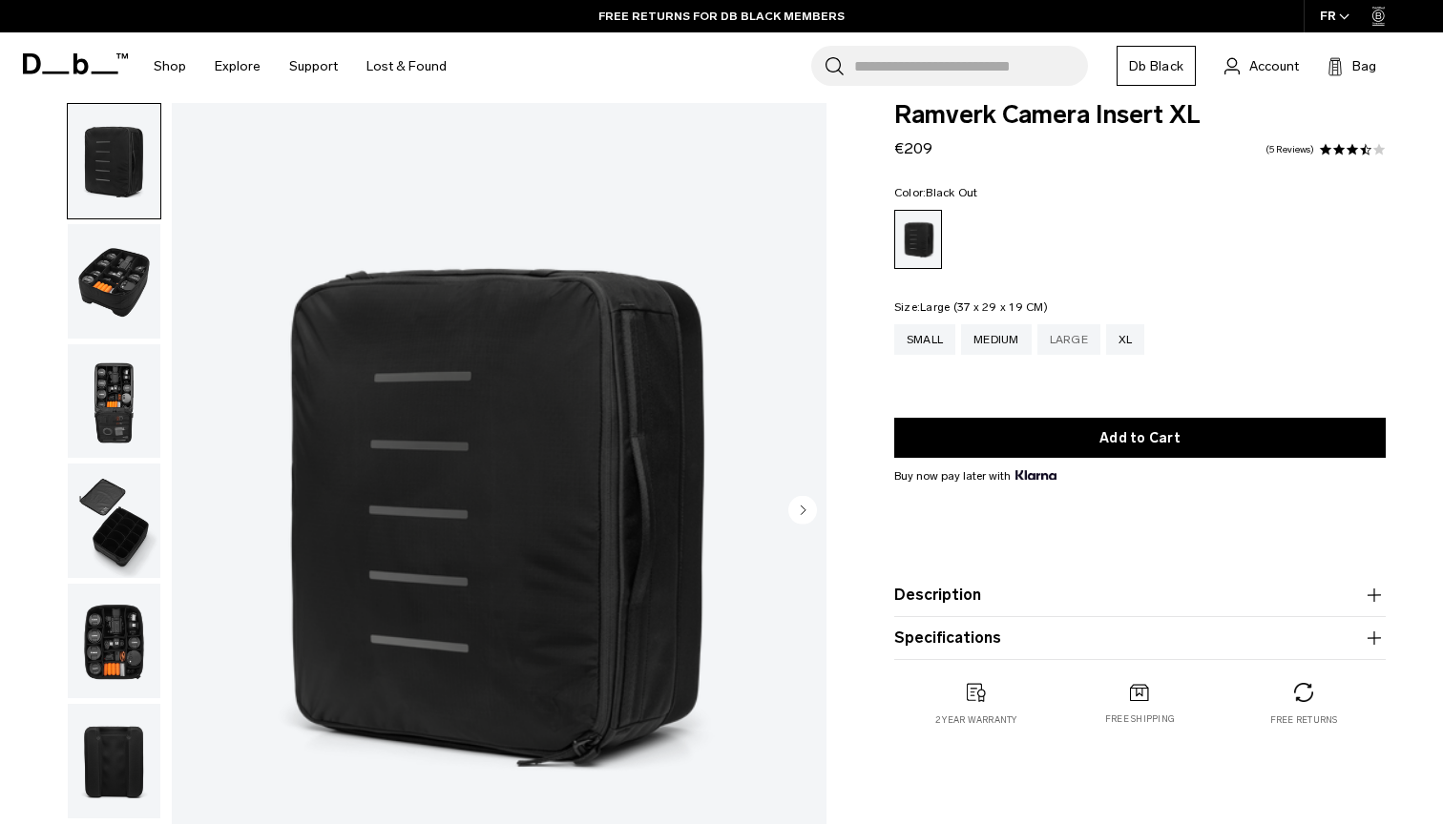
click at [1093, 337] on div "Large" at bounding box center [1068, 339] width 63 height 31
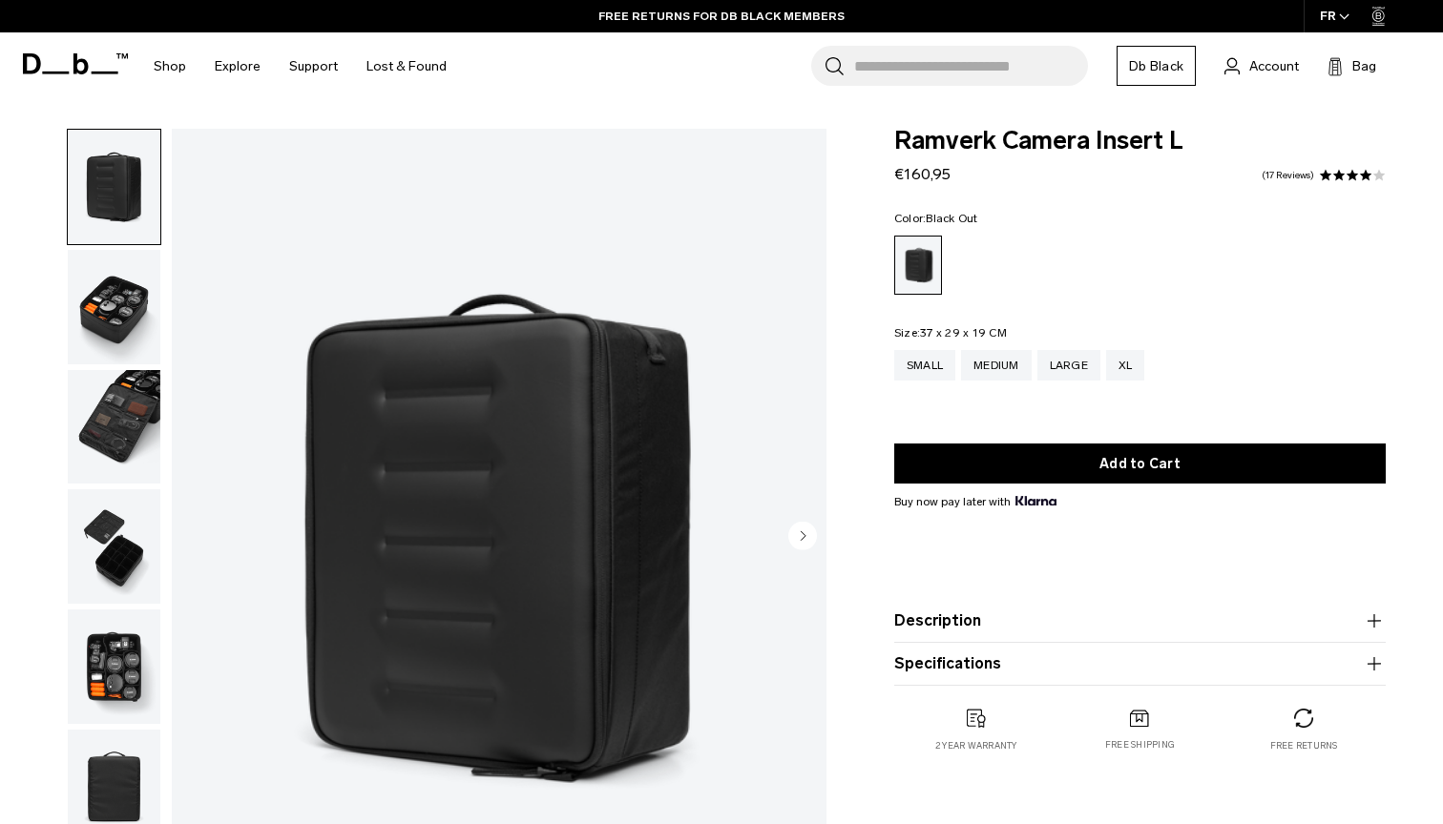
click at [83, 290] on img "button" at bounding box center [114, 307] width 93 height 115
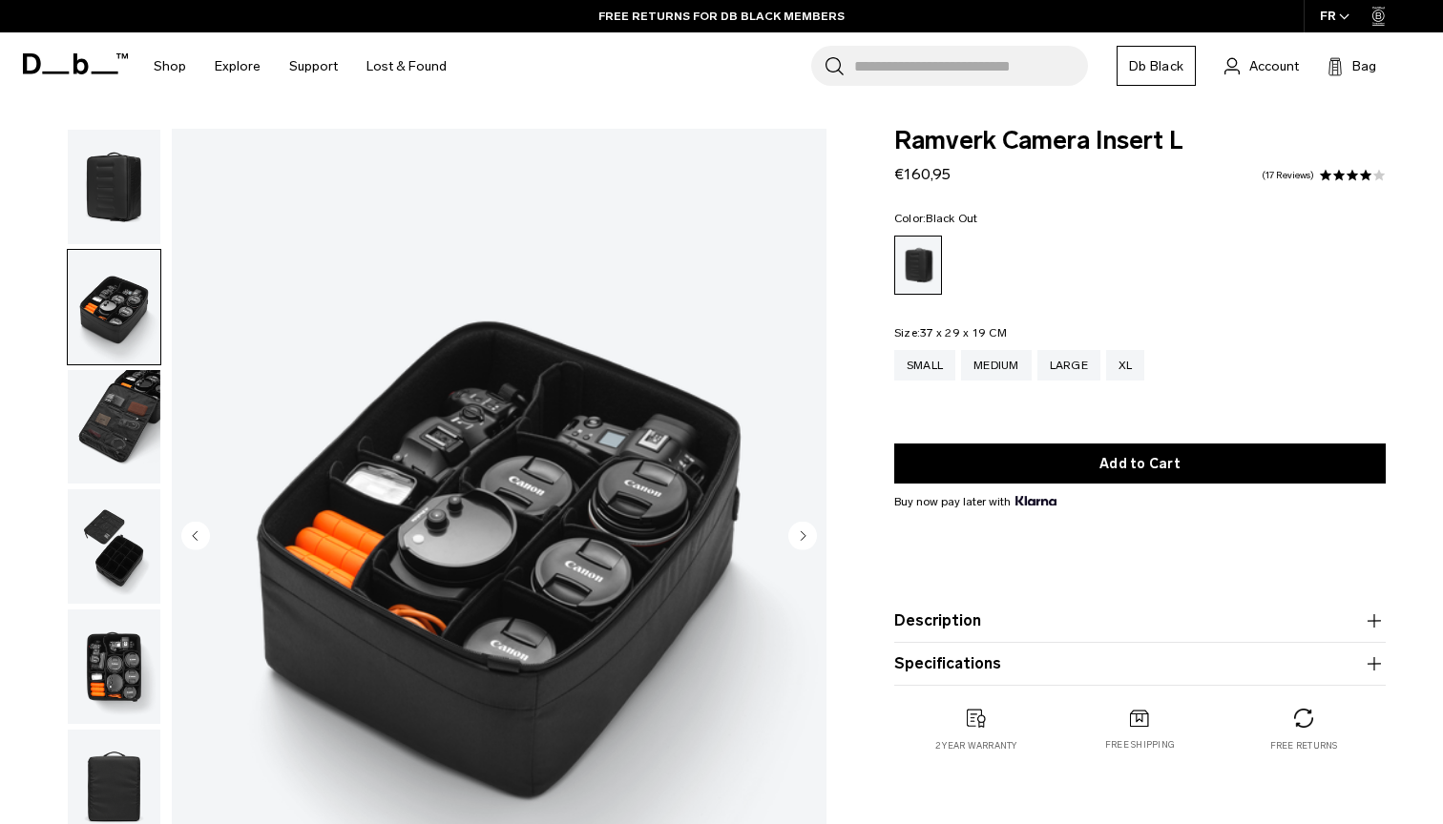
click at [120, 422] on img "button" at bounding box center [114, 427] width 93 height 115
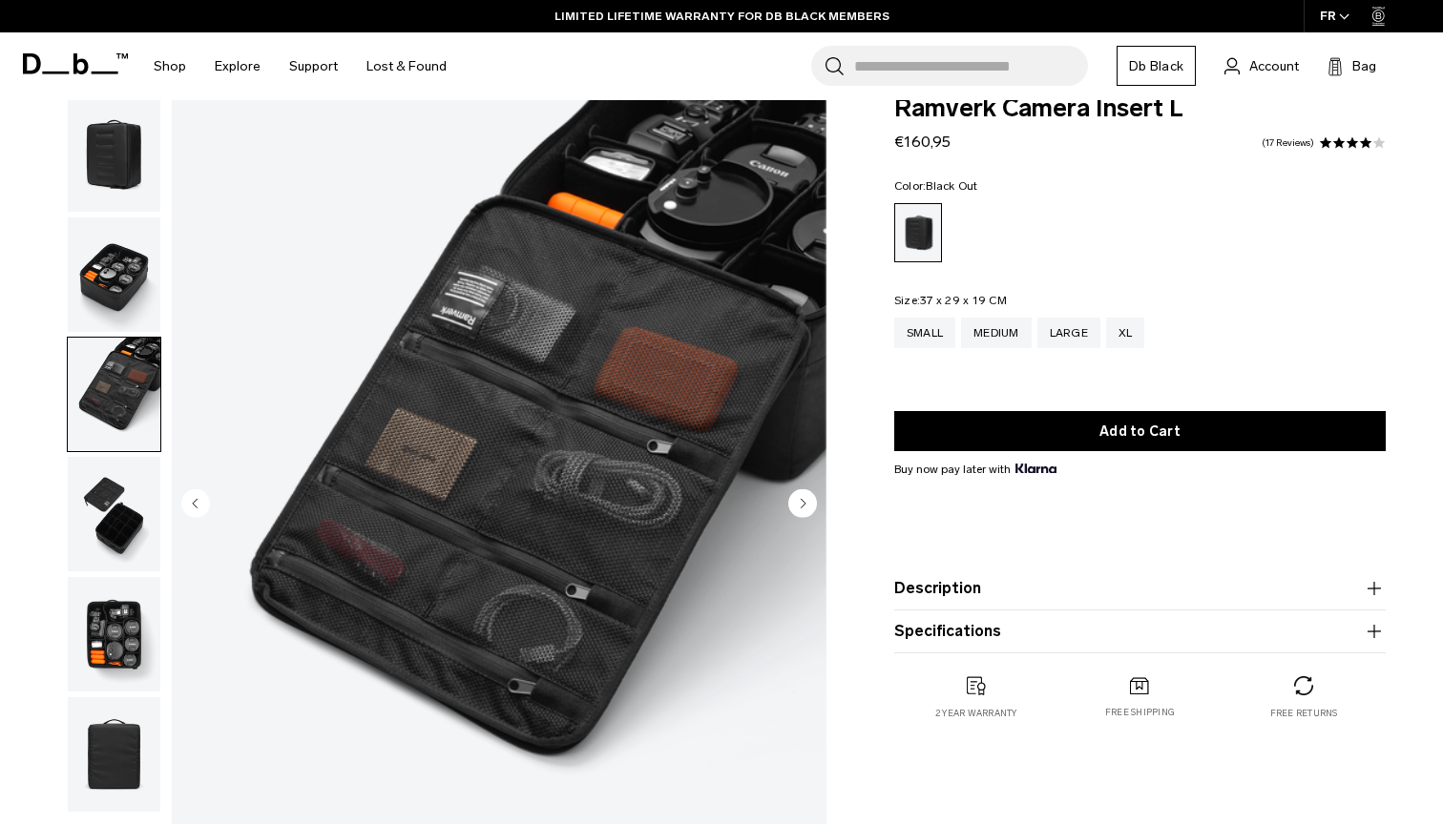
scroll to position [49, 0]
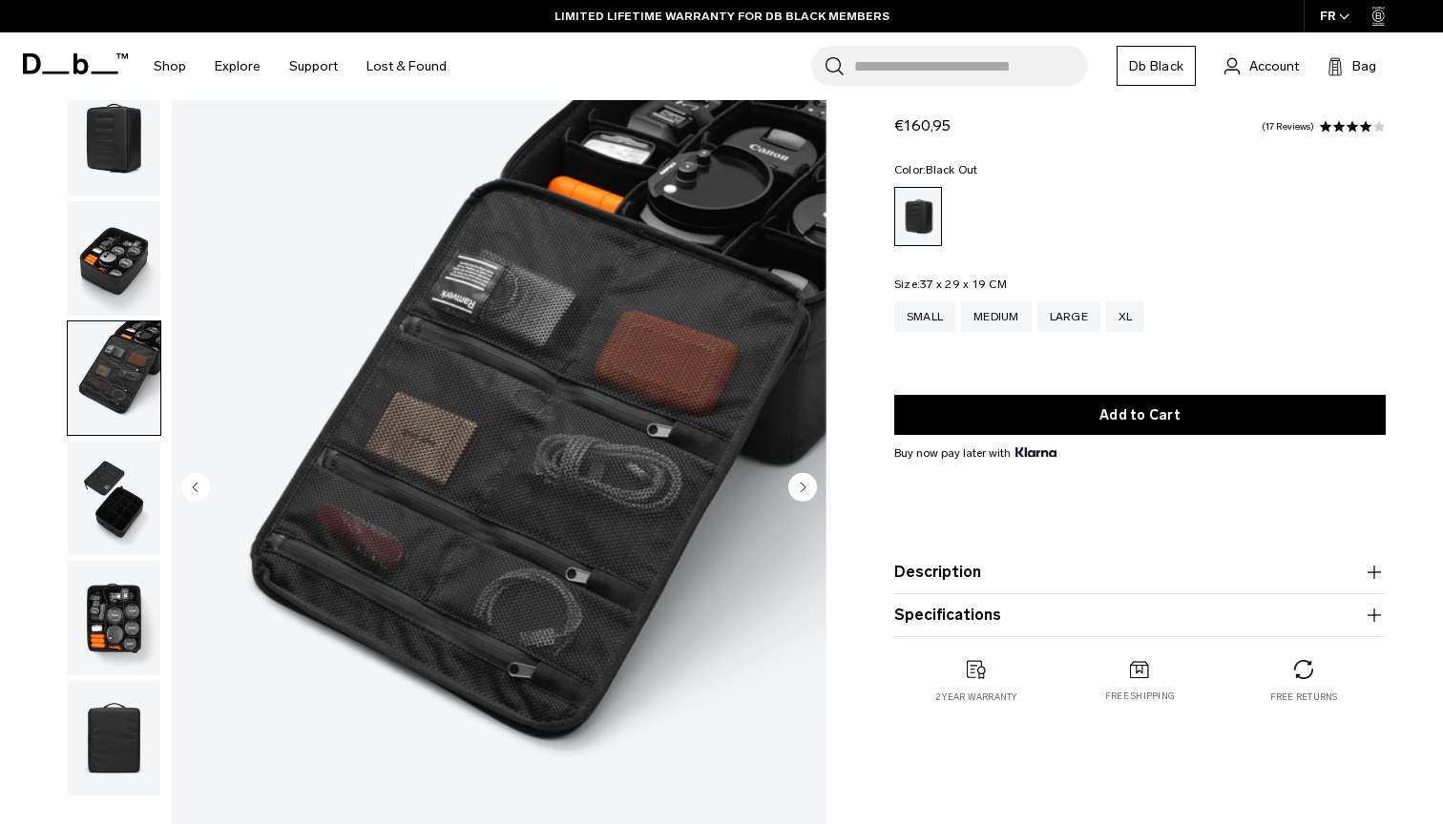
click at [123, 519] on img "button" at bounding box center [114, 498] width 93 height 115
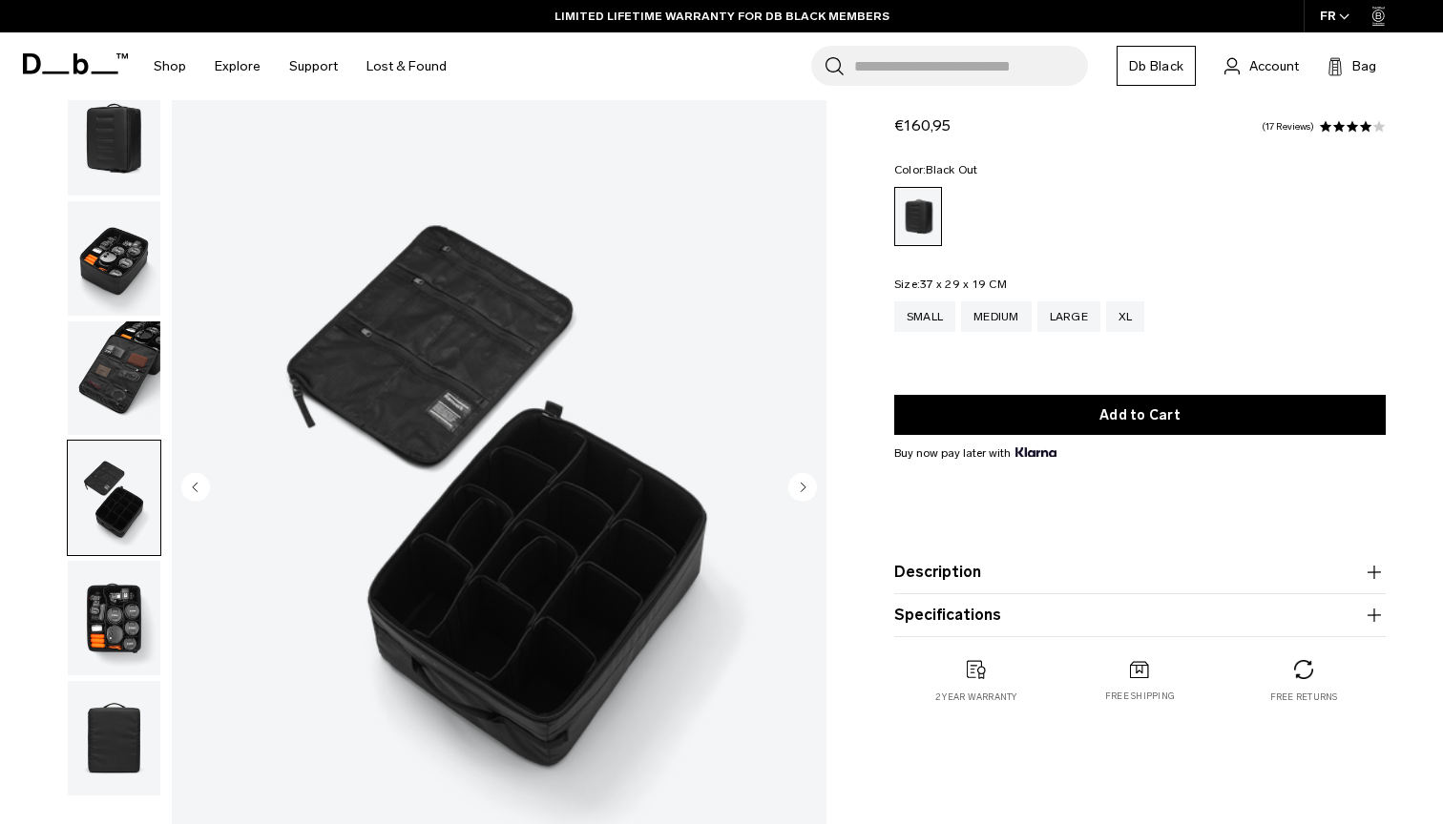
click at [123, 601] on img "button" at bounding box center [114, 618] width 93 height 115
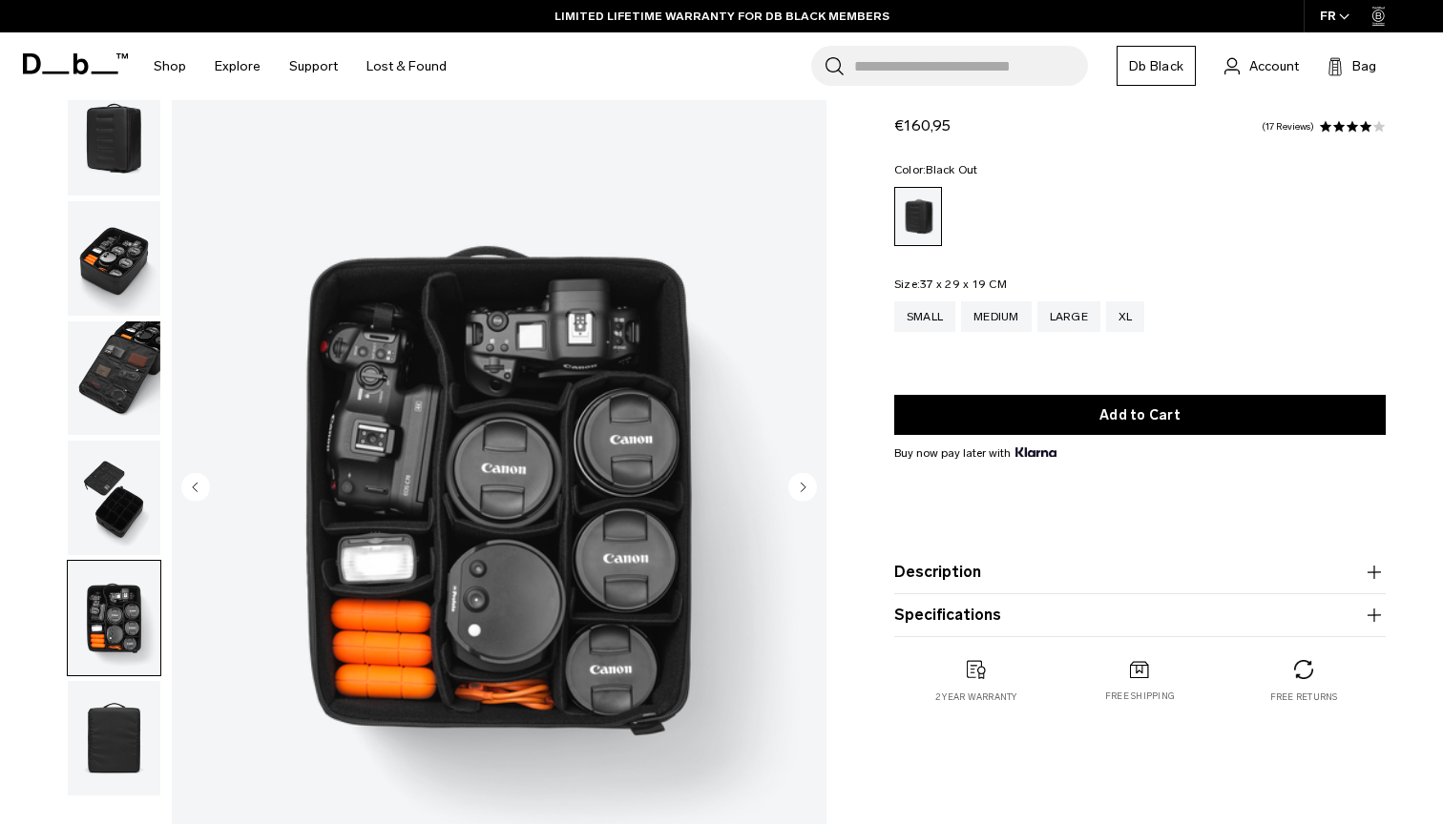
click at [111, 711] on img "button" at bounding box center [114, 738] width 93 height 115
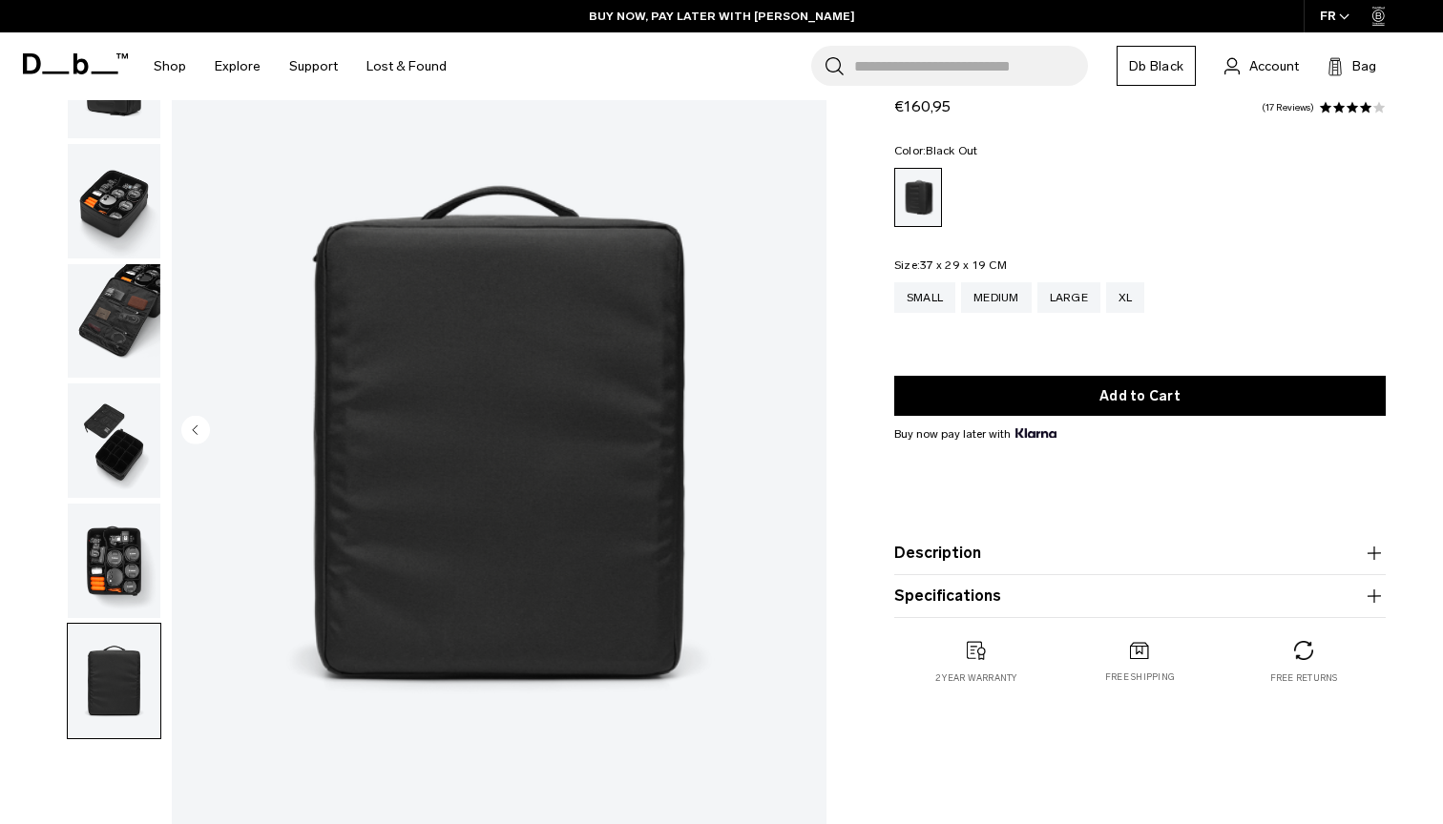
scroll to position [2, 0]
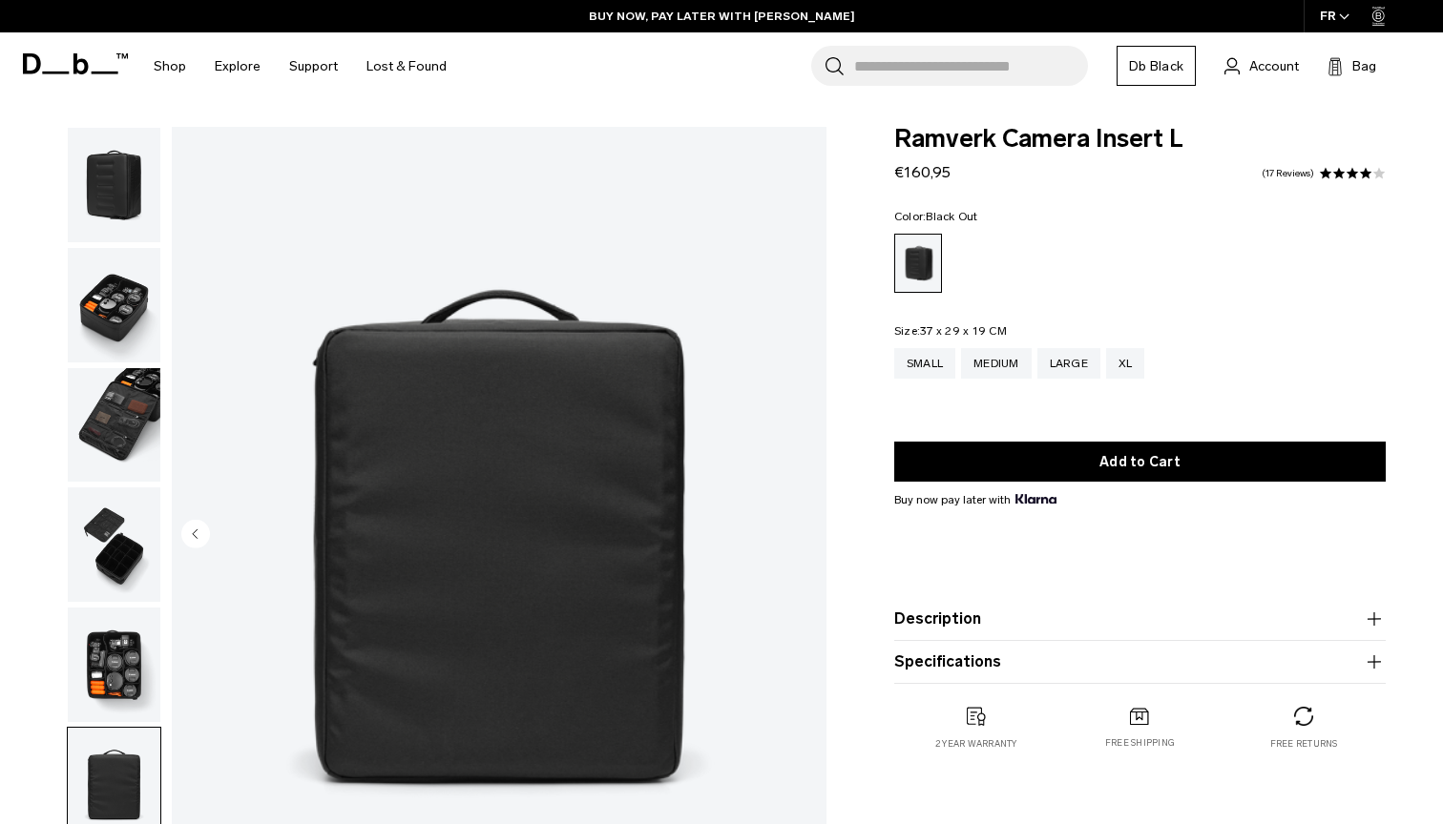
click at [1111, 356] on div "Small Medium Large XL" at bounding box center [1139, 363] width 491 height 31
click at [1125, 363] on div "XL" at bounding box center [1125, 363] width 39 height 31
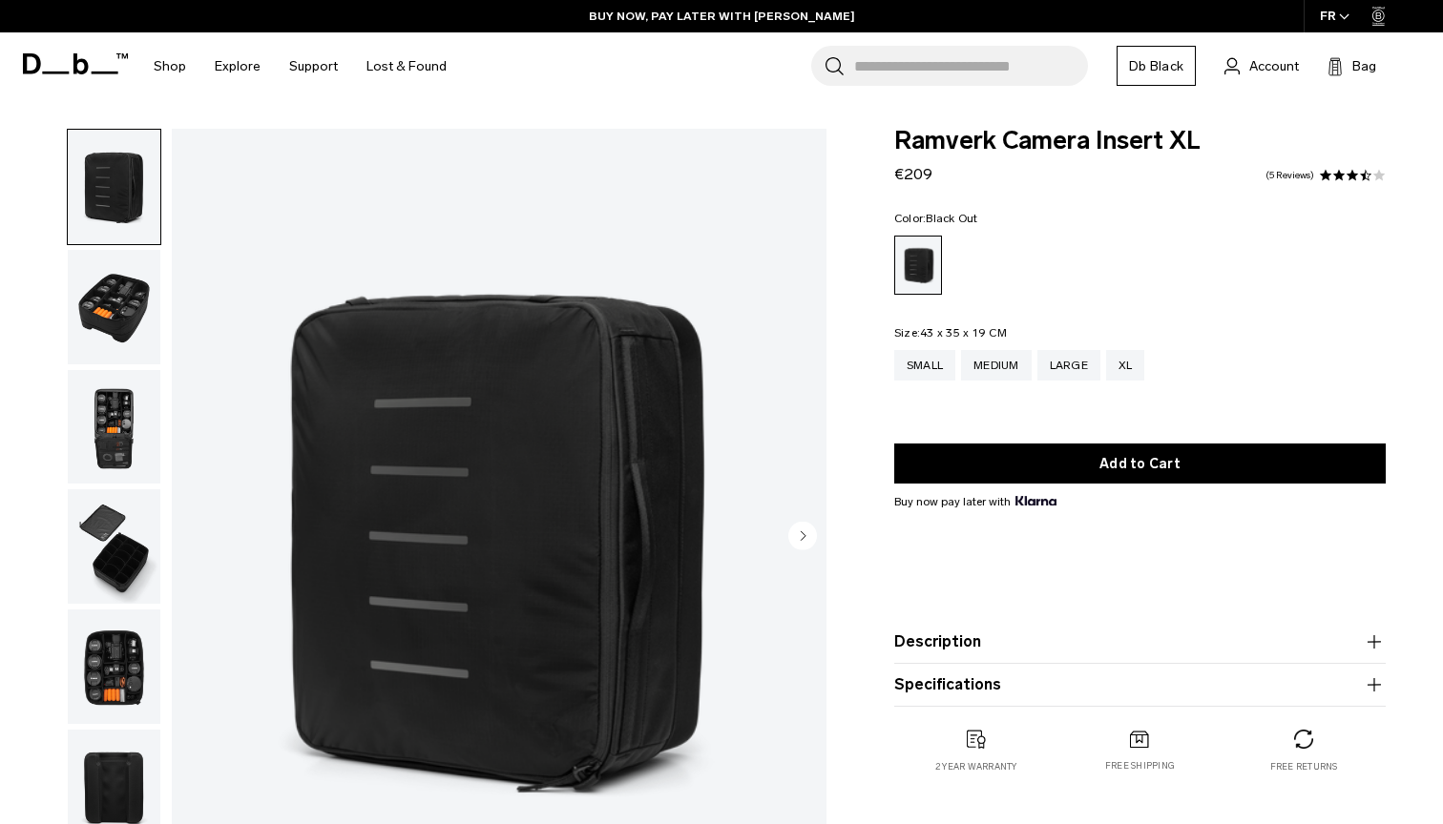
click at [1221, 504] on div "Buy now pay later with" at bounding box center [1139, 501] width 491 height 17
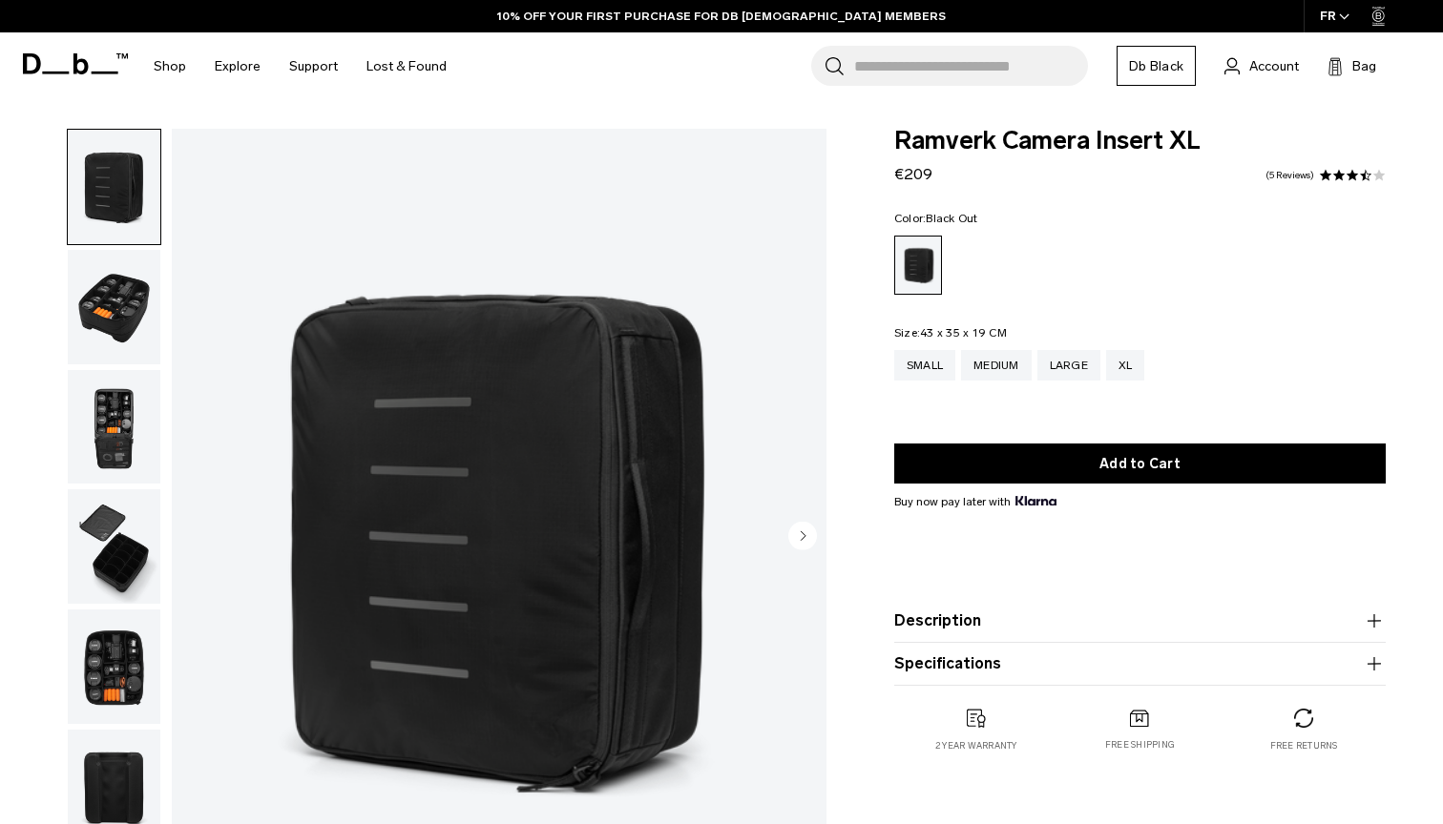
scroll to position [39, 0]
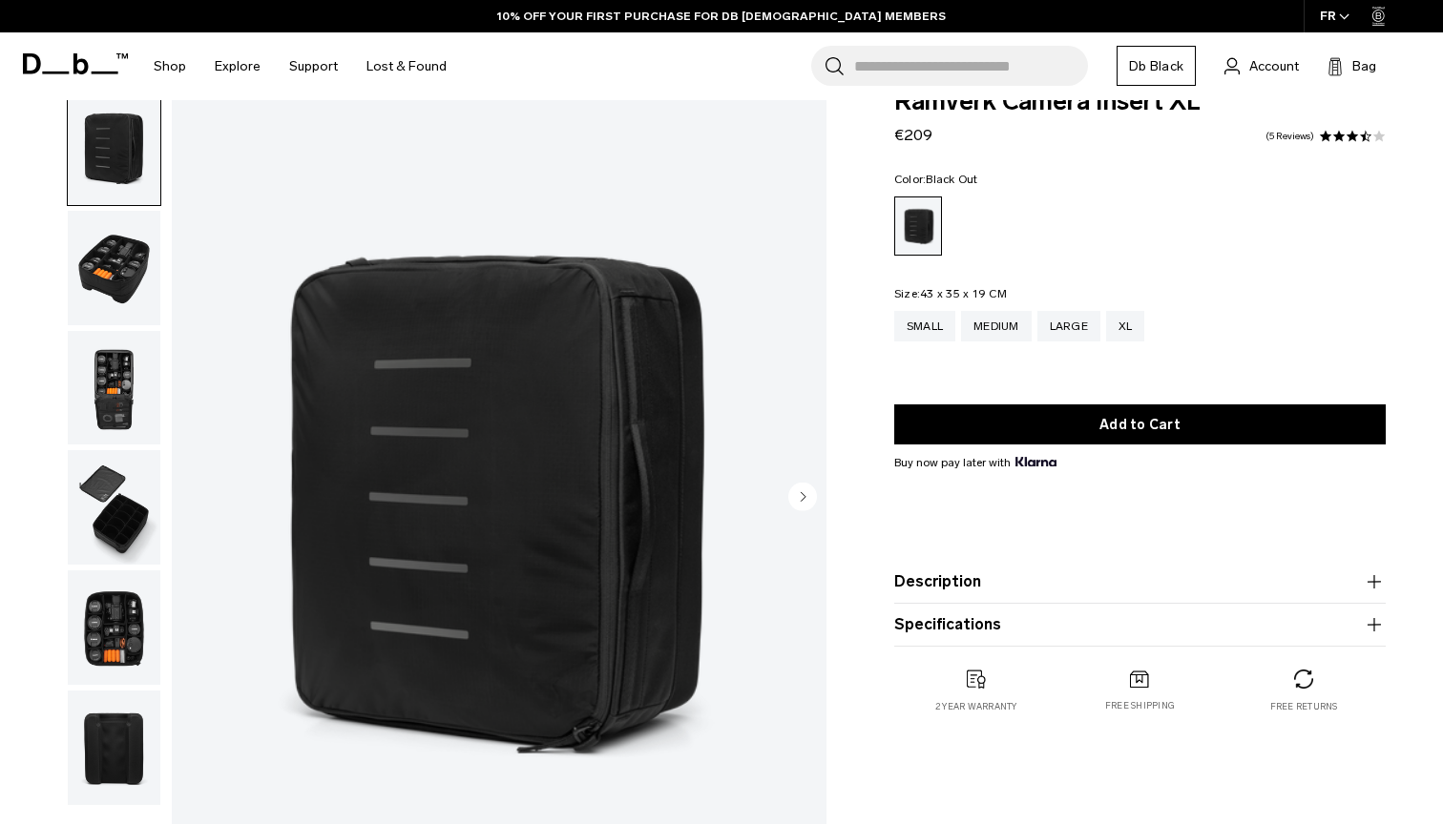
click at [98, 482] on img "button" at bounding box center [114, 507] width 93 height 115
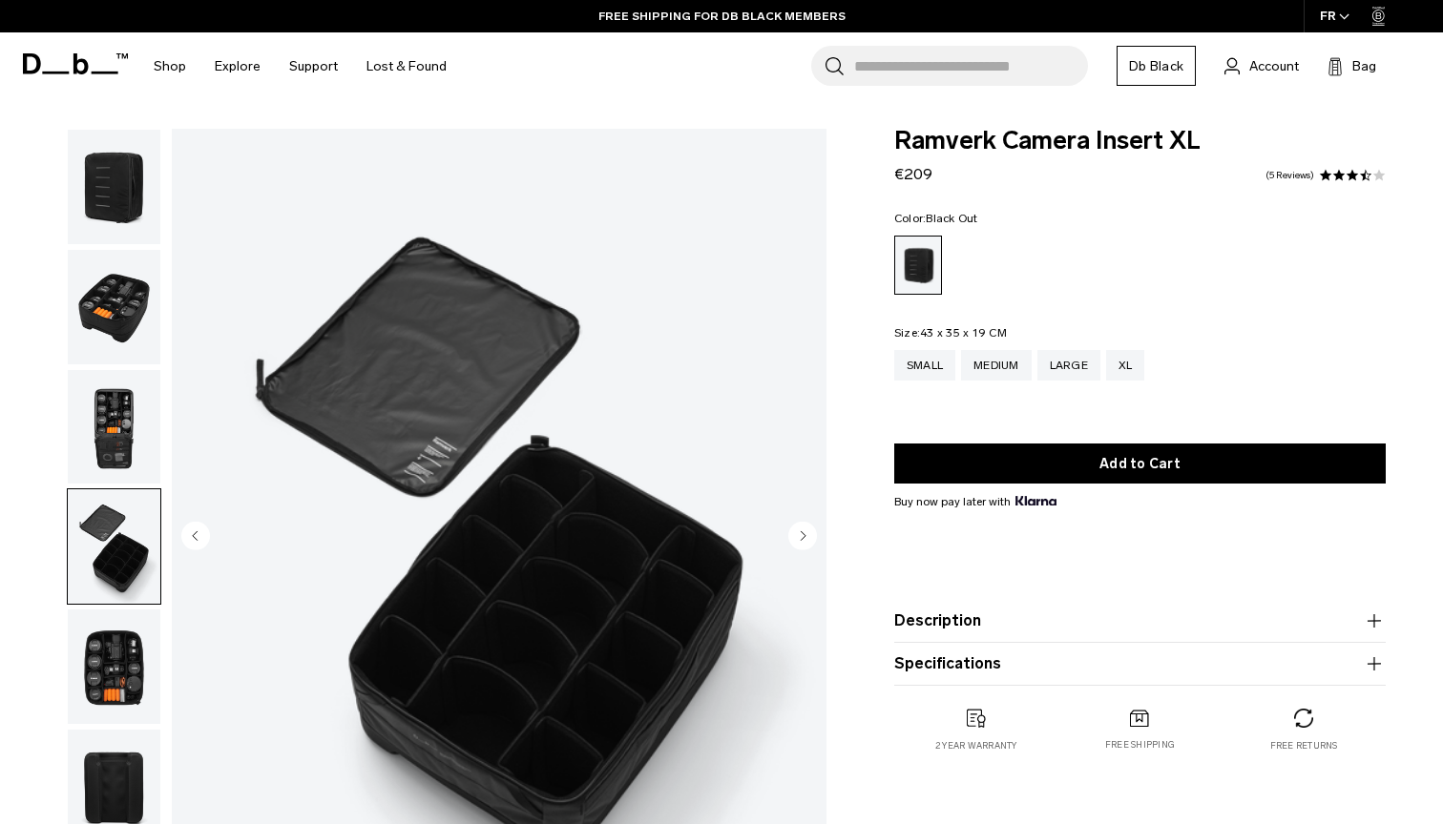
scroll to position [0, 0]
click at [133, 672] on img "button" at bounding box center [114, 667] width 93 height 115
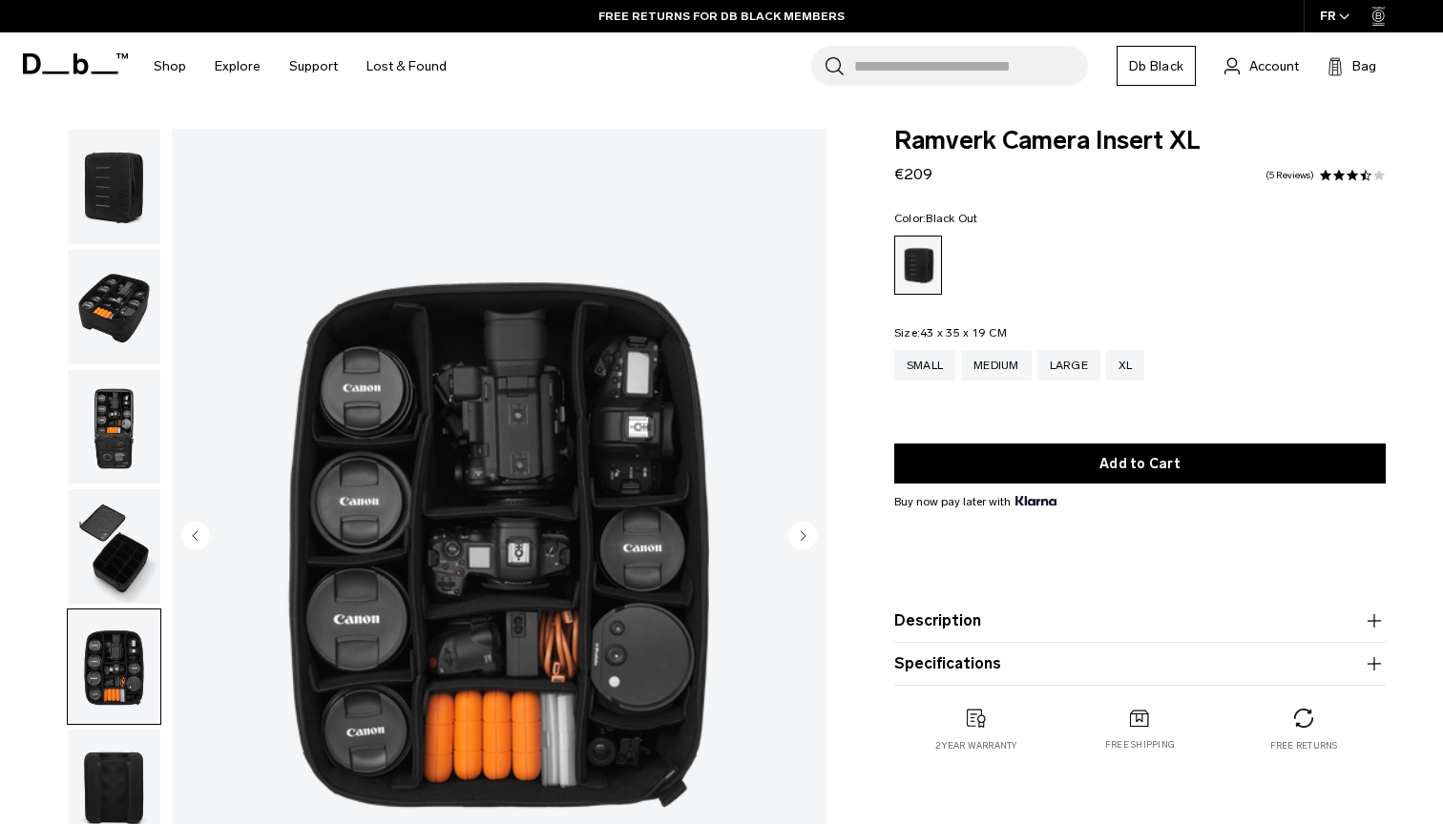
click at [126, 741] on img "button" at bounding box center [114, 787] width 93 height 115
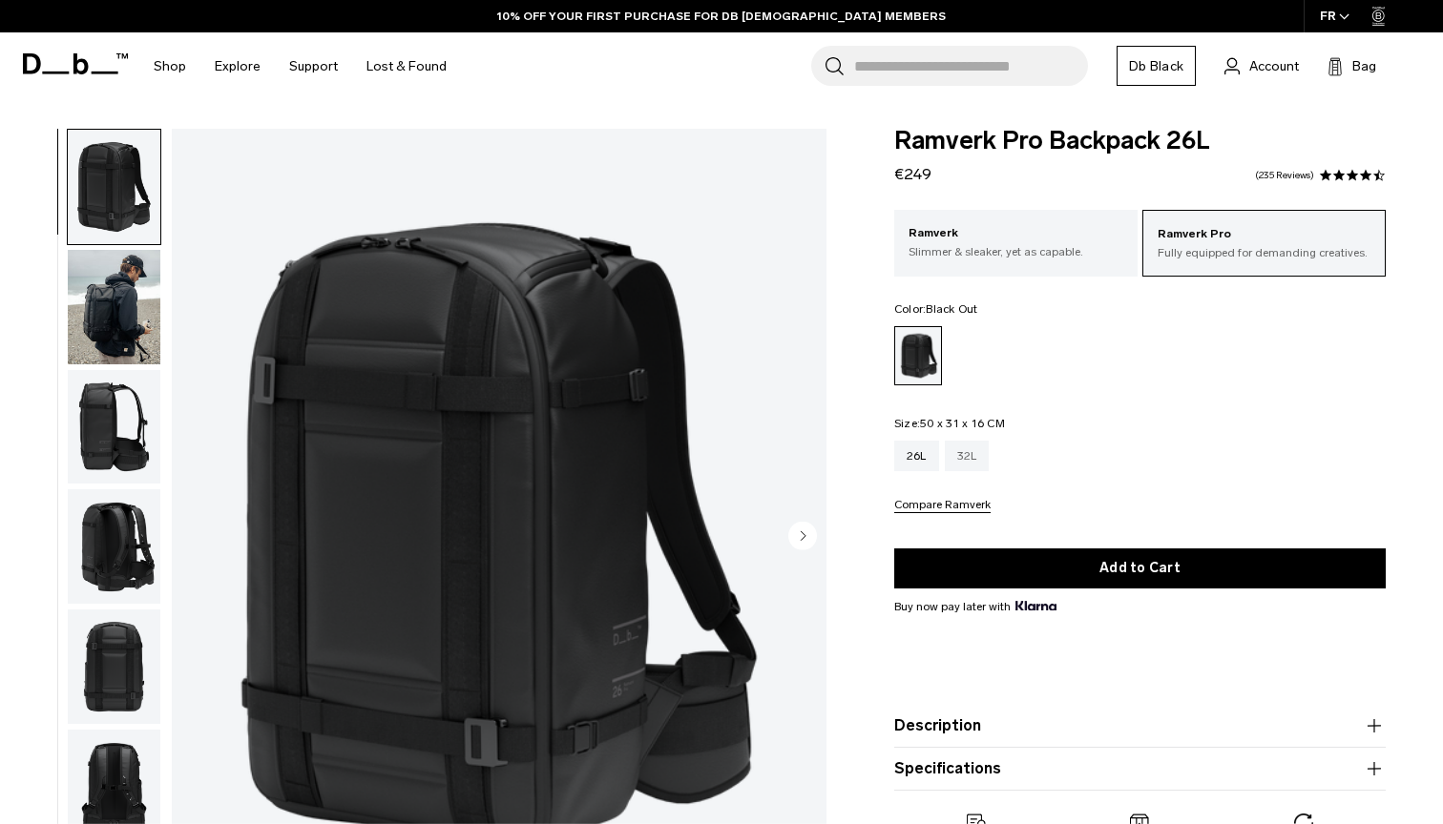
click at [984, 449] on div "32L" at bounding box center [967, 456] width 45 height 31
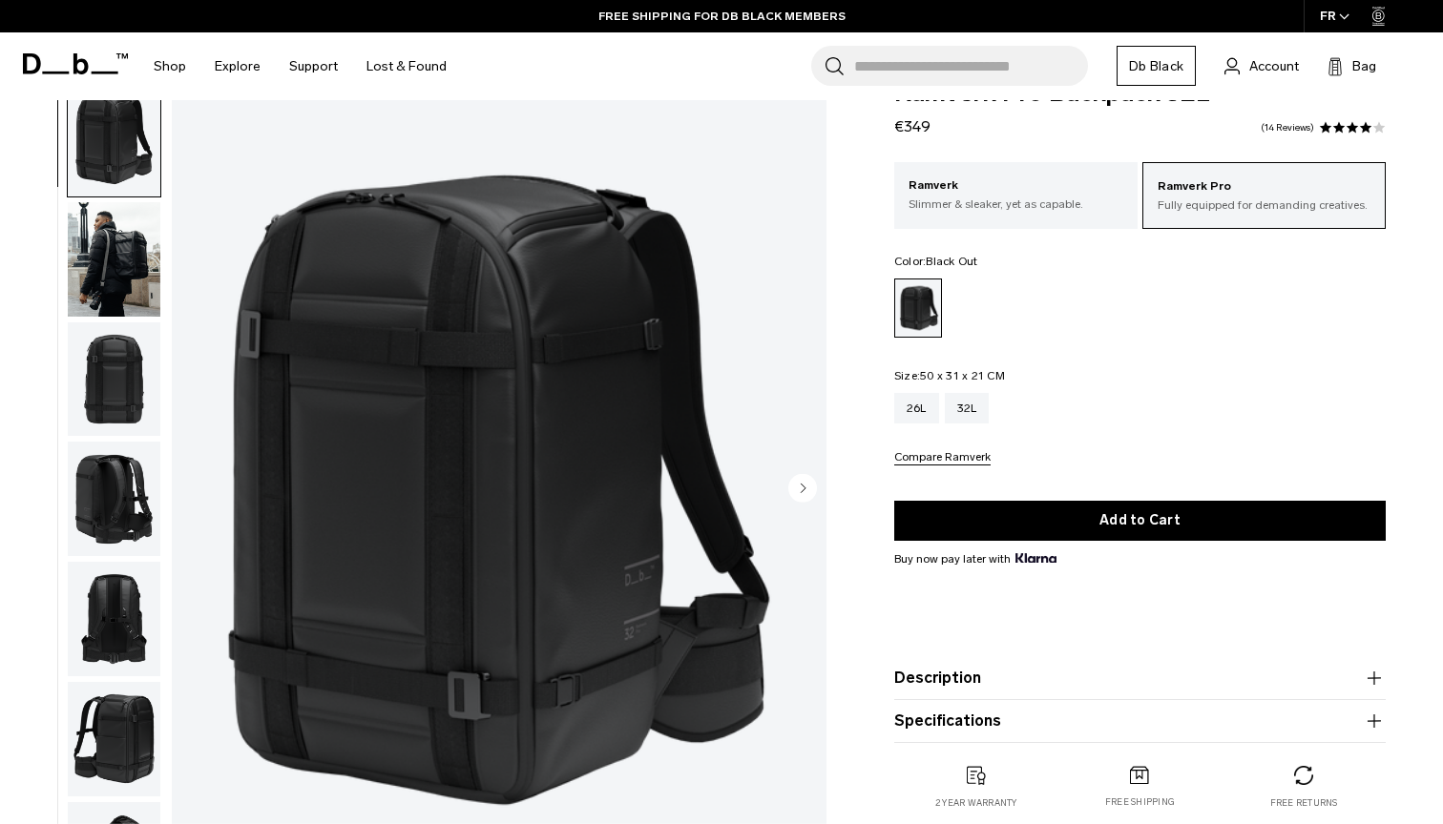
scroll to position [50, 0]
